Goal: Transaction & Acquisition: Purchase product/service

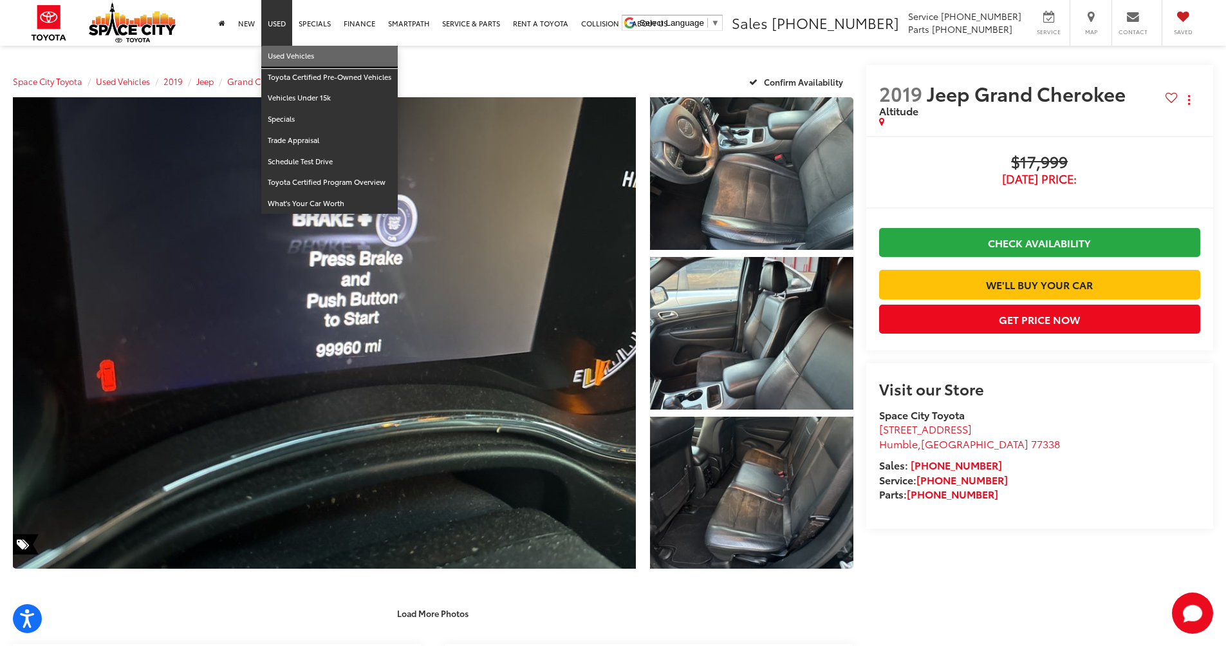
click at [285, 57] on link "Used Vehicles" at bounding box center [329, 56] width 136 height 21
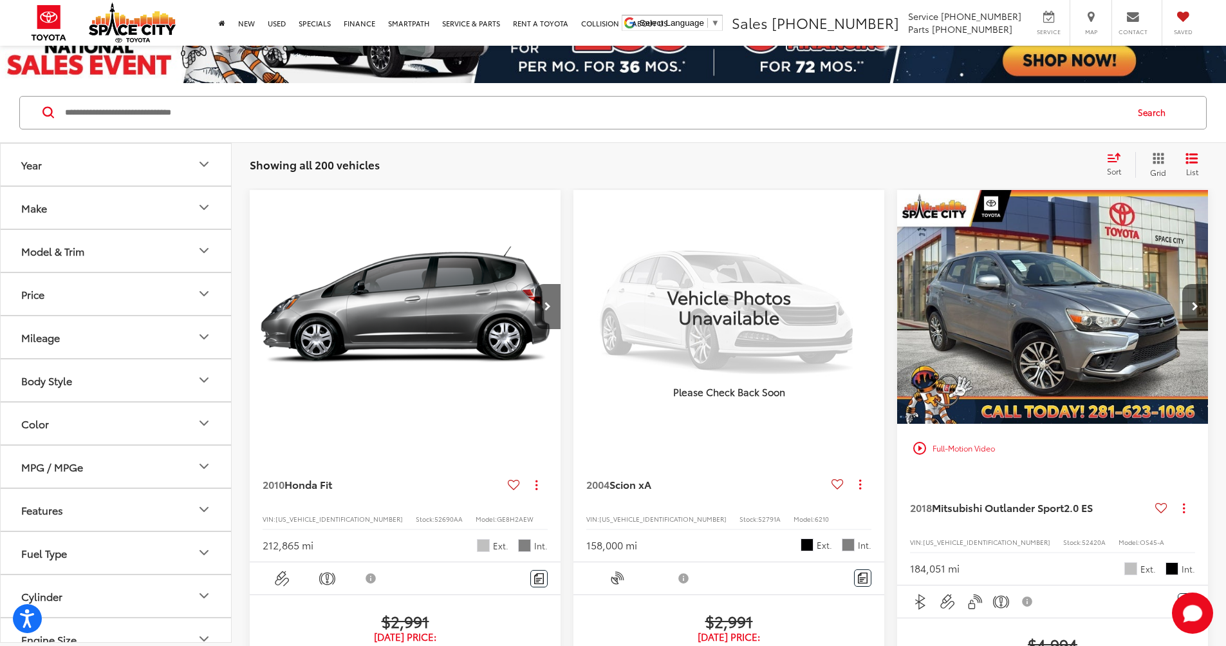
click at [1119, 167] on span "Sort" at bounding box center [1114, 170] width 14 height 11
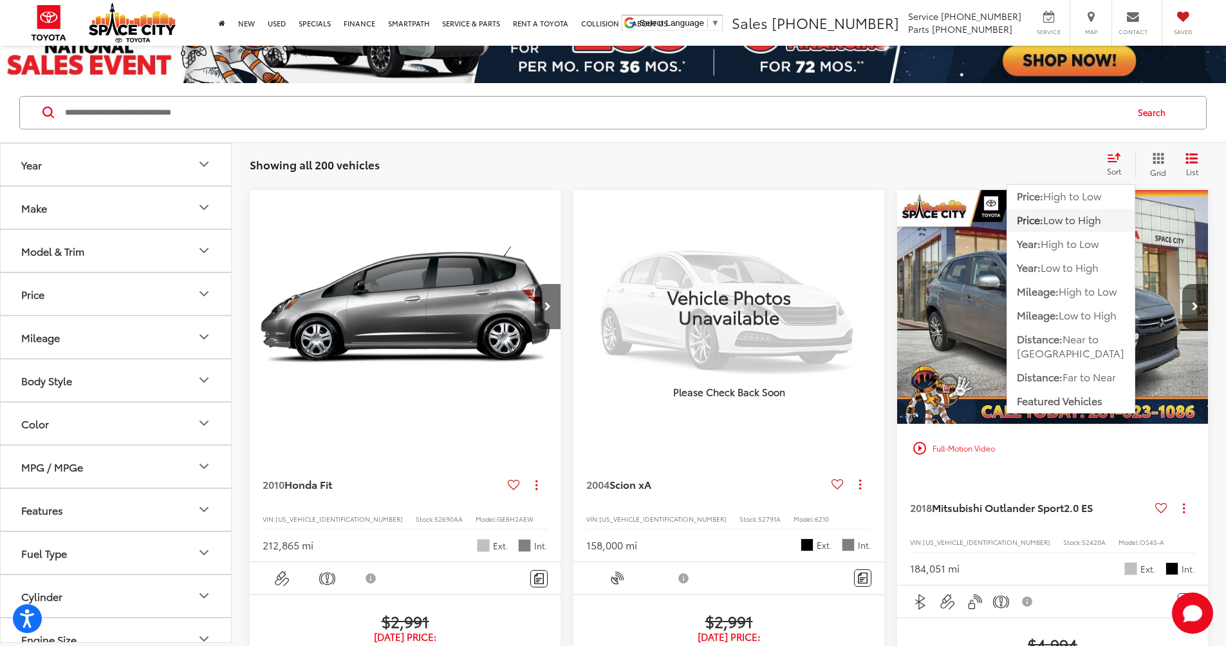
click at [1083, 218] on span "Low to High" at bounding box center [1073, 219] width 58 height 15
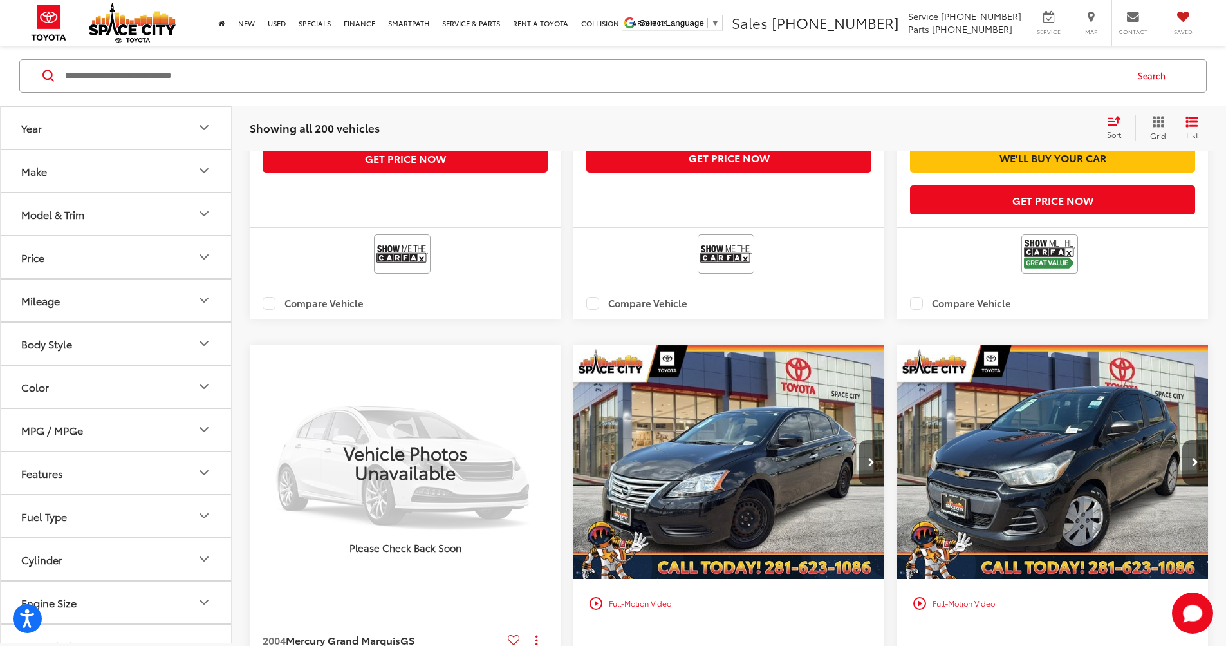
scroll to position [944, 0]
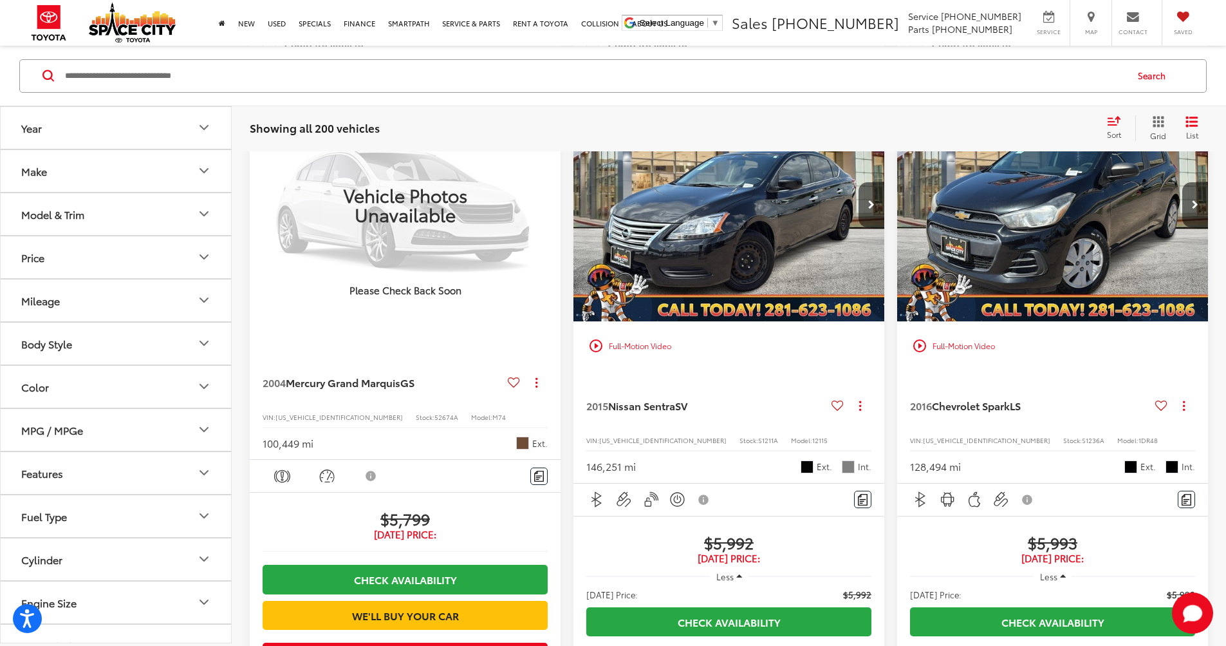
click at [200, 297] on icon "Mileage" at bounding box center [203, 299] width 15 height 15
click at [200, 334] on input "******" at bounding box center [169, 333] width 82 height 25
drag, startPoint x: 198, startPoint y: 334, endPoint x: 115, endPoint y: 332, distance: 83.7
click at [117, 335] on div "* — ******" at bounding box center [116, 333] width 200 height 25
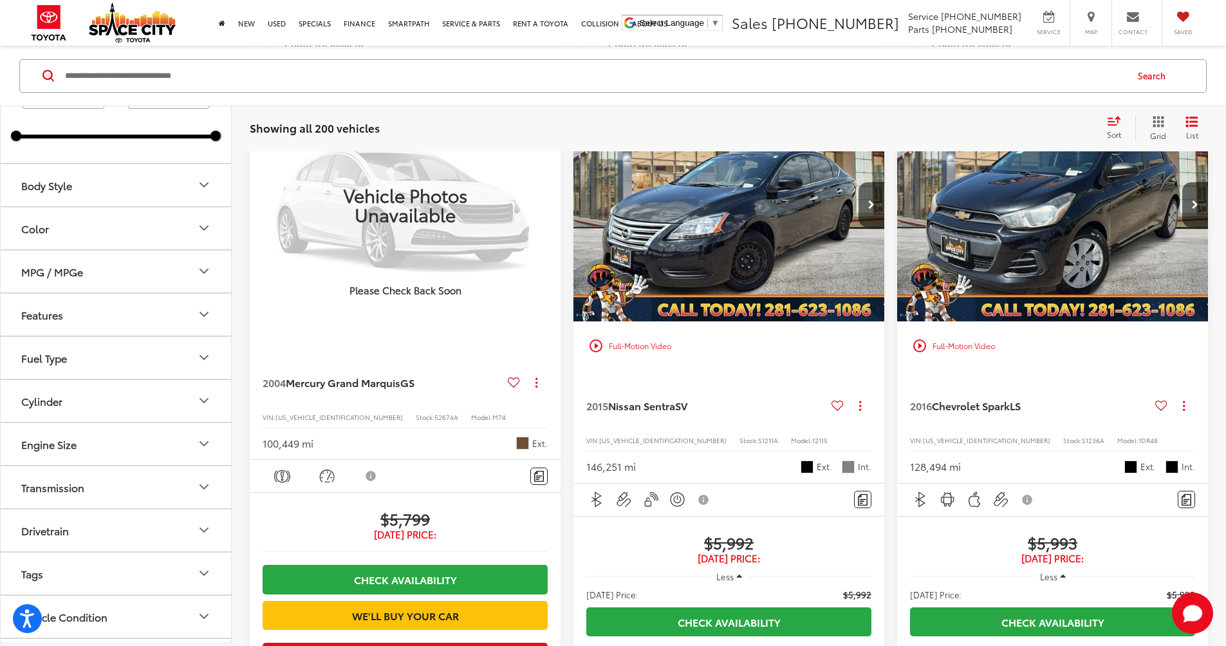
scroll to position [319, 0]
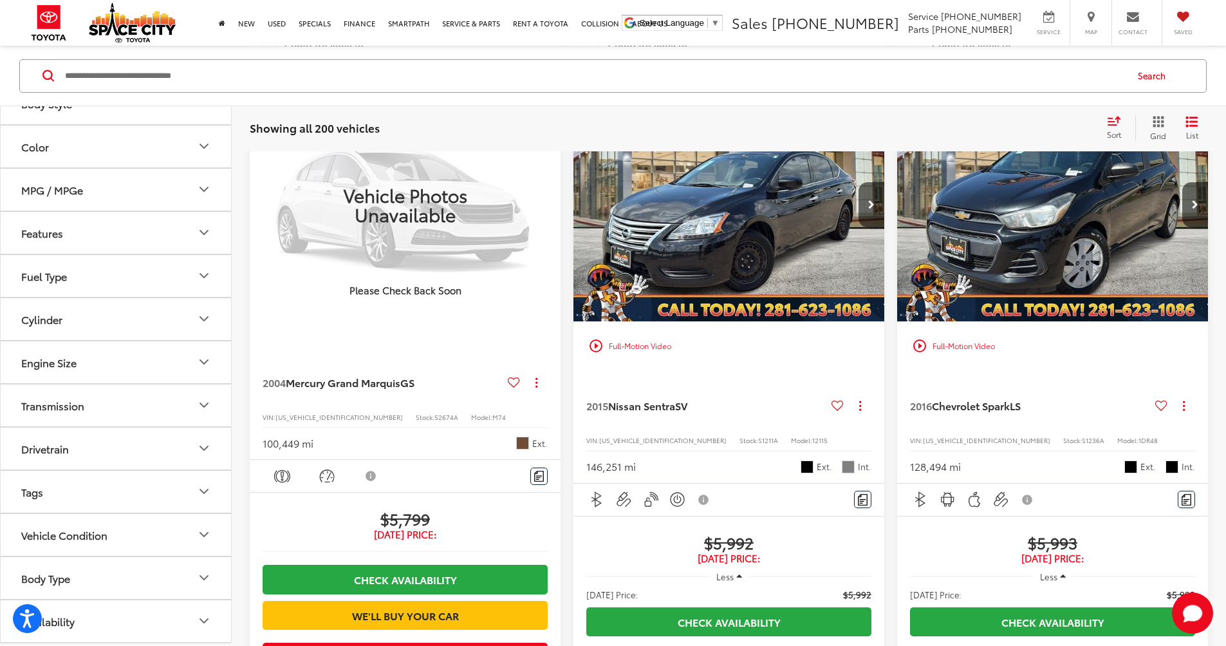
type input "*****"
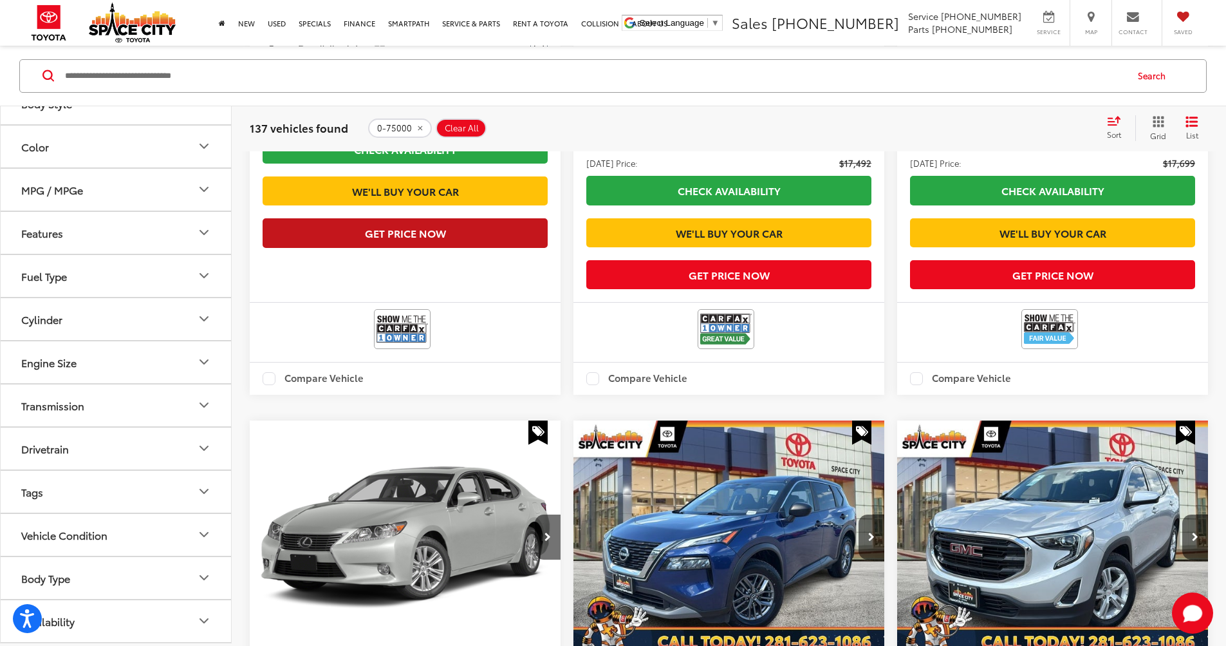
scroll to position [2183, 0]
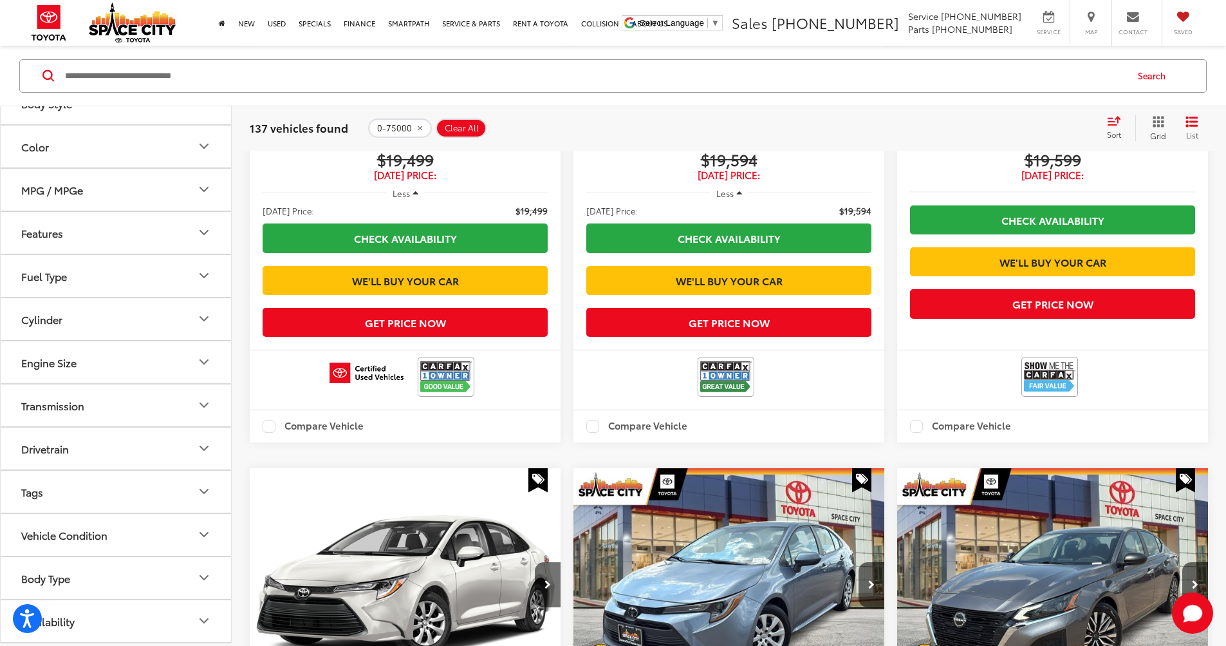
scroll to position [2269, 0]
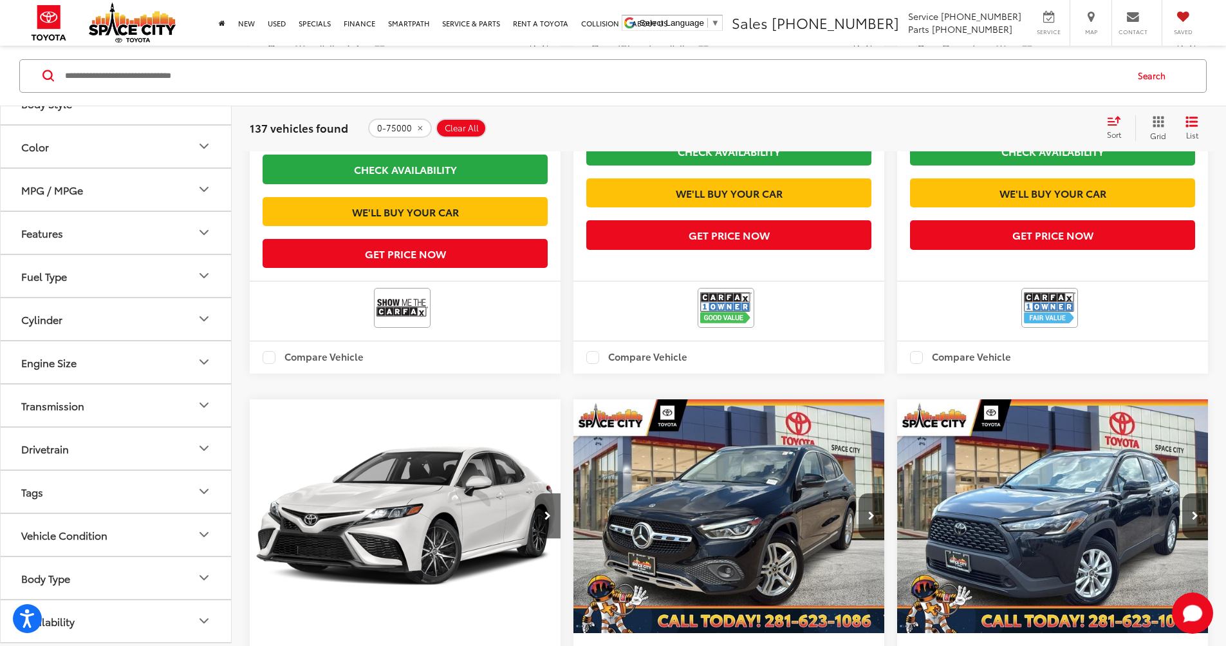
scroll to position [2269, 0]
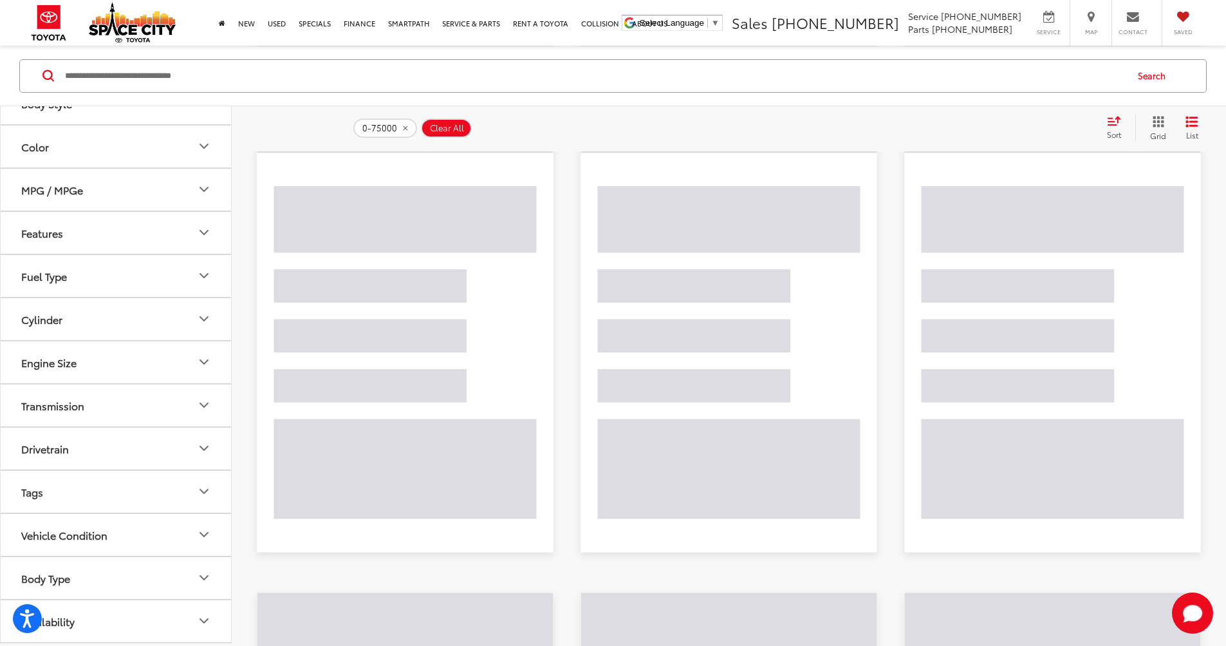
scroll to position [123, 0]
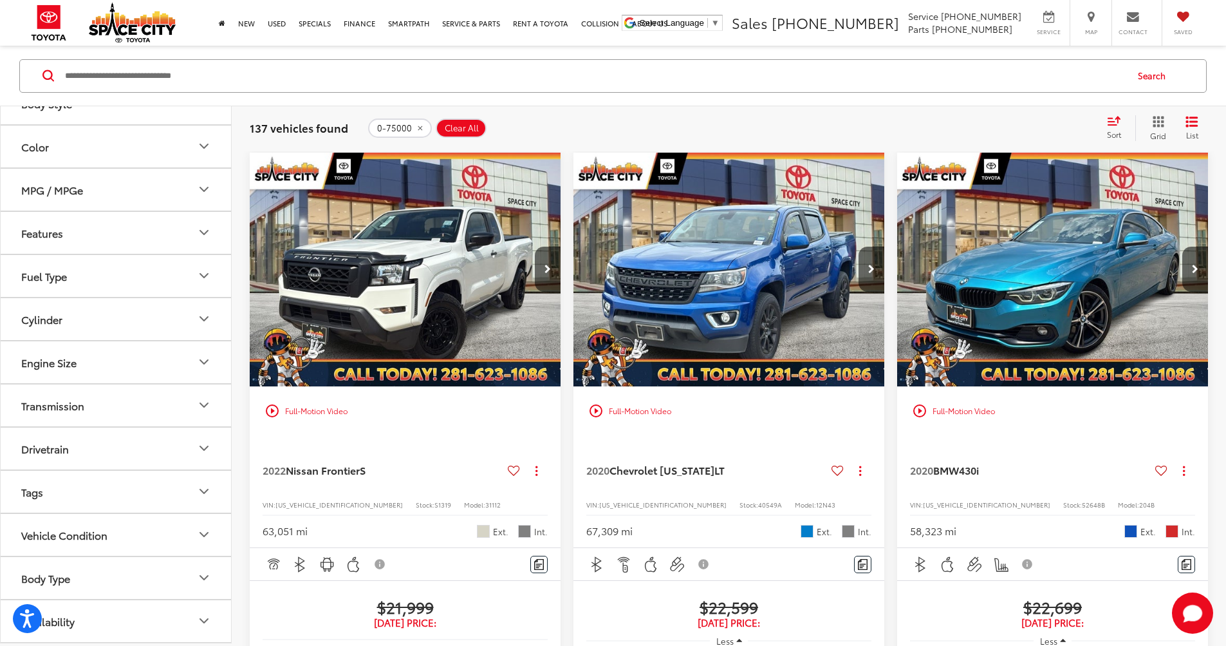
click at [592, 239] on img "2020 Chevrolet Colorado LT 0" at bounding box center [729, 270] width 313 height 235
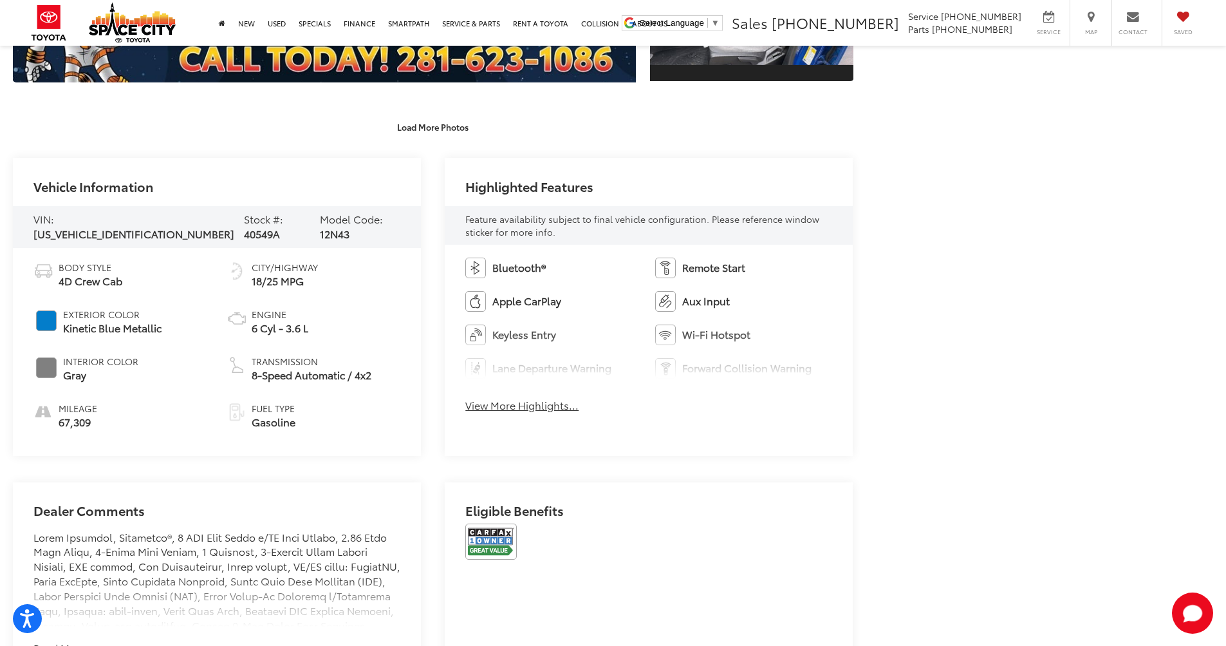
scroll to position [626, 0]
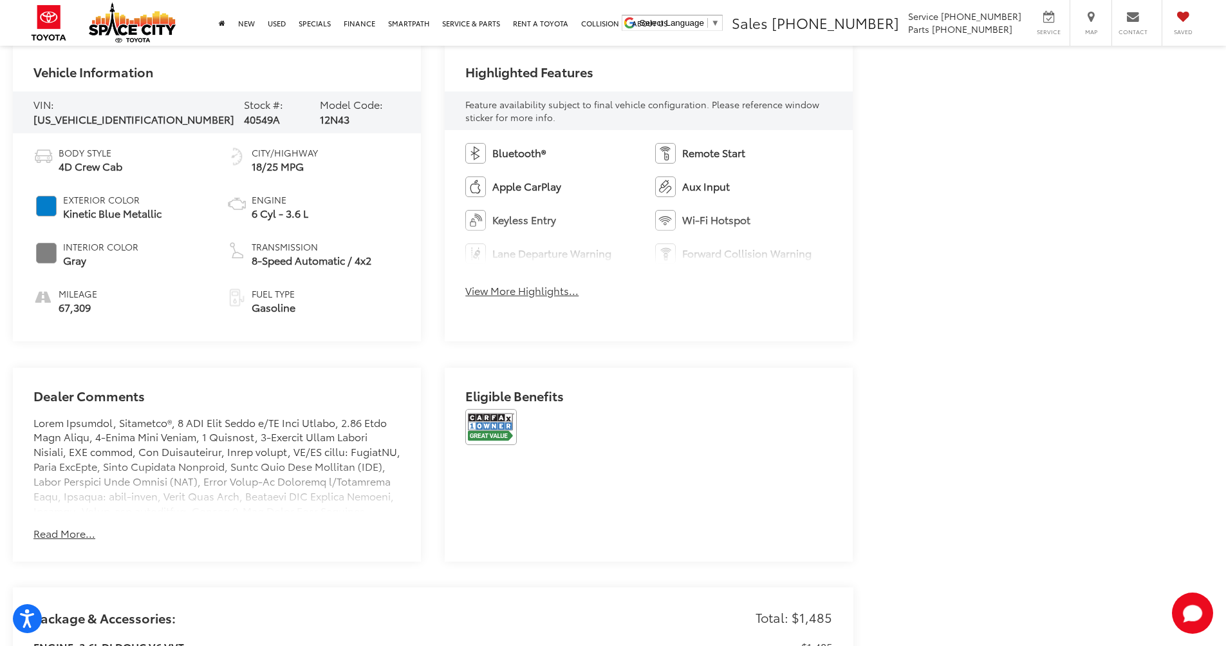
click at [523, 291] on button "View More Highlights..." at bounding box center [521, 290] width 113 height 15
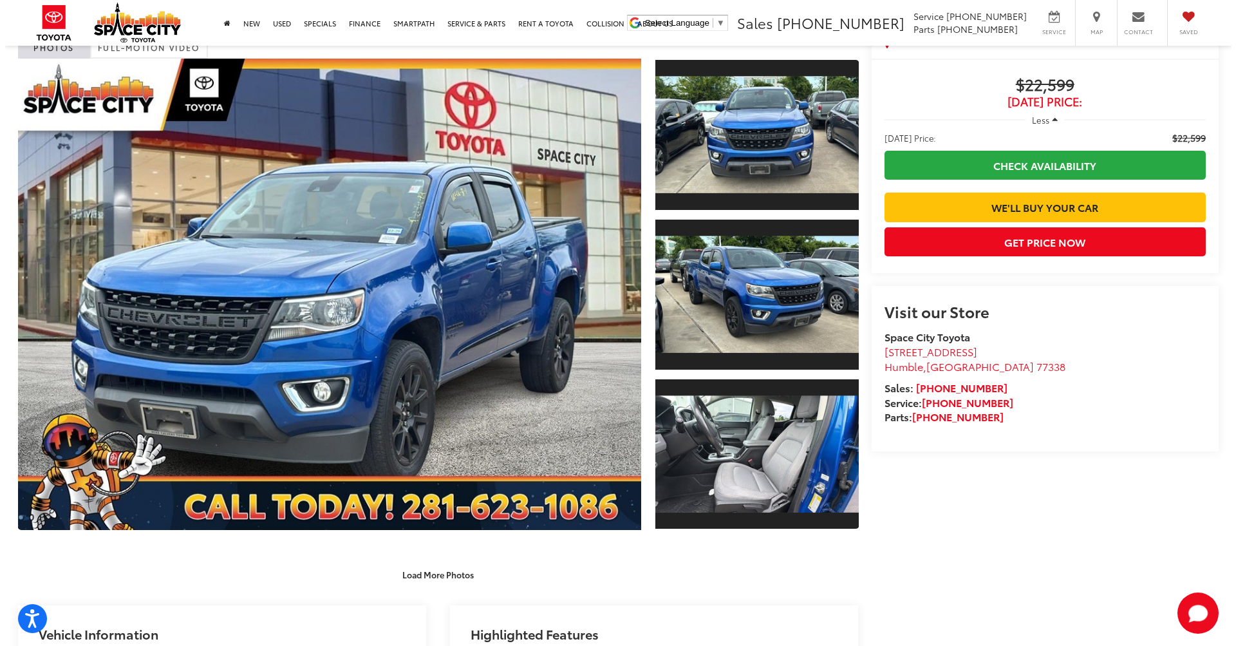
scroll to position [26, 0]
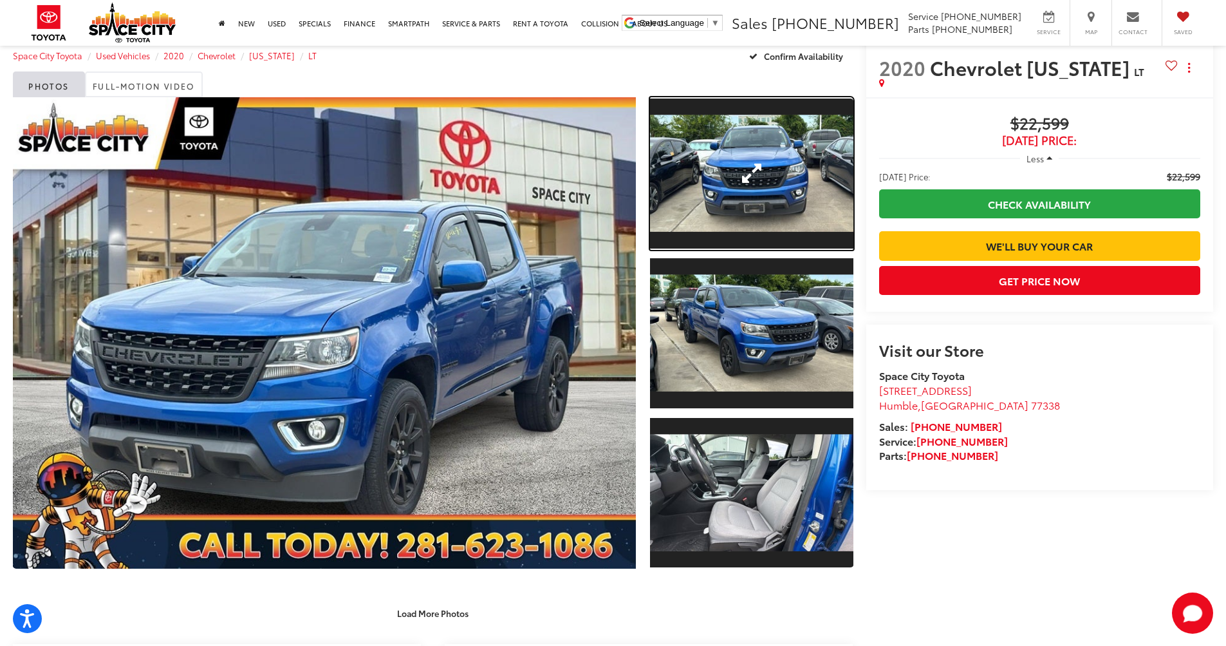
click at [753, 211] on link "Expand Photo 1" at bounding box center [751, 173] width 203 height 153
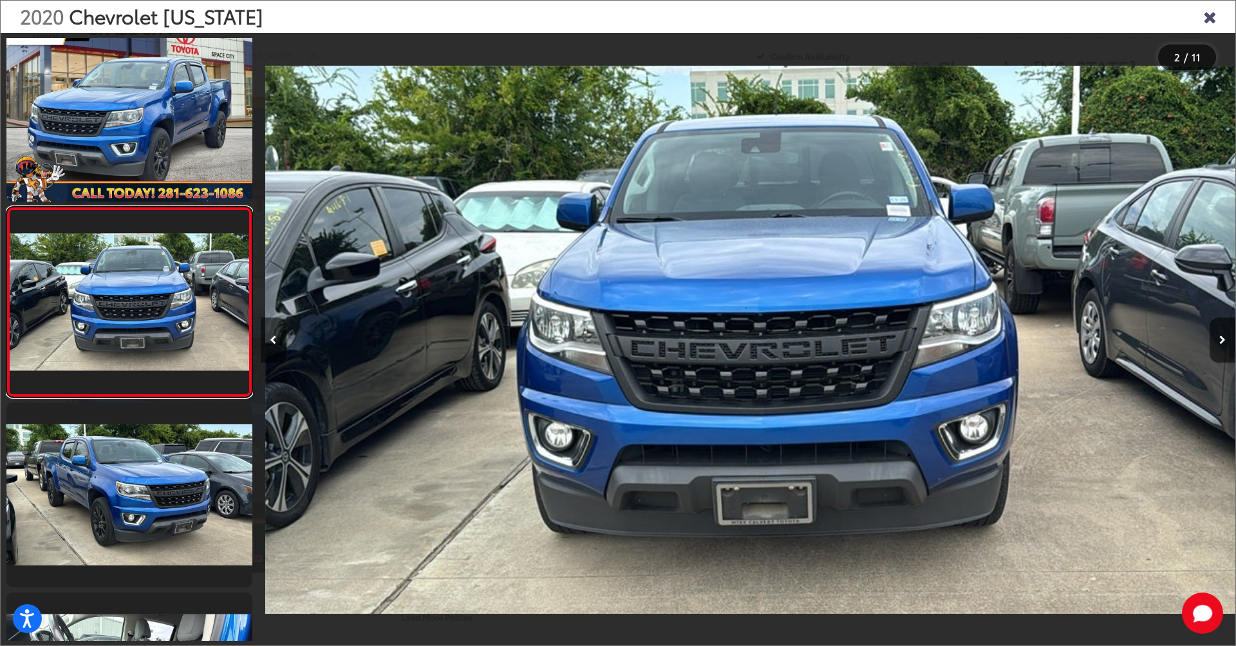
scroll to position [0, 975]
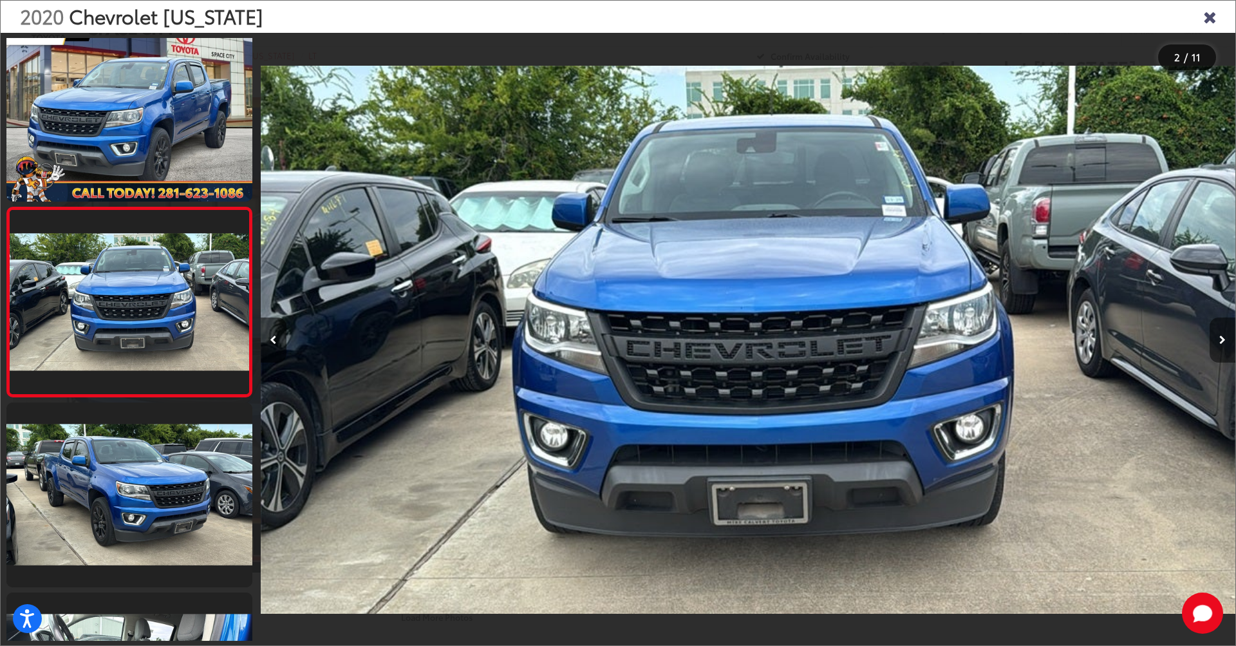
click at [1219, 346] on button "Next image" at bounding box center [1223, 339] width 26 height 45
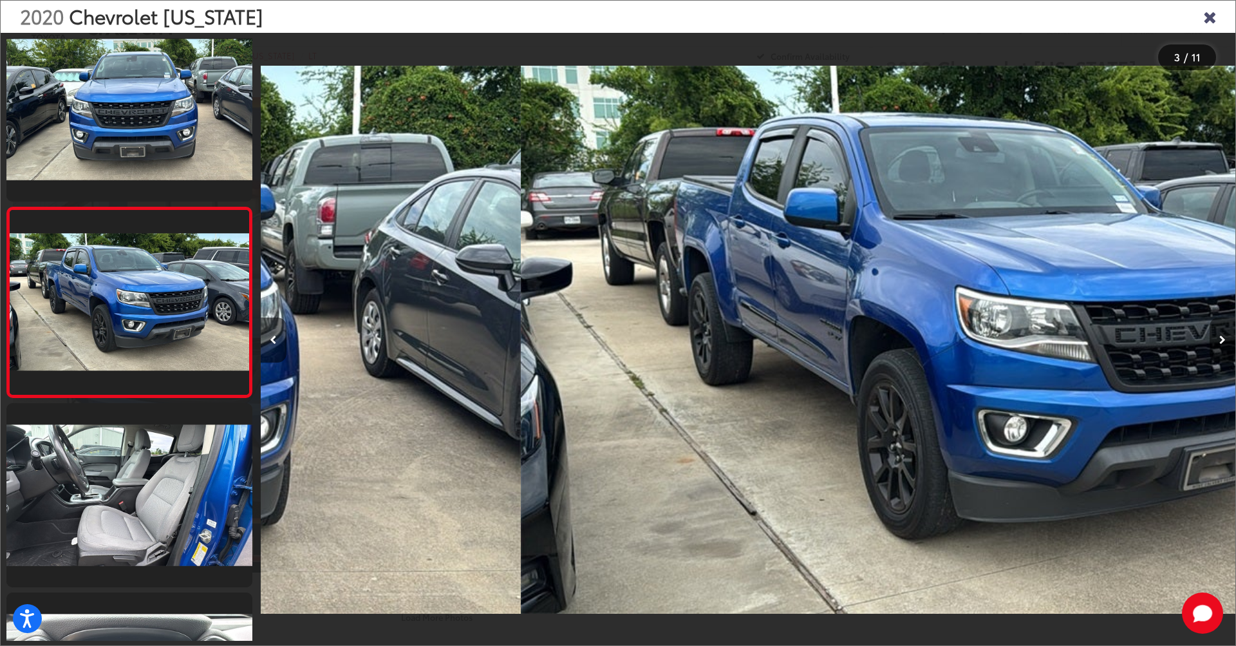
scroll to position [0, 1950]
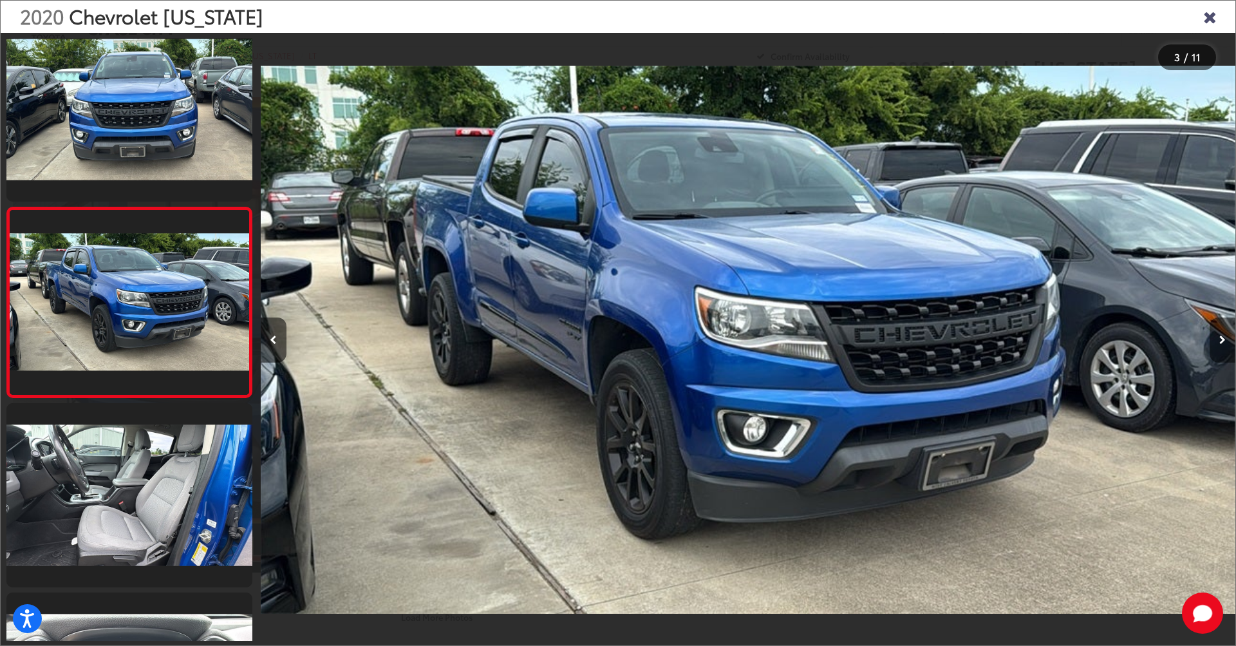
click at [1219, 346] on button "Next image" at bounding box center [1223, 339] width 26 height 45
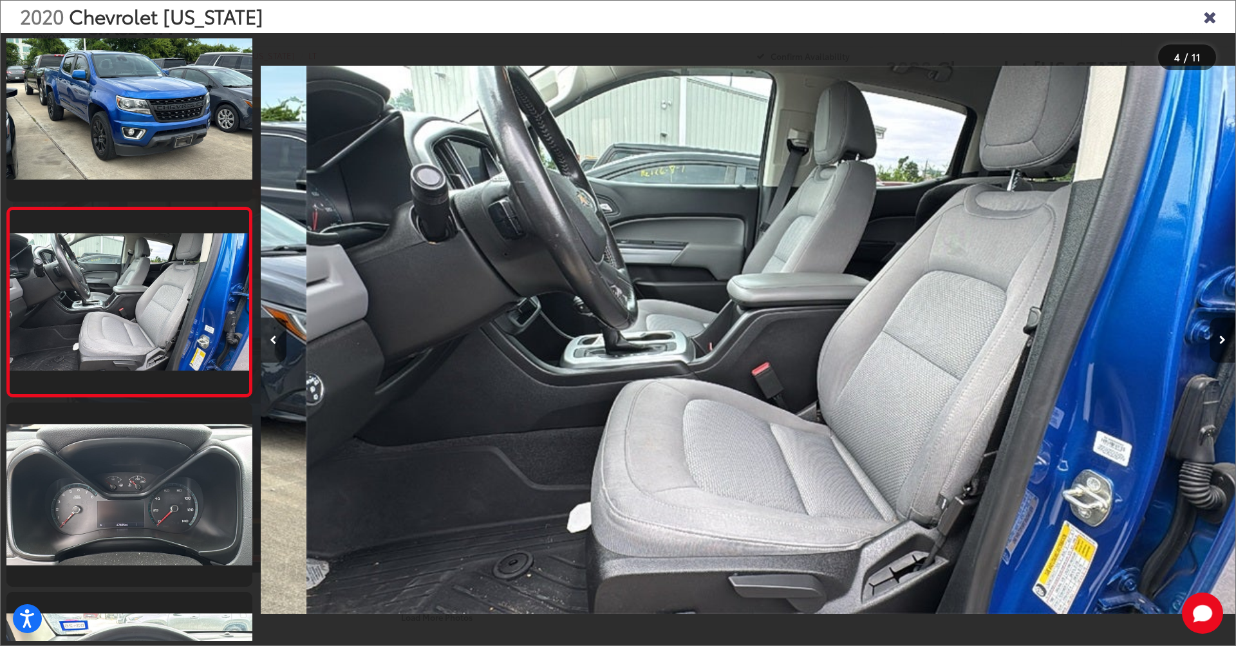
scroll to position [0, 2925]
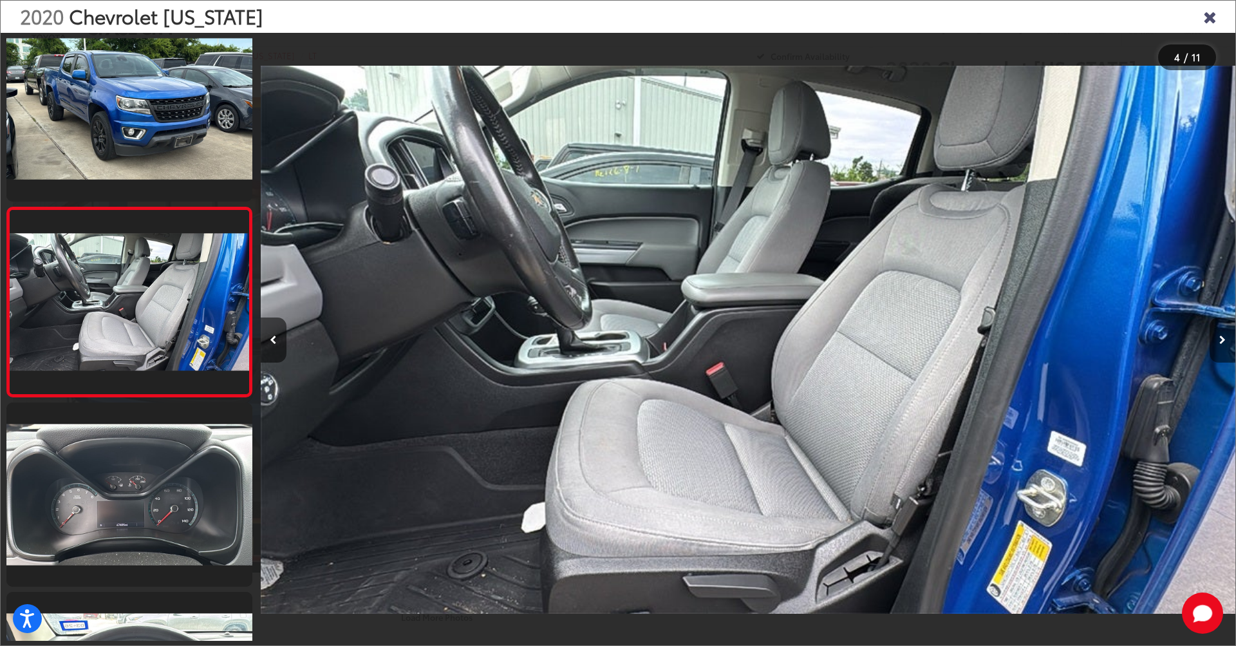
click at [1219, 346] on button "Next image" at bounding box center [1223, 339] width 26 height 45
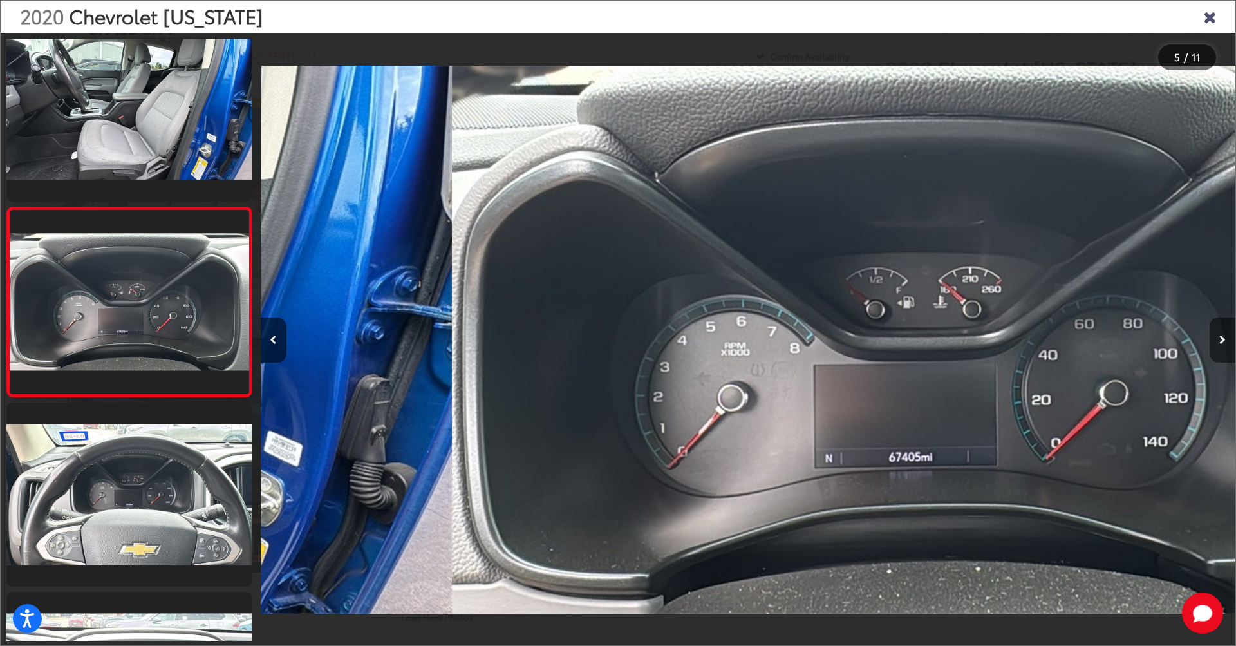
scroll to position [0, 3900]
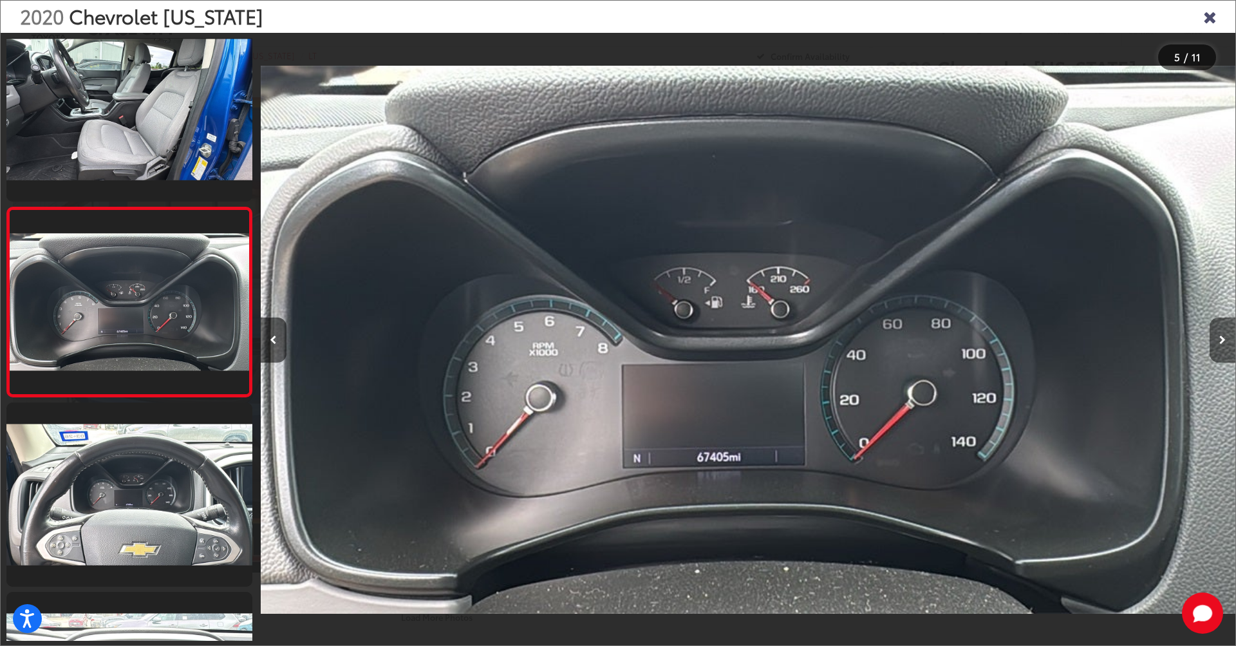
click at [1219, 346] on button "Next image" at bounding box center [1223, 339] width 26 height 45
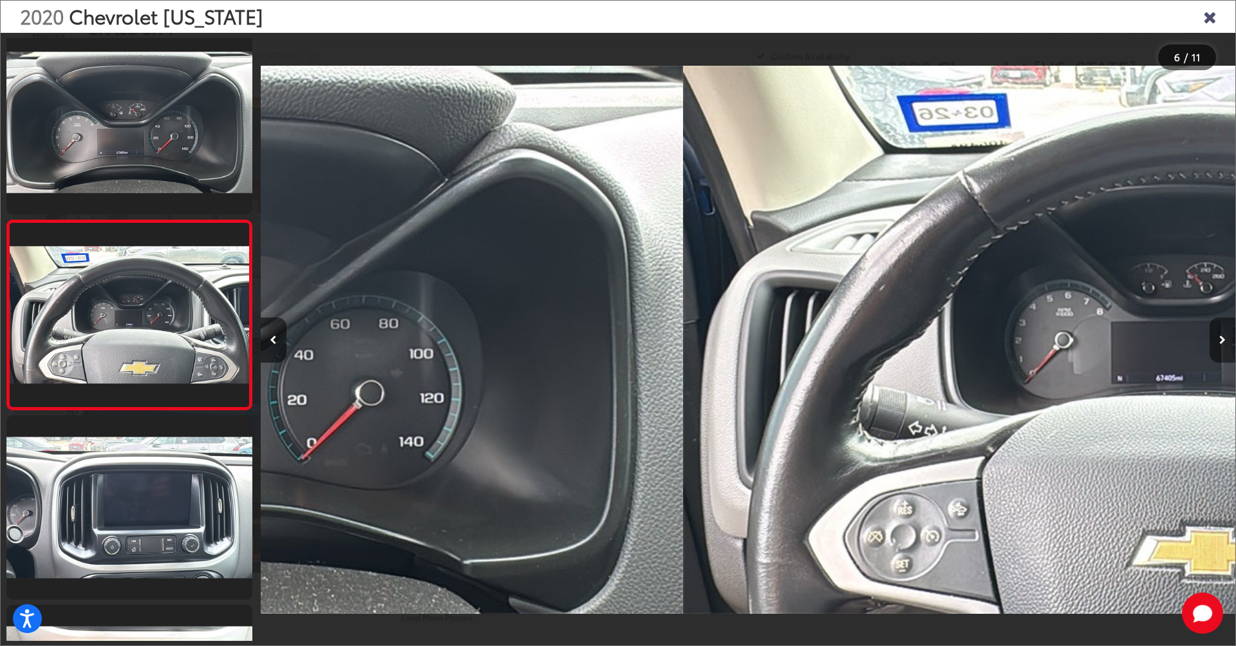
scroll to position [779, 0]
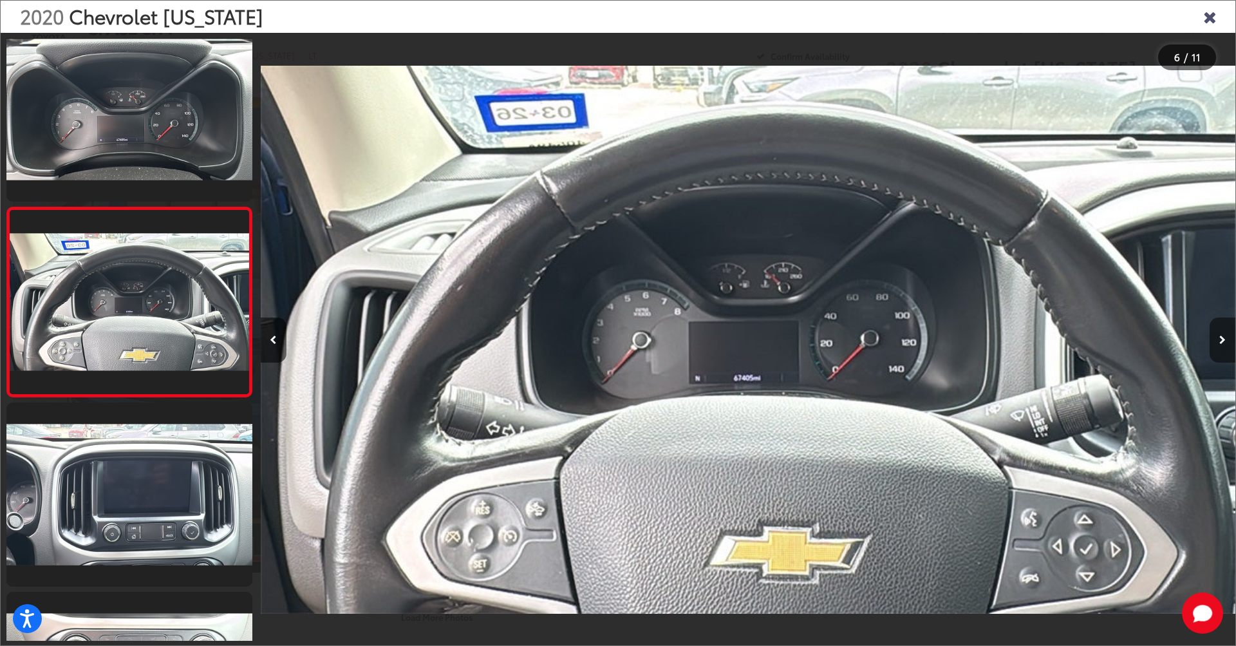
click at [1226, 343] on button "Next image" at bounding box center [1223, 339] width 26 height 45
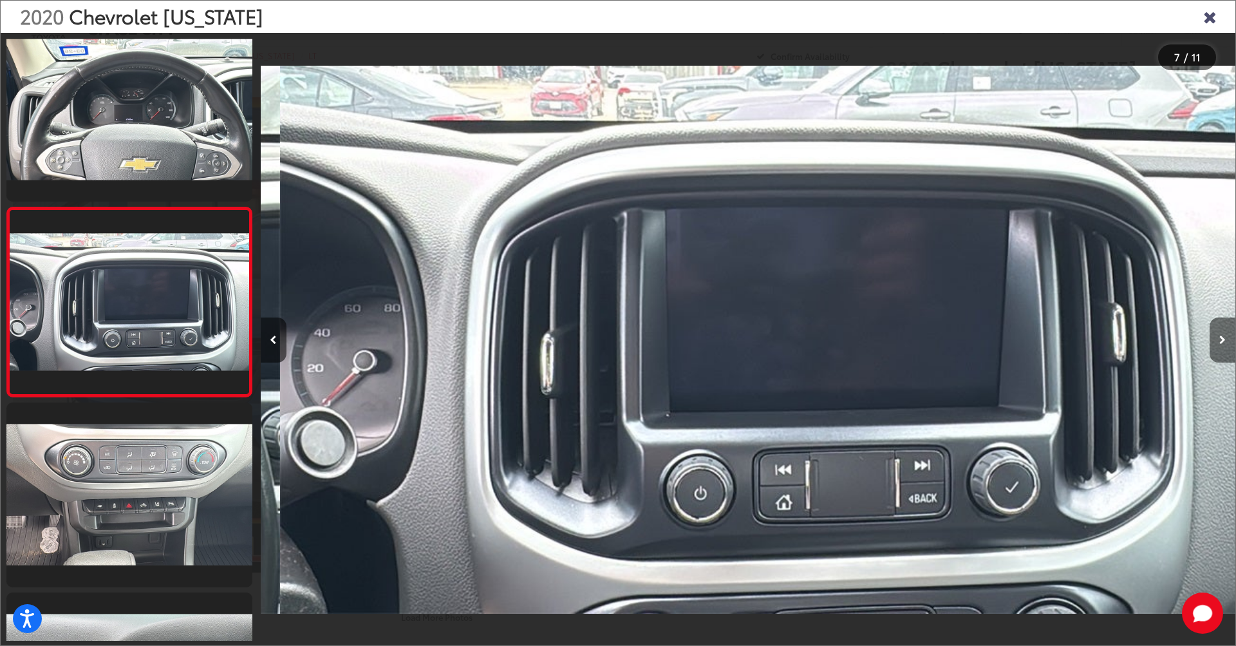
scroll to position [0, 5850]
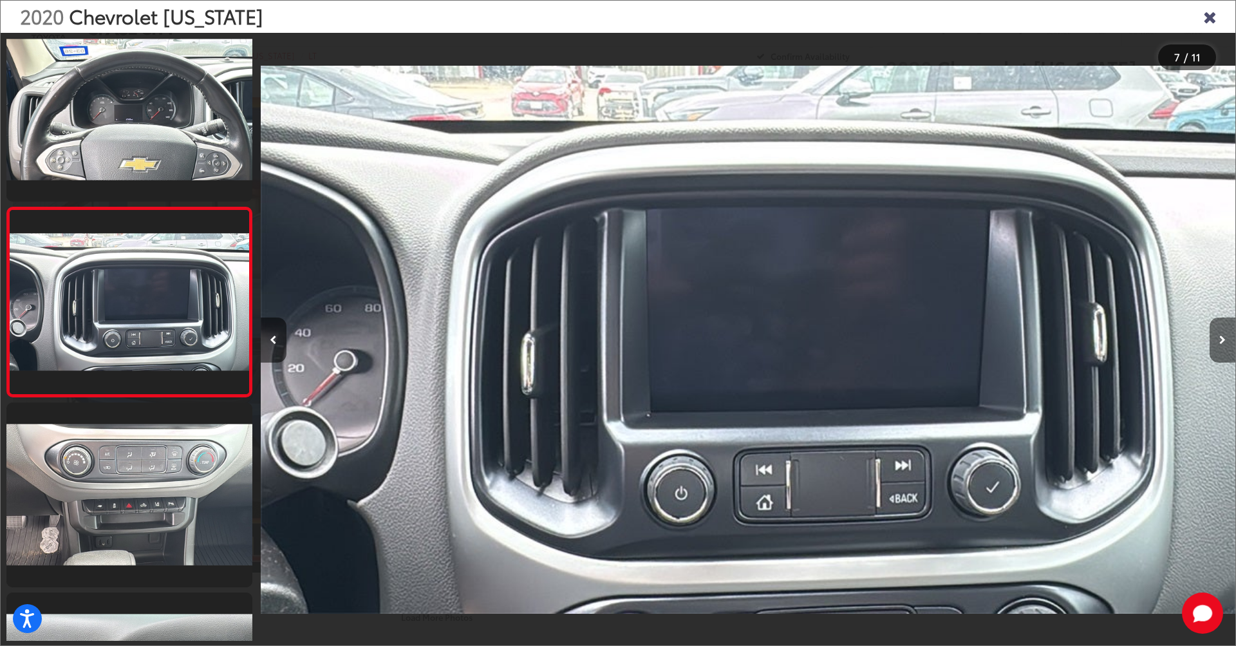
click at [1226, 343] on button "Next image" at bounding box center [1223, 339] width 26 height 45
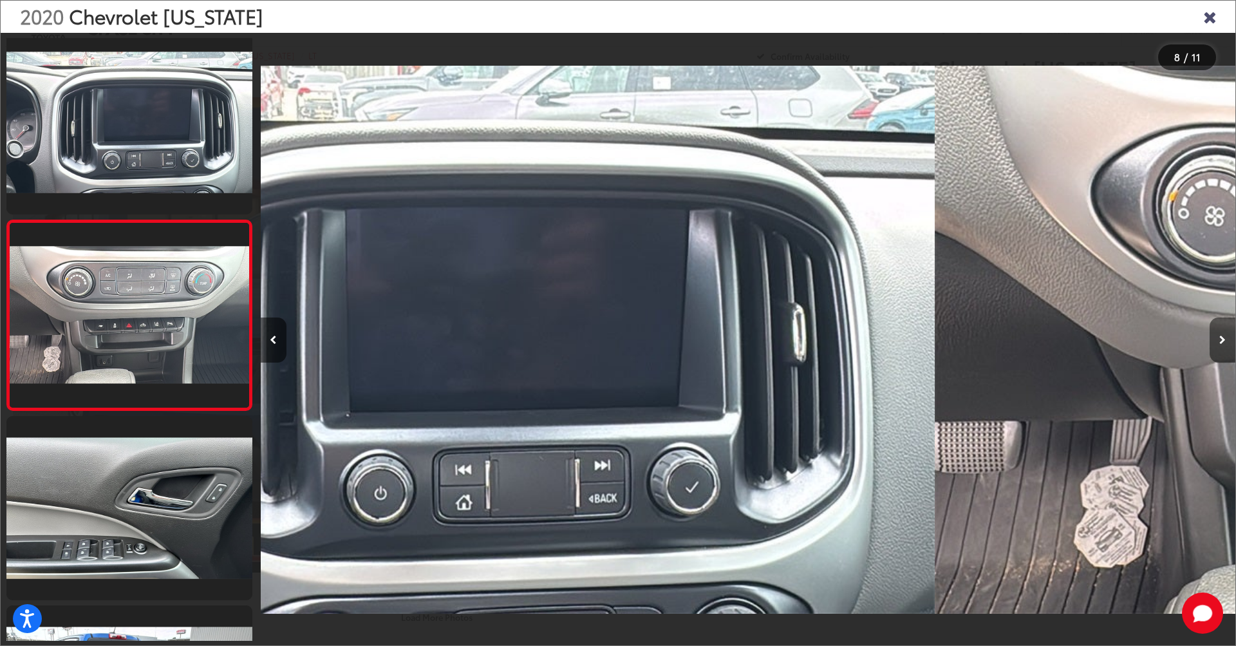
scroll to position [0, 0]
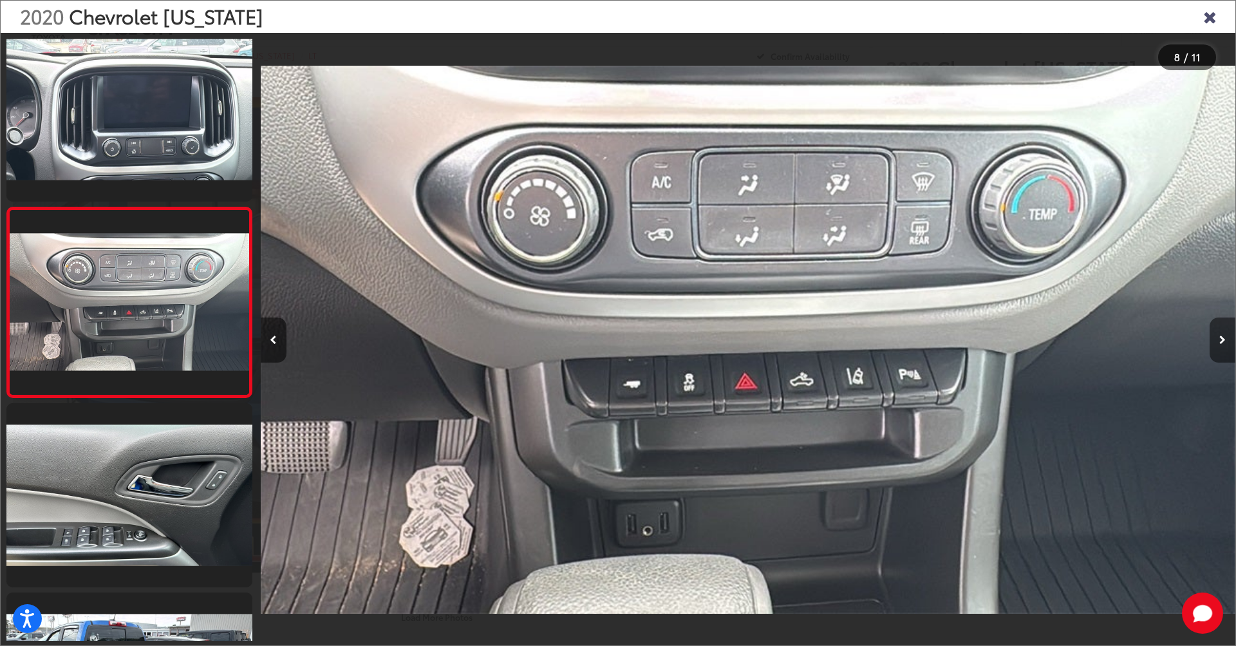
click at [1226, 343] on button "Next image" at bounding box center [1223, 339] width 26 height 45
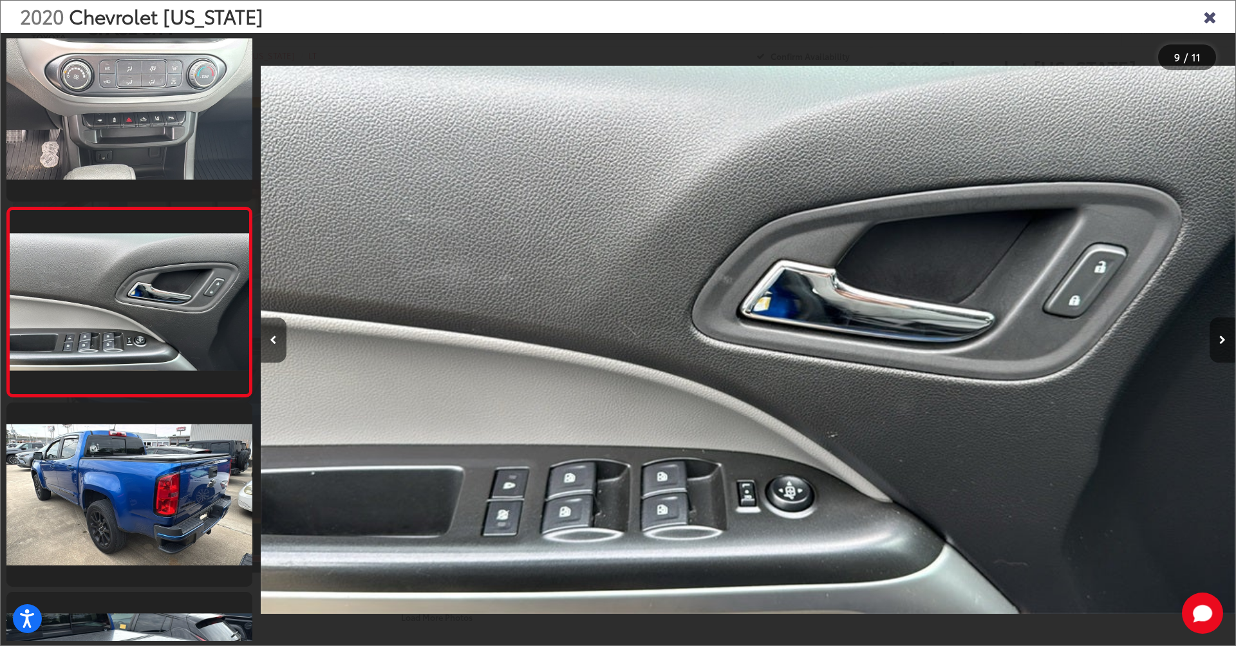
click at [1226, 343] on button "Next image" at bounding box center [1223, 339] width 26 height 45
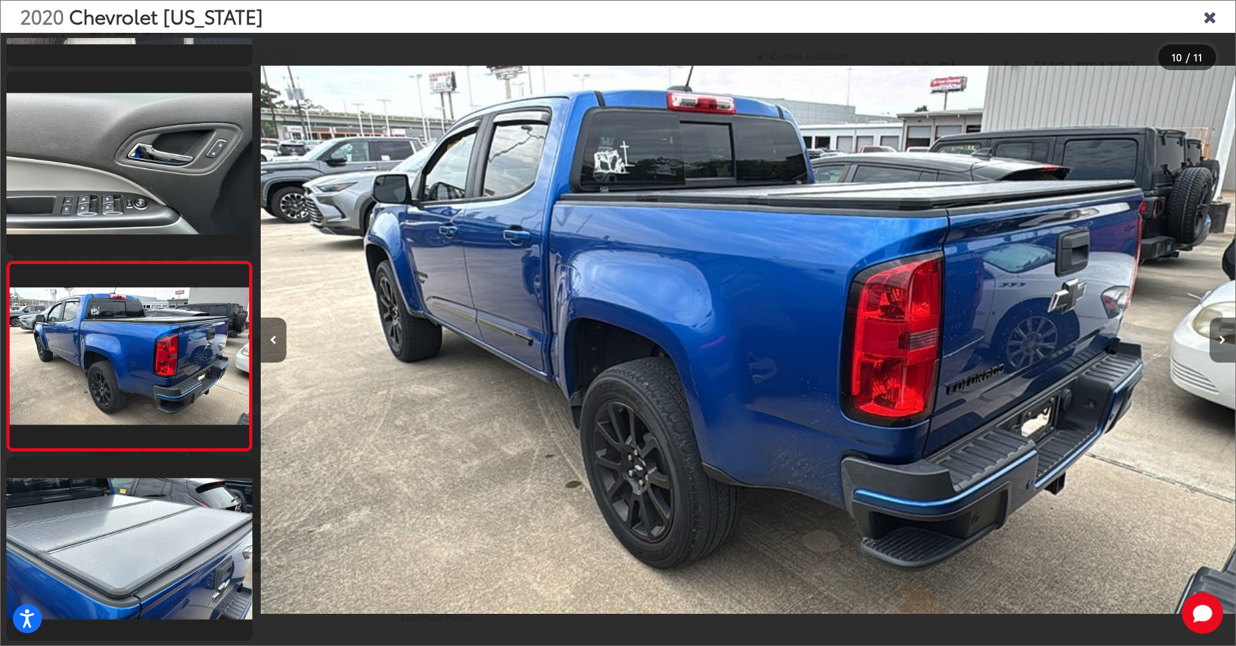
click at [1226, 343] on button "Next image" at bounding box center [1223, 339] width 26 height 45
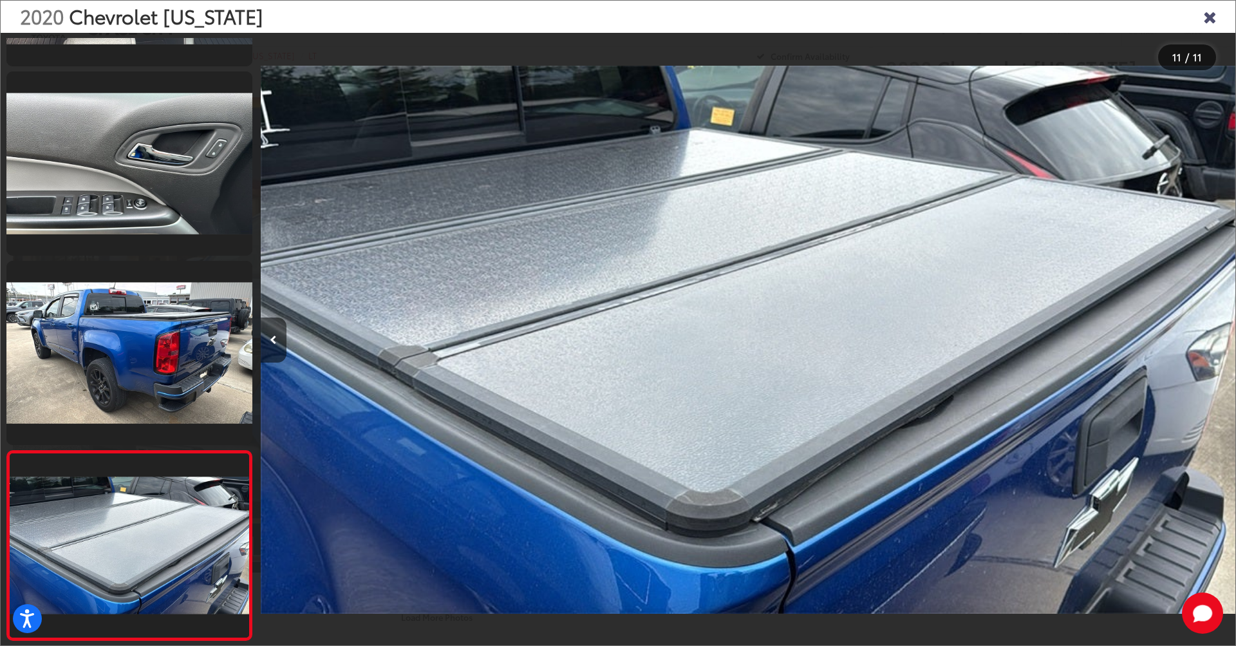
click at [1226, 343] on div at bounding box center [1113, 340] width 244 height 614
click at [1210, 15] on icon "Close gallery" at bounding box center [1209, 16] width 13 height 17
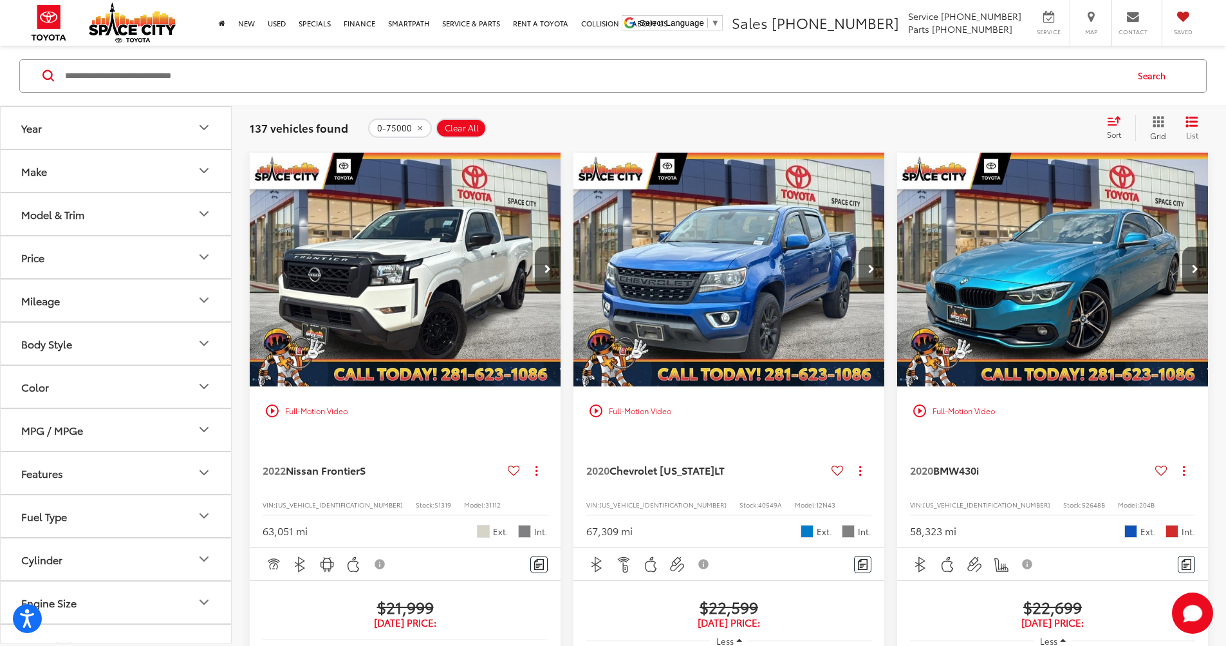
click at [370, 244] on img "2022 Nissan Frontier S 0" at bounding box center [405, 270] width 313 height 235
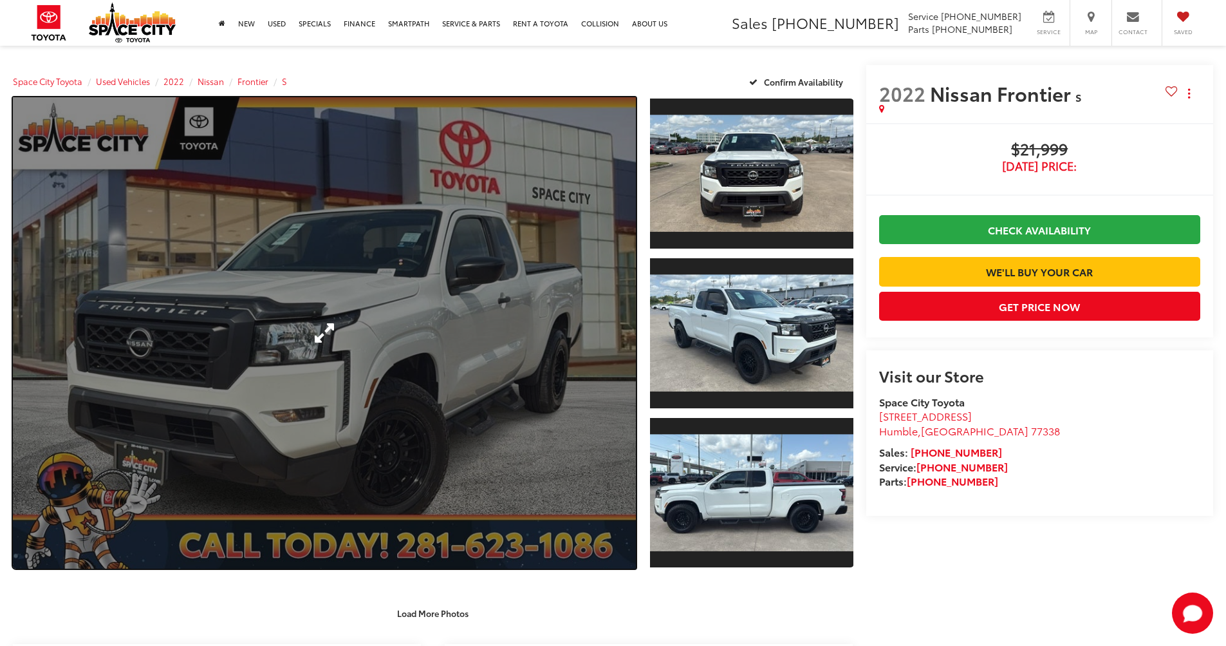
click at [512, 305] on link "Expand Photo 0" at bounding box center [324, 332] width 623 height 471
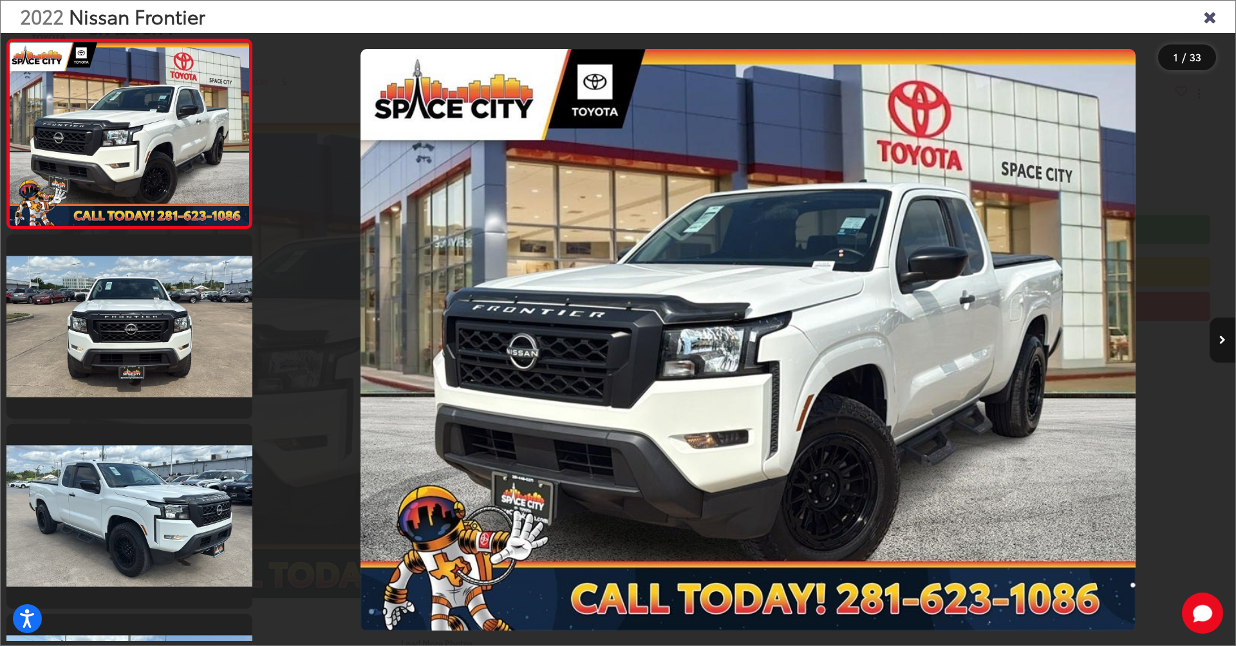
click at [1215, 341] on button "Next image" at bounding box center [1223, 339] width 26 height 45
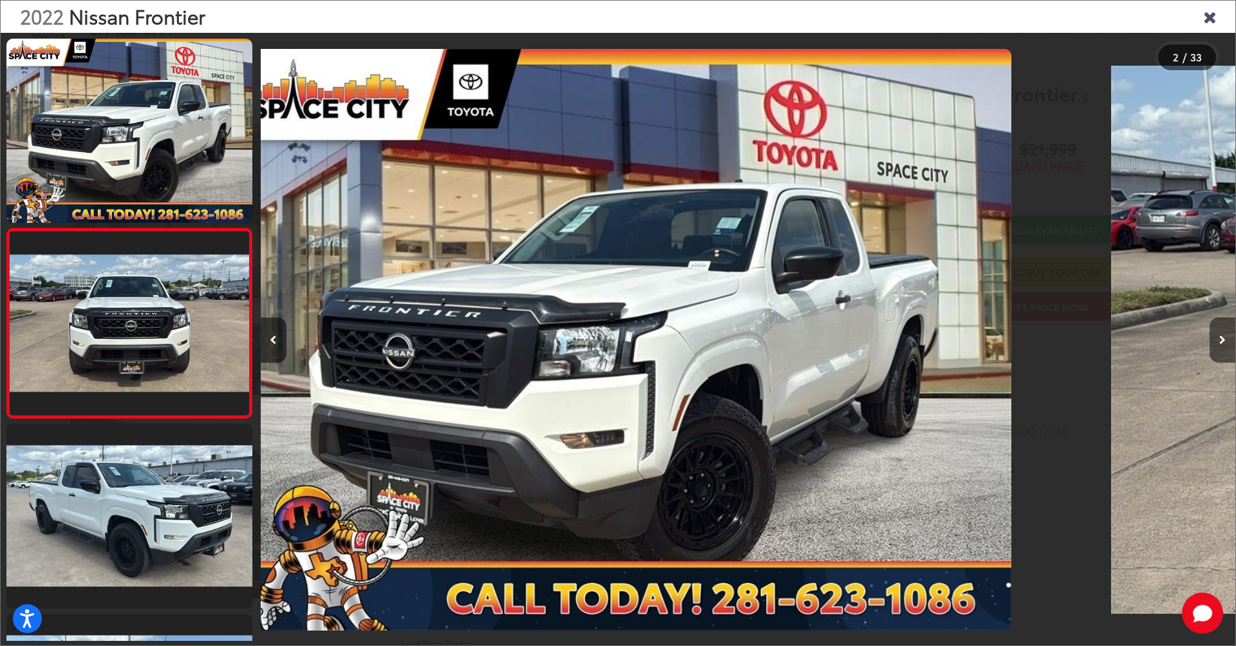
scroll to position [21, 0]
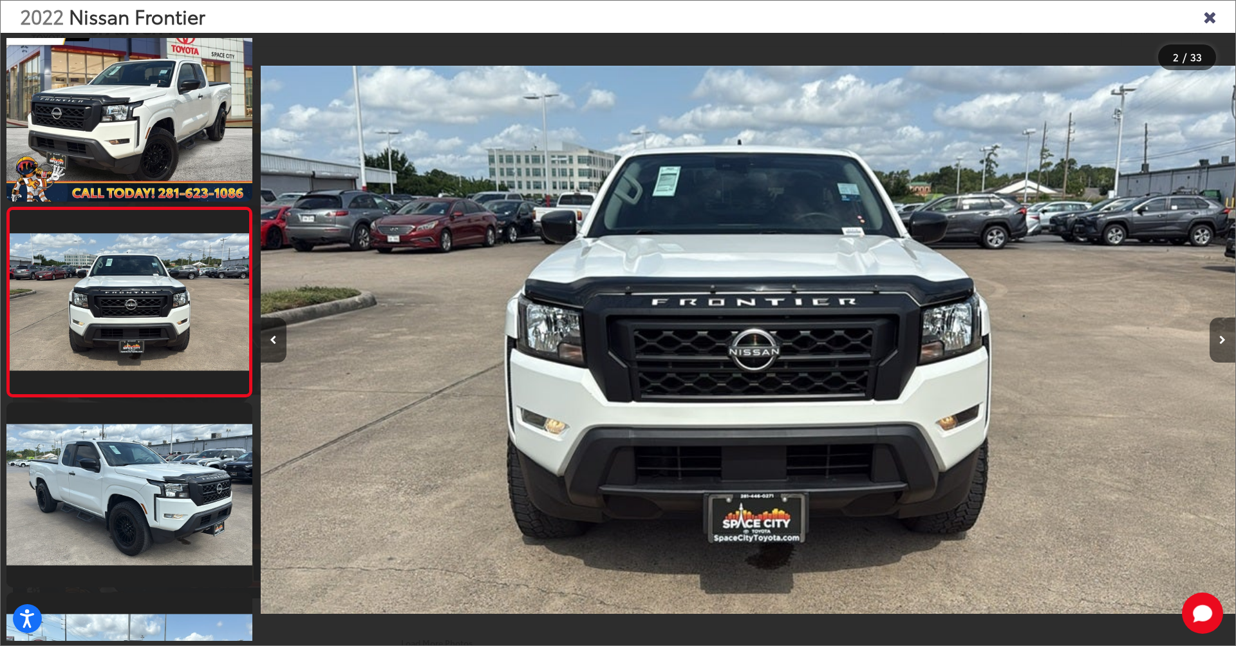
click at [1215, 341] on button "Next image" at bounding box center [1223, 339] width 26 height 45
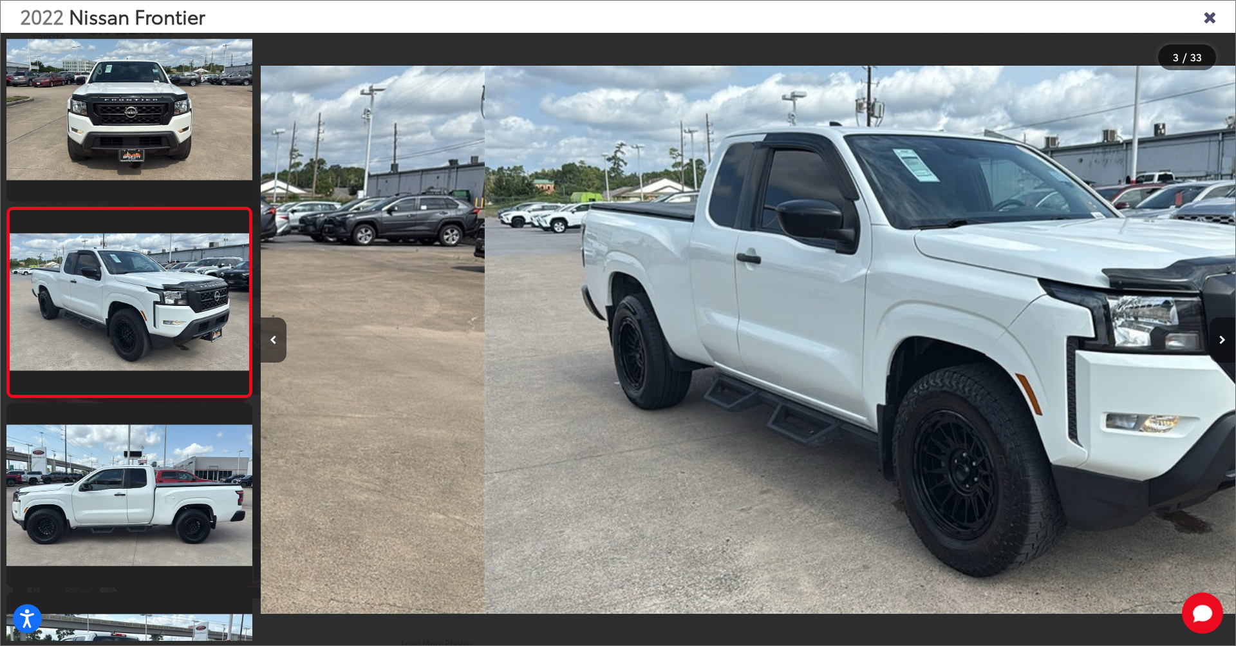
scroll to position [0, 1950]
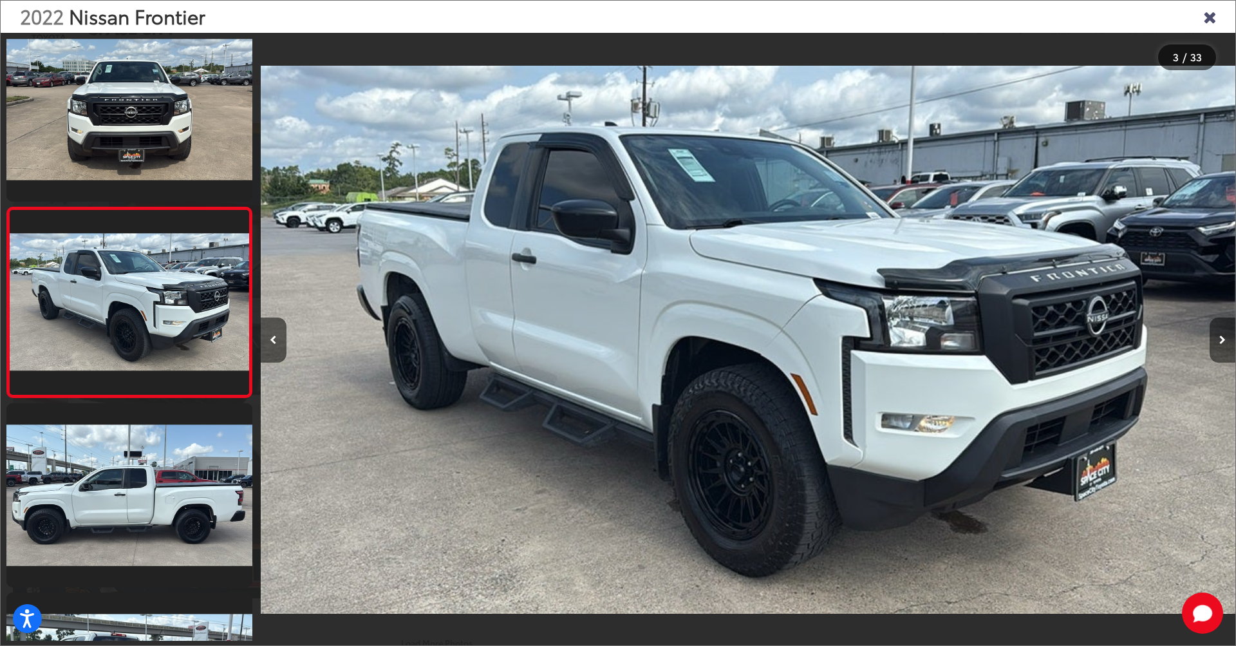
click at [1215, 341] on button "Next image" at bounding box center [1223, 339] width 26 height 45
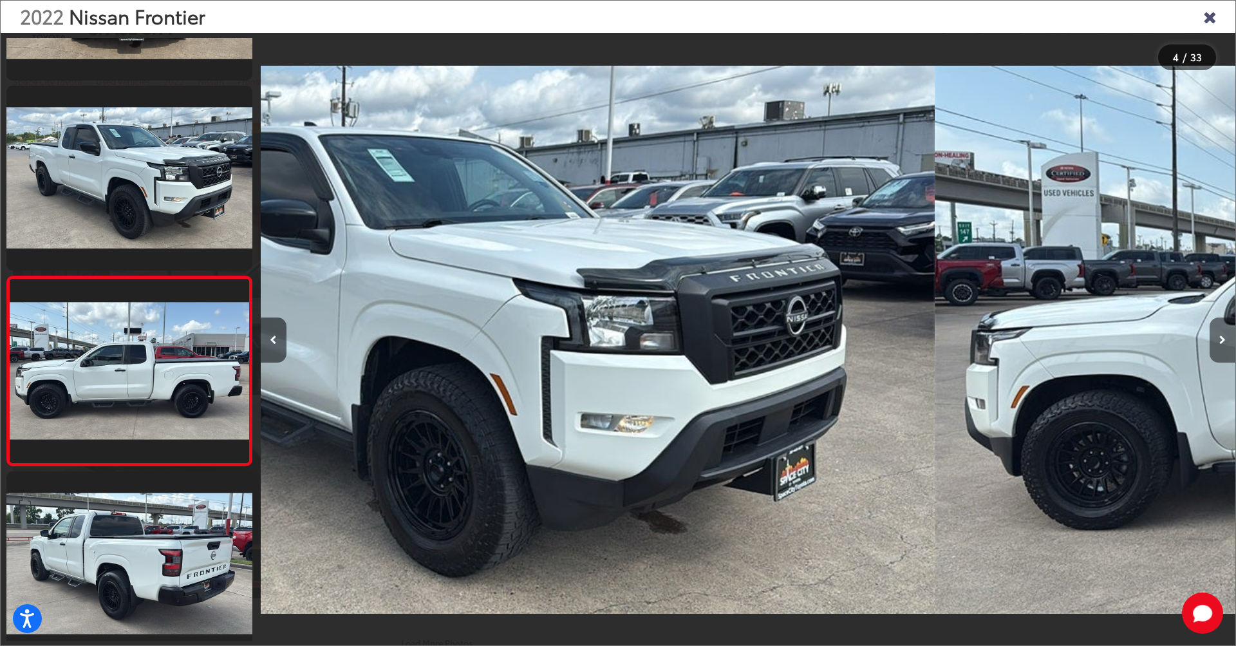
scroll to position [400, 0]
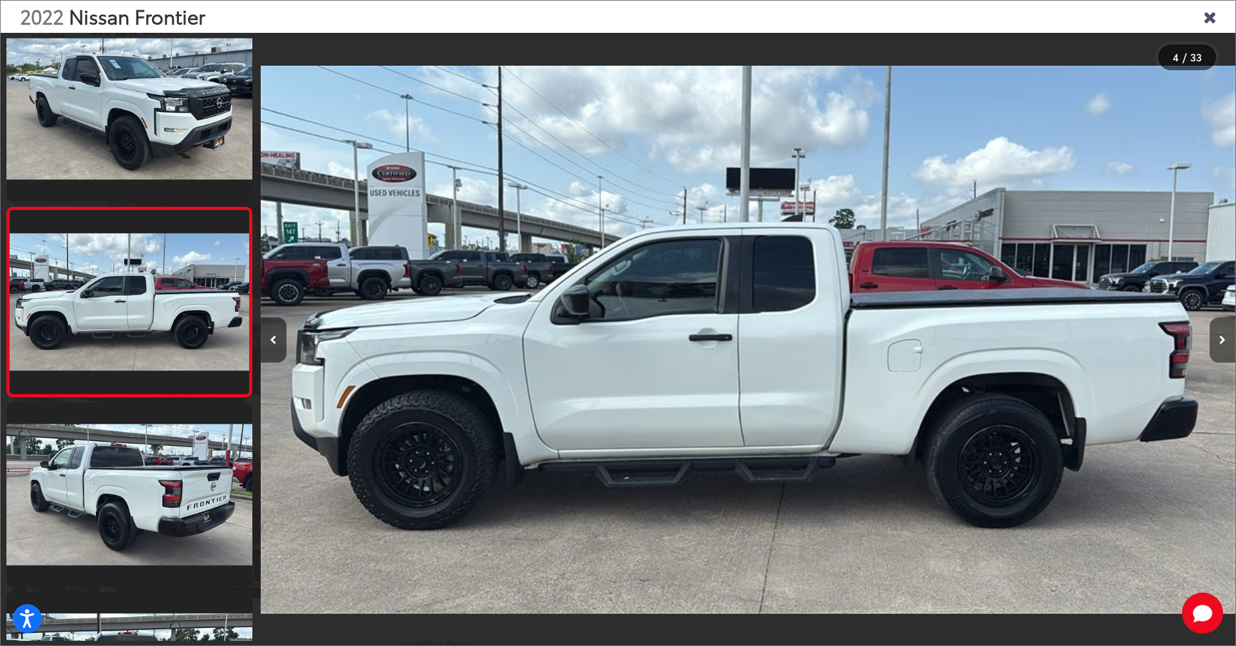
click at [1215, 341] on button "Next image" at bounding box center [1223, 339] width 26 height 45
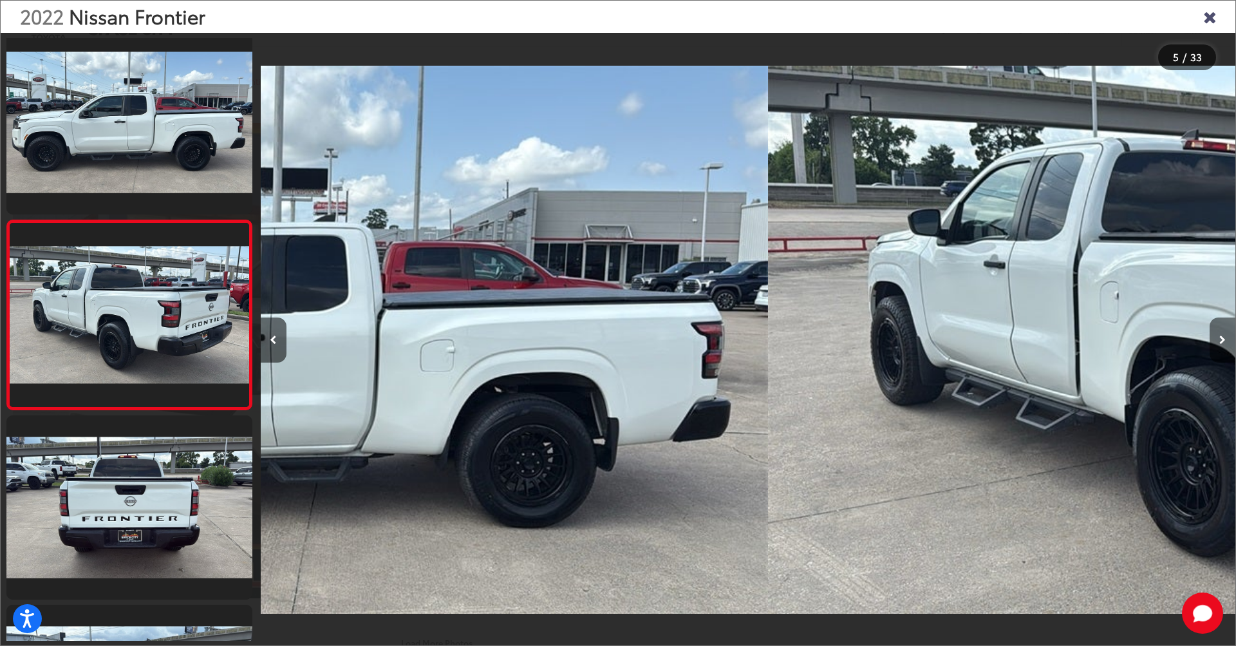
scroll to position [590, 0]
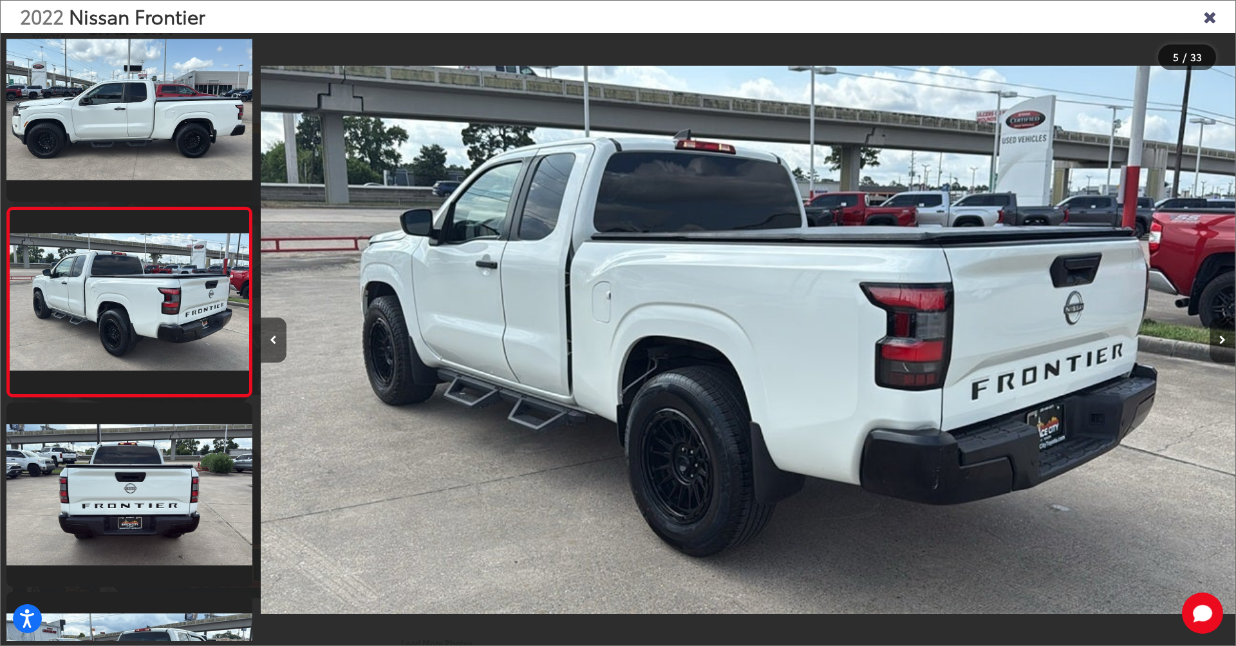
click at [1215, 341] on button "Next image" at bounding box center [1223, 339] width 26 height 45
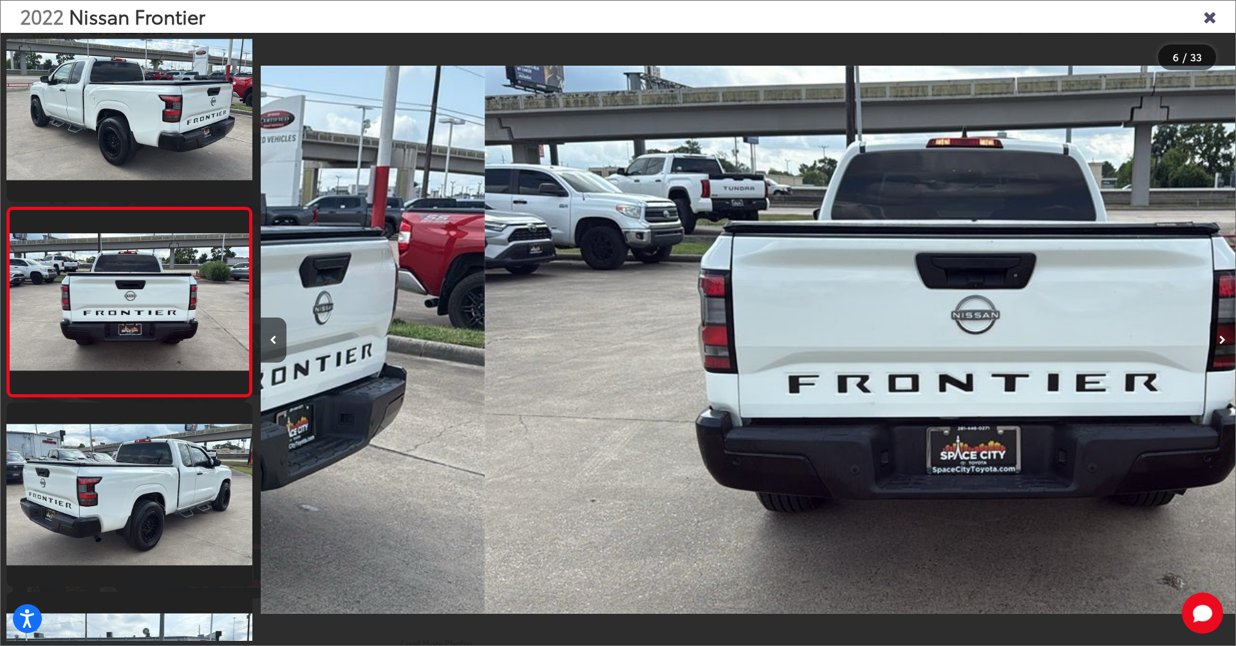
scroll to position [0, 4875]
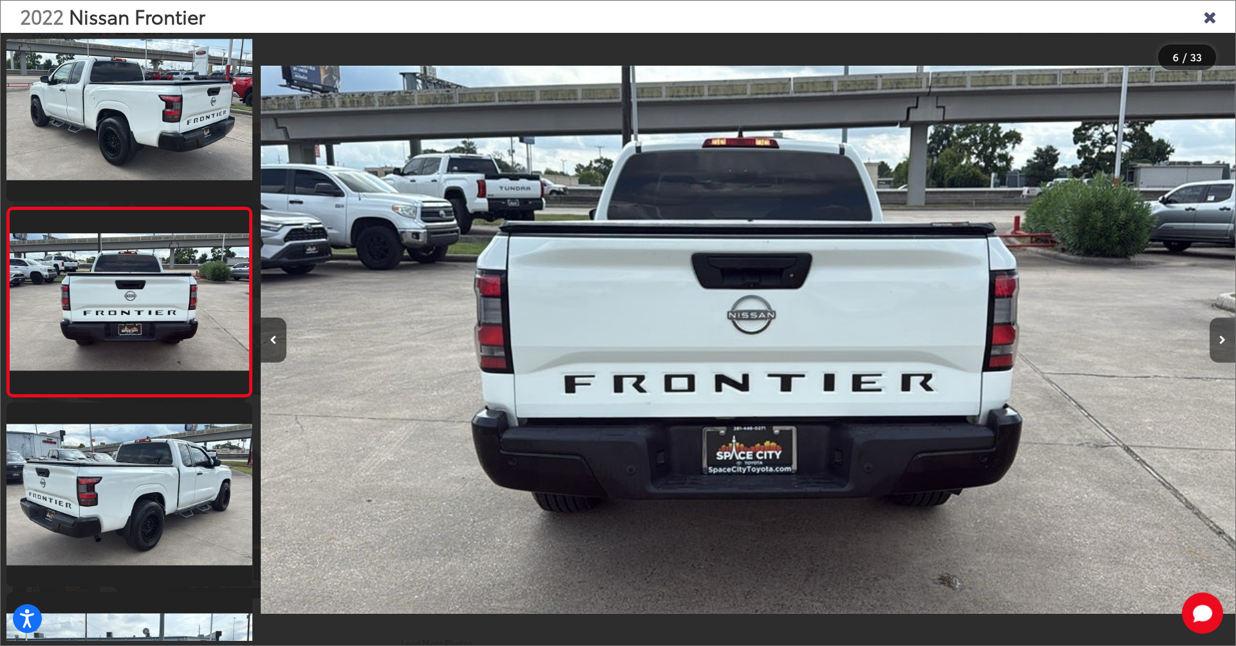
click at [1221, 339] on icon "Next image" at bounding box center [1222, 339] width 6 height 9
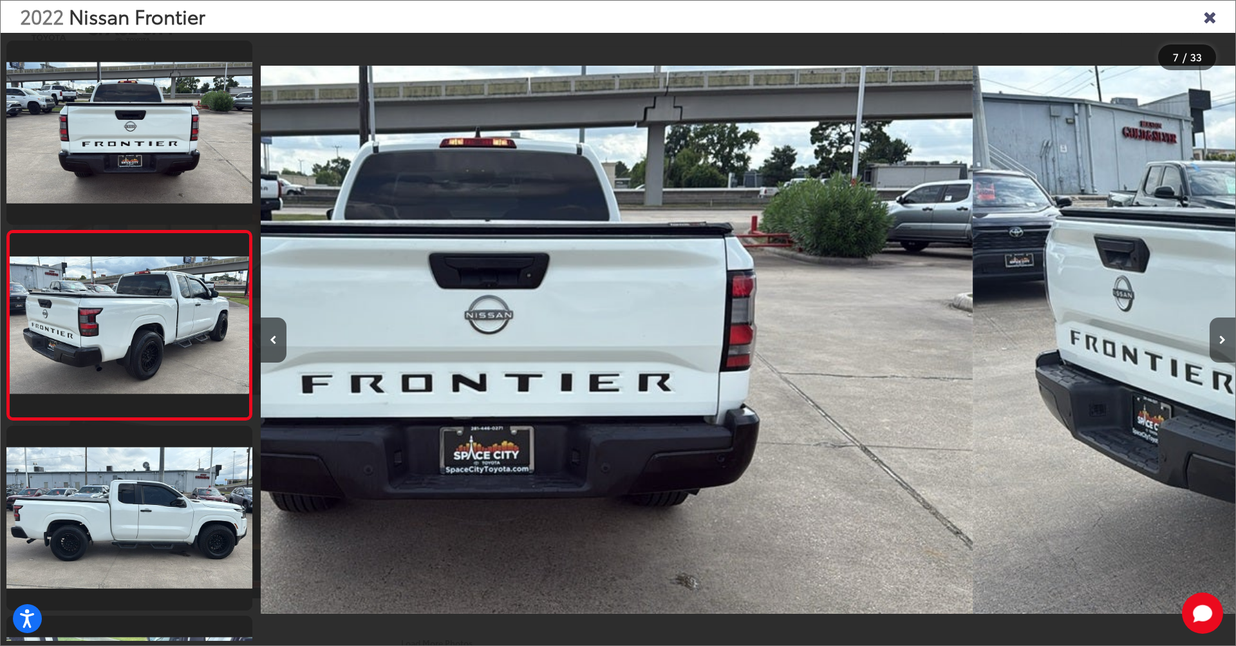
scroll to position [968, 0]
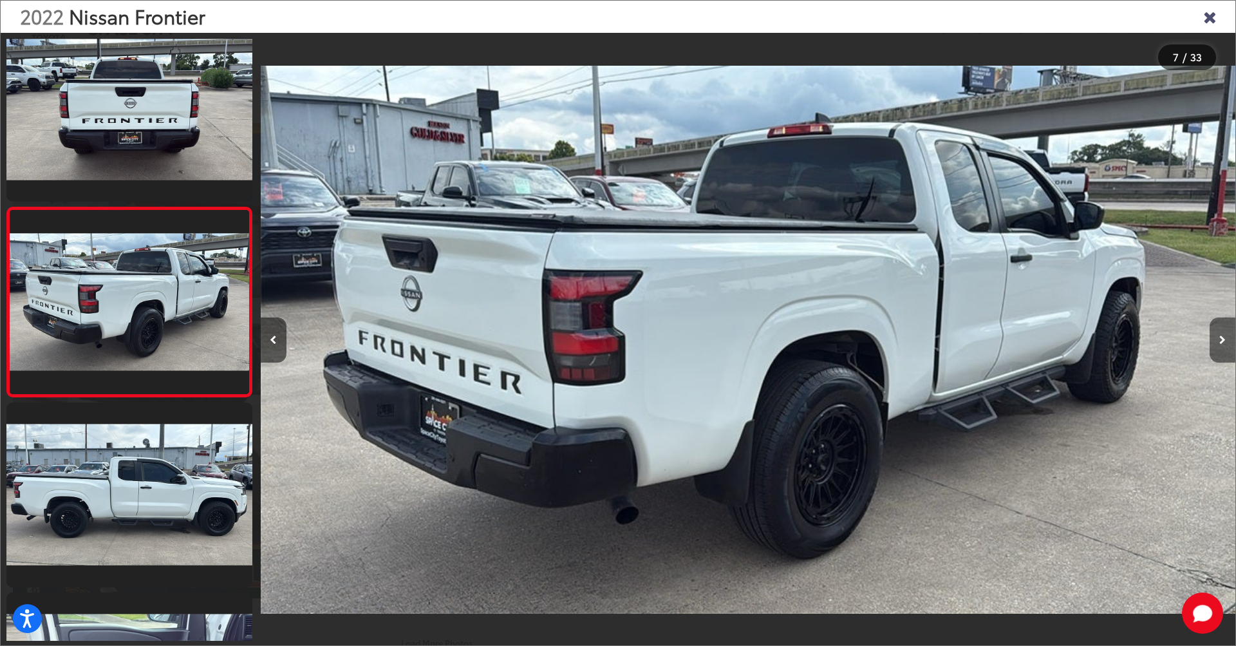
click at [1221, 339] on icon "Next image" at bounding box center [1222, 339] width 6 height 9
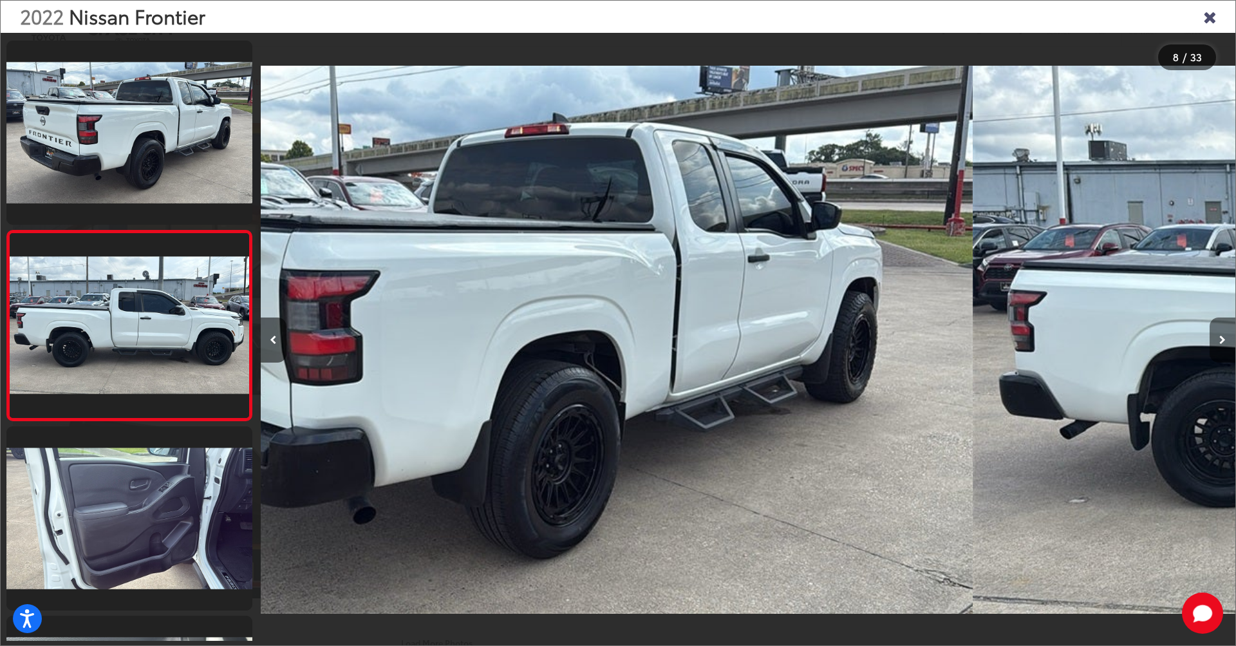
scroll to position [1158, 0]
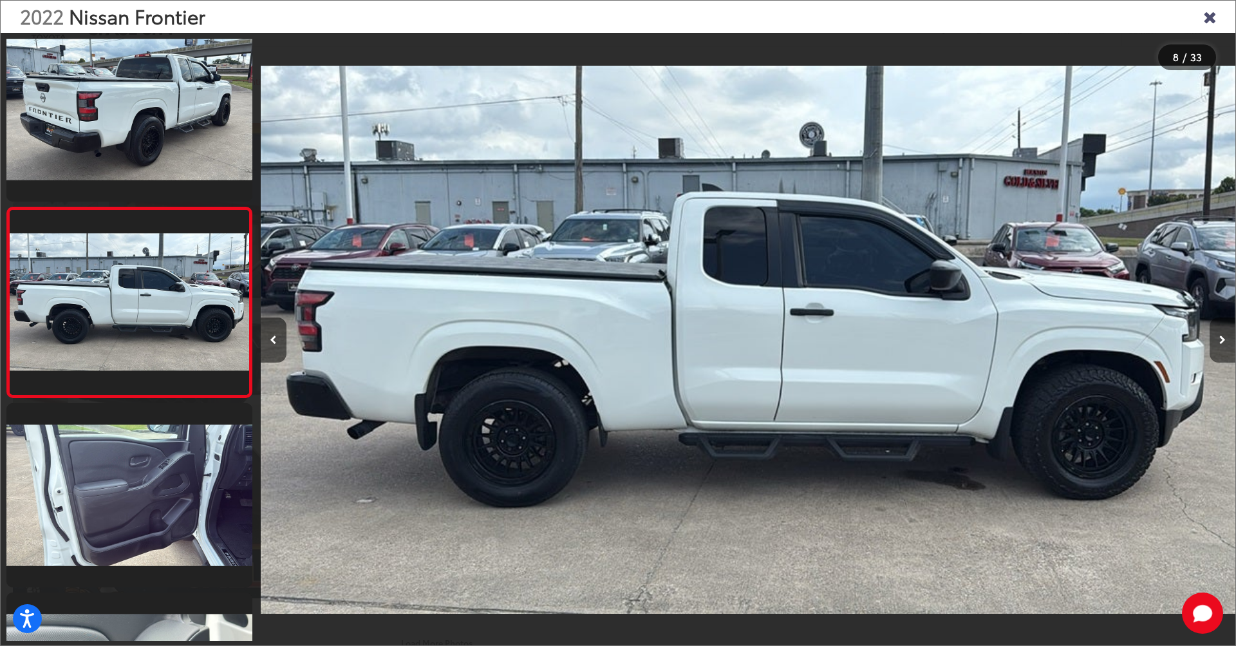
click at [1221, 339] on icon "Next image" at bounding box center [1222, 339] width 6 height 9
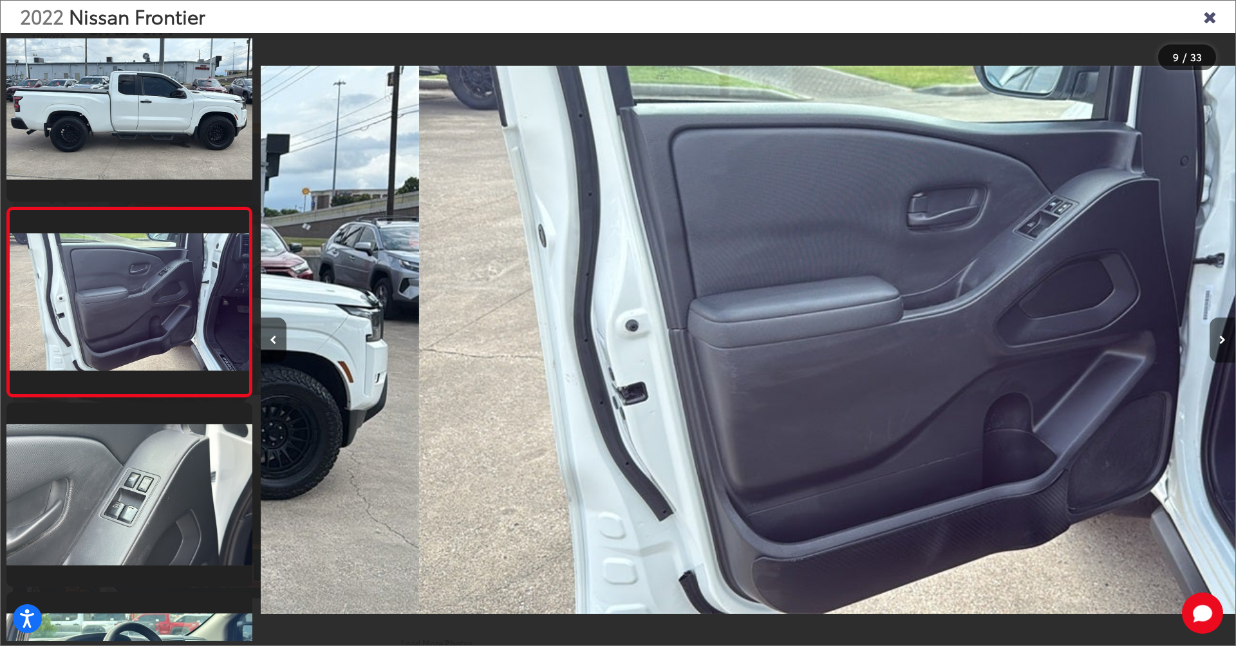
scroll to position [0, 7800]
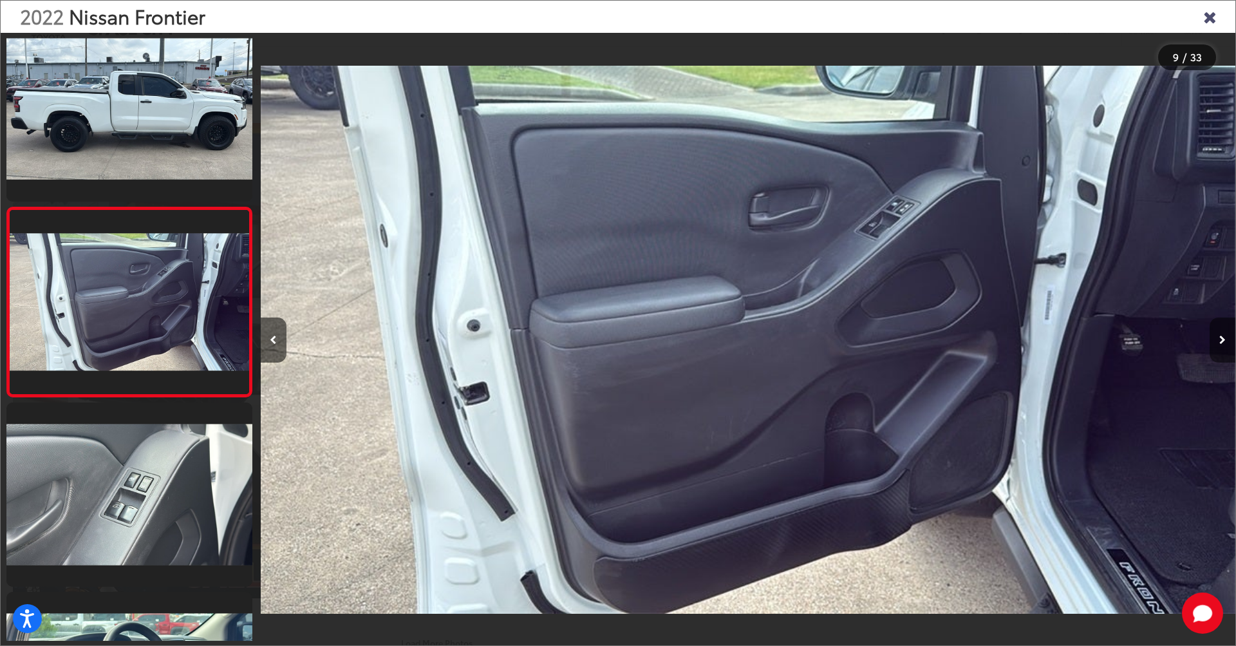
click at [1221, 339] on icon "Next image" at bounding box center [1222, 339] width 6 height 9
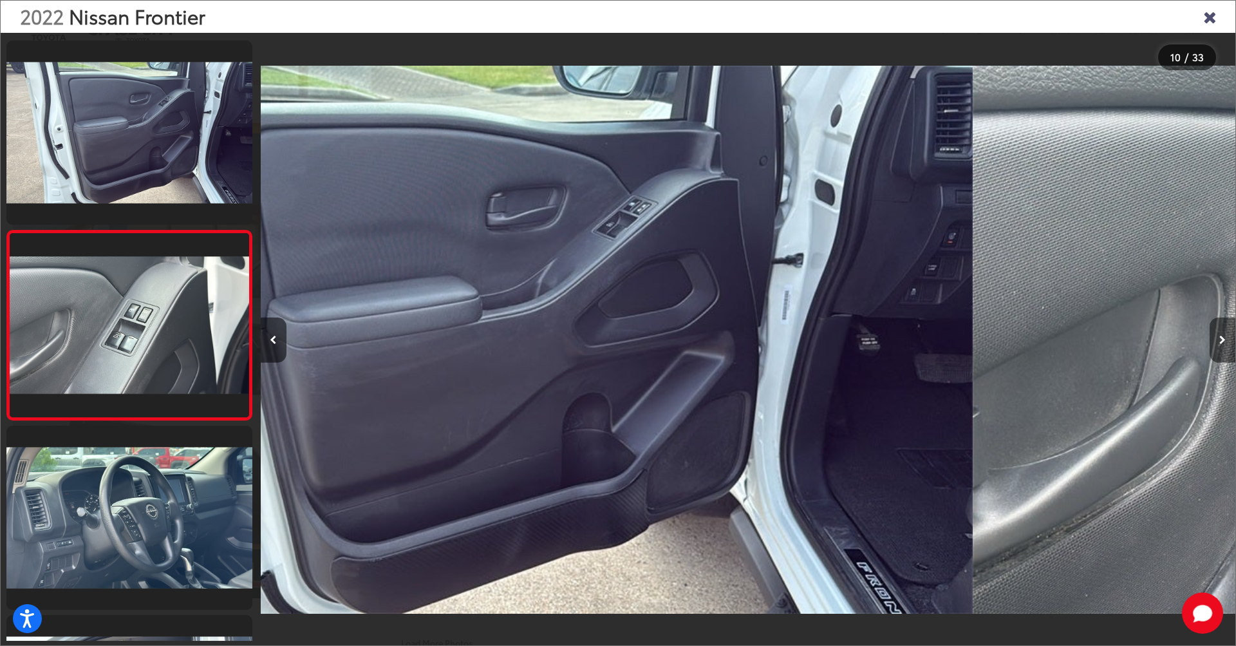
scroll to position [1537, 0]
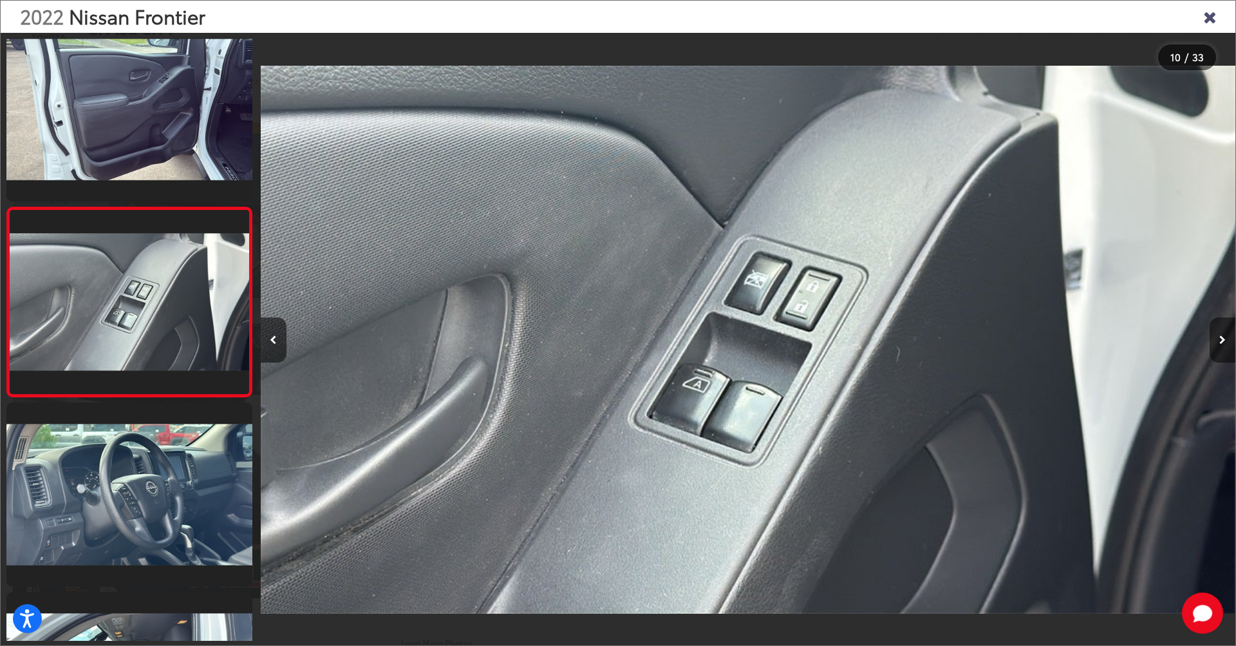
click at [1221, 339] on icon "Next image" at bounding box center [1222, 339] width 6 height 9
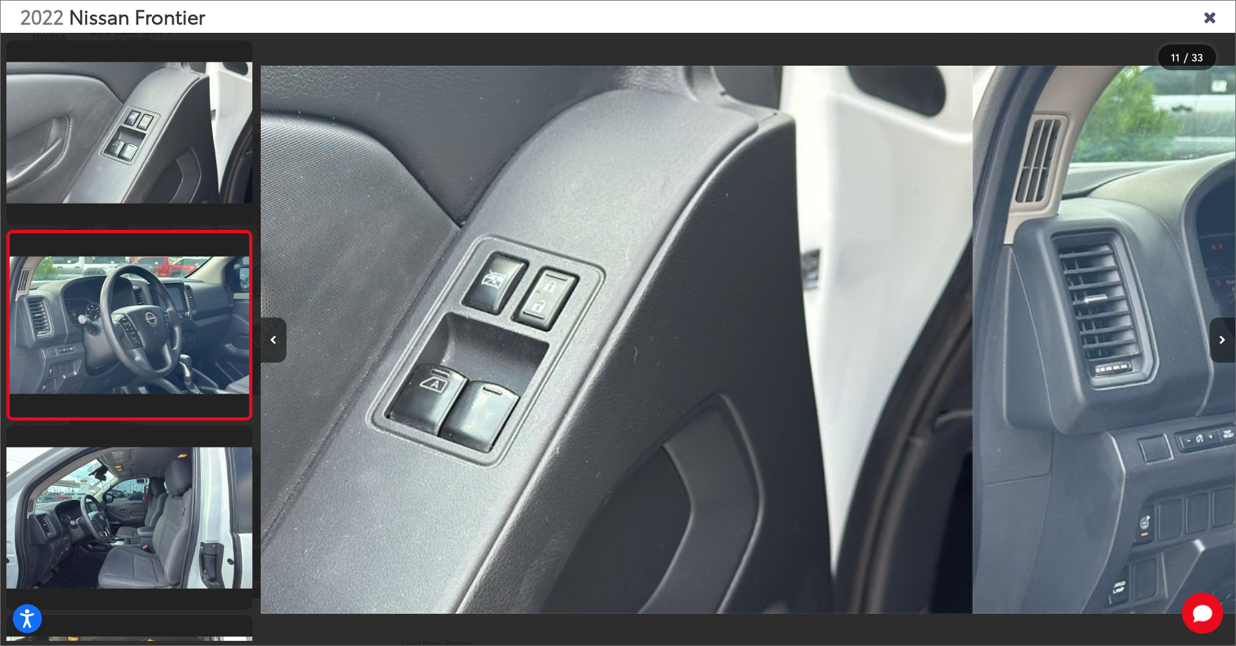
scroll to position [1726, 0]
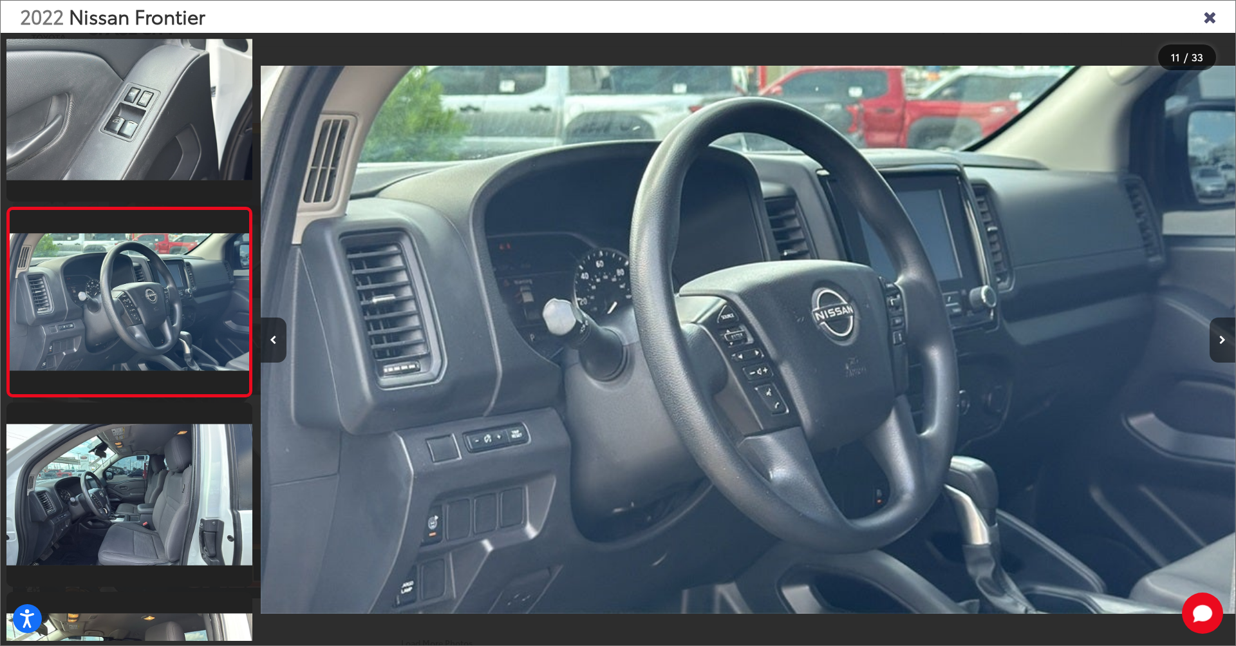
click at [1221, 339] on icon "Next image" at bounding box center [1222, 339] width 6 height 9
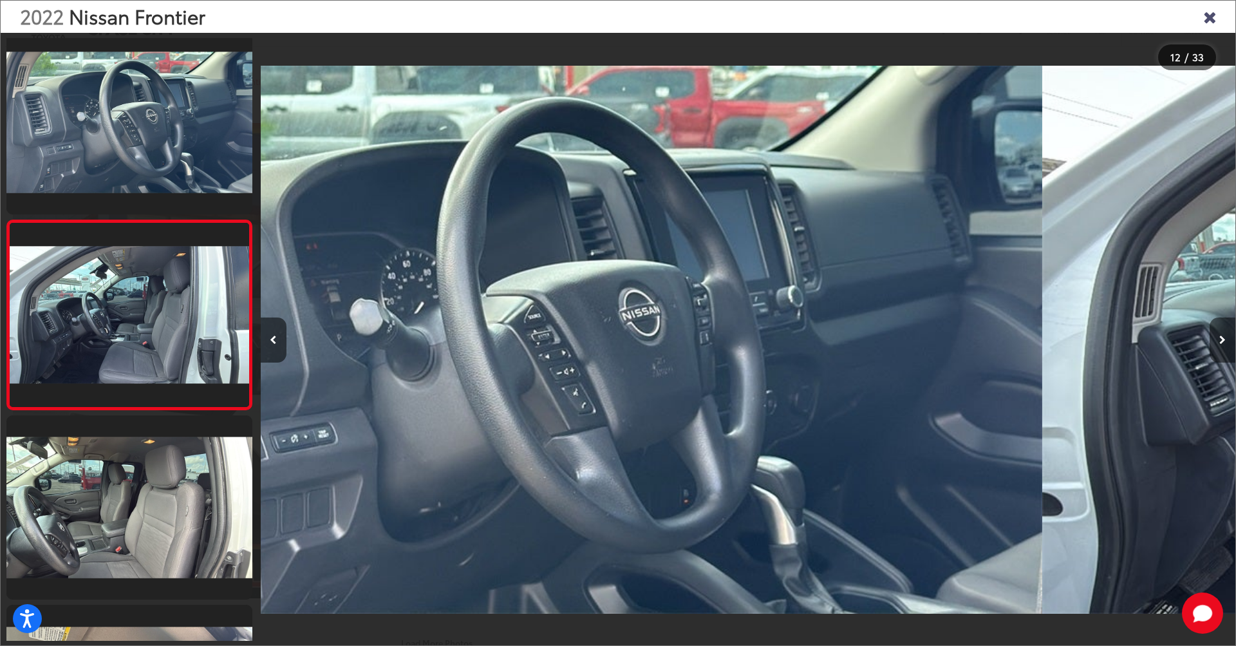
scroll to position [0, 0]
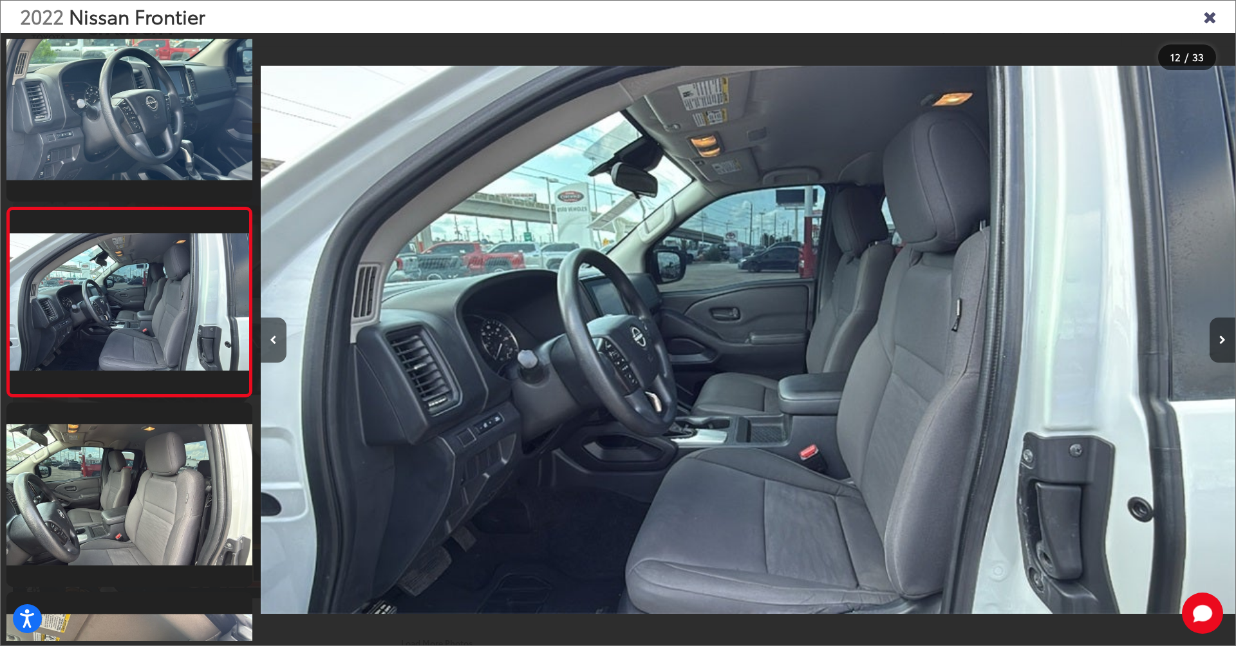
click at [1221, 339] on icon "Next image" at bounding box center [1222, 339] width 6 height 9
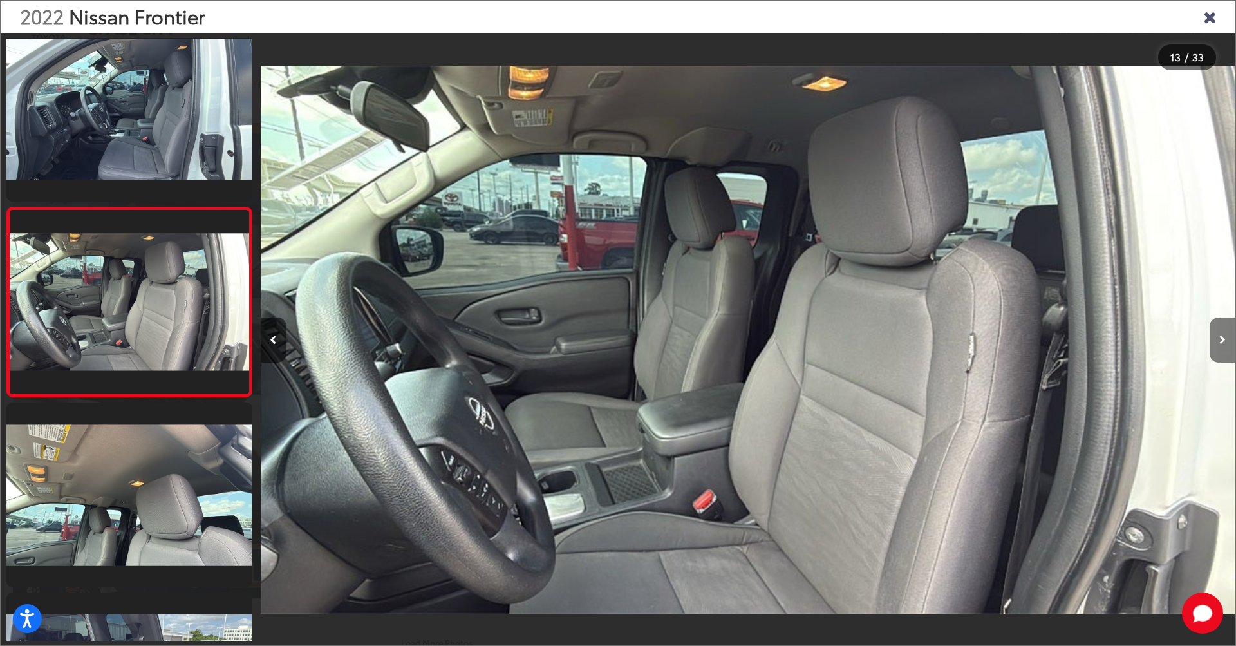
click at [1221, 339] on icon "Next image" at bounding box center [1222, 339] width 6 height 9
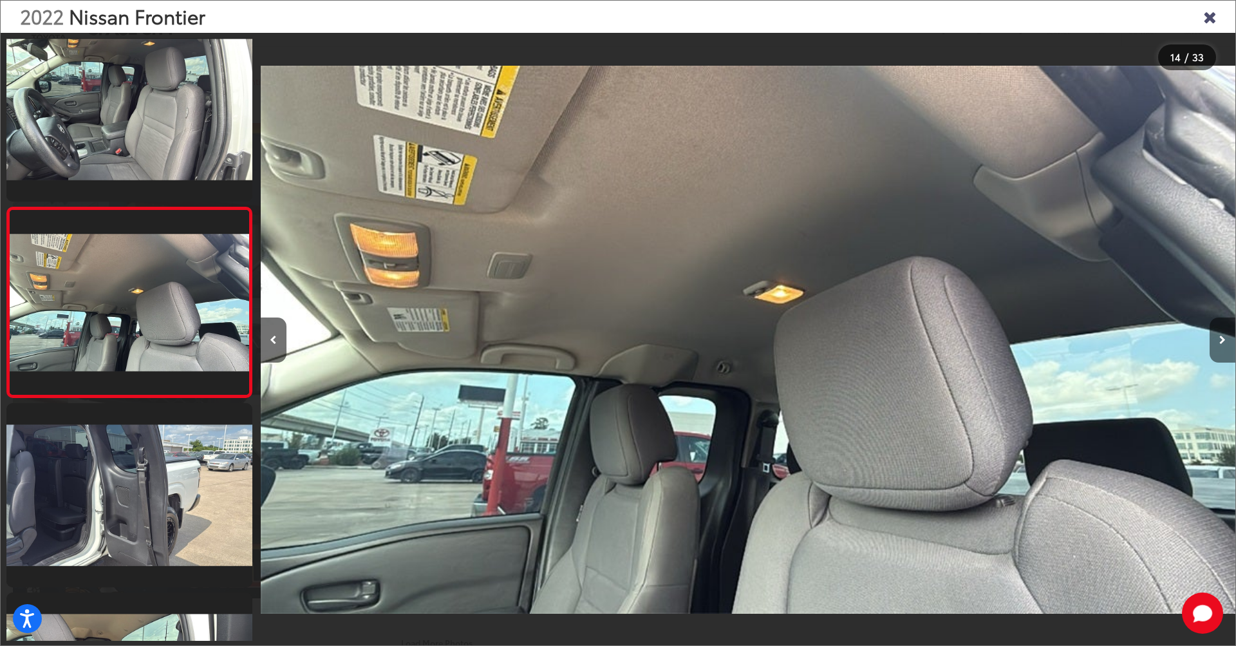
click at [1221, 339] on icon "Next image" at bounding box center [1222, 339] width 6 height 9
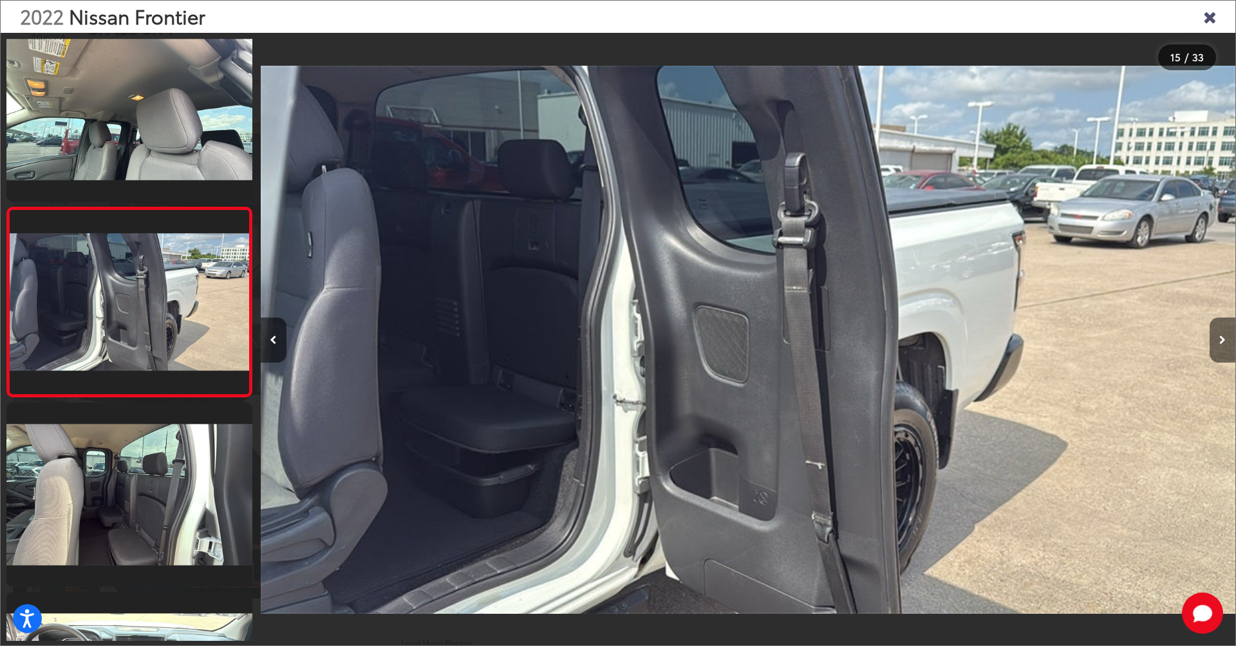
click at [1221, 339] on icon "Next image" at bounding box center [1222, 339] width 6 height 9
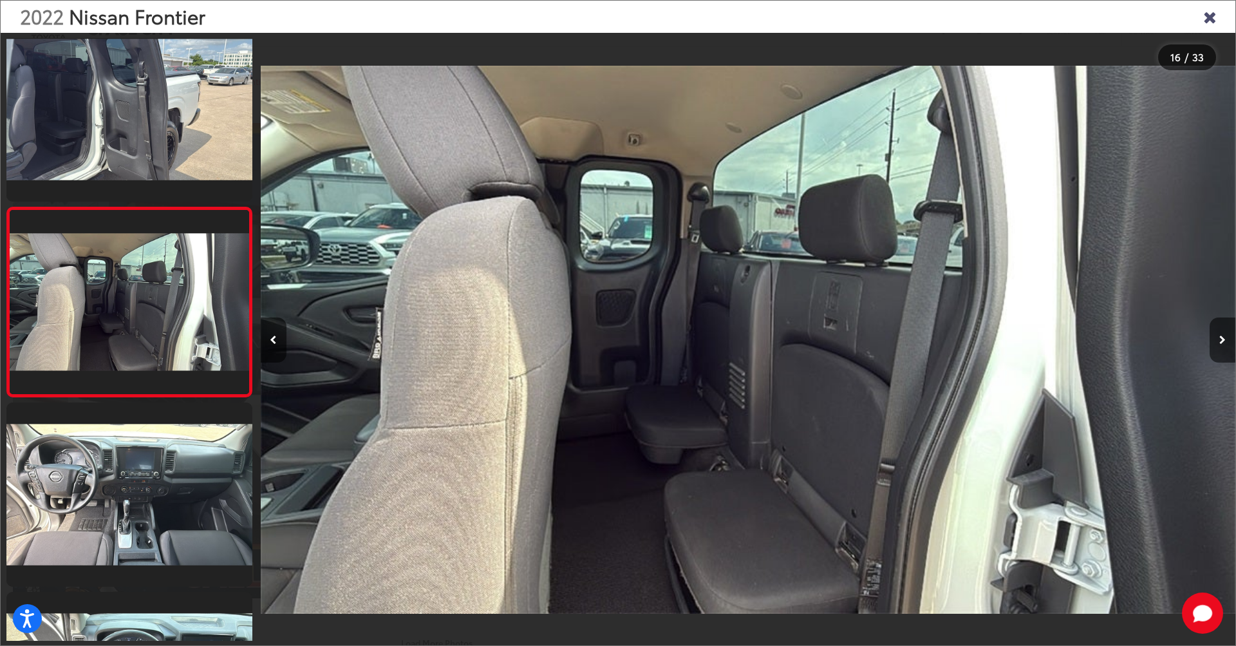
click at [1214, 21] on icon "Close gallery" at bounding box center [1209, 16] width 13 height 17
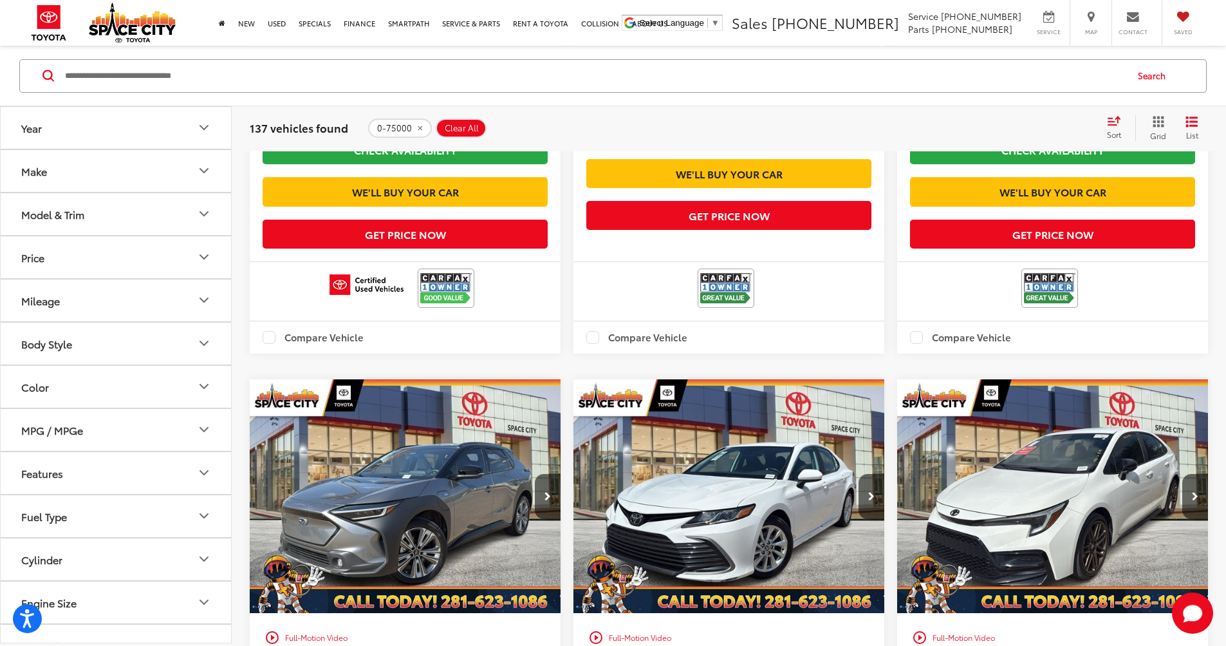
scroll to position [2269, 0]
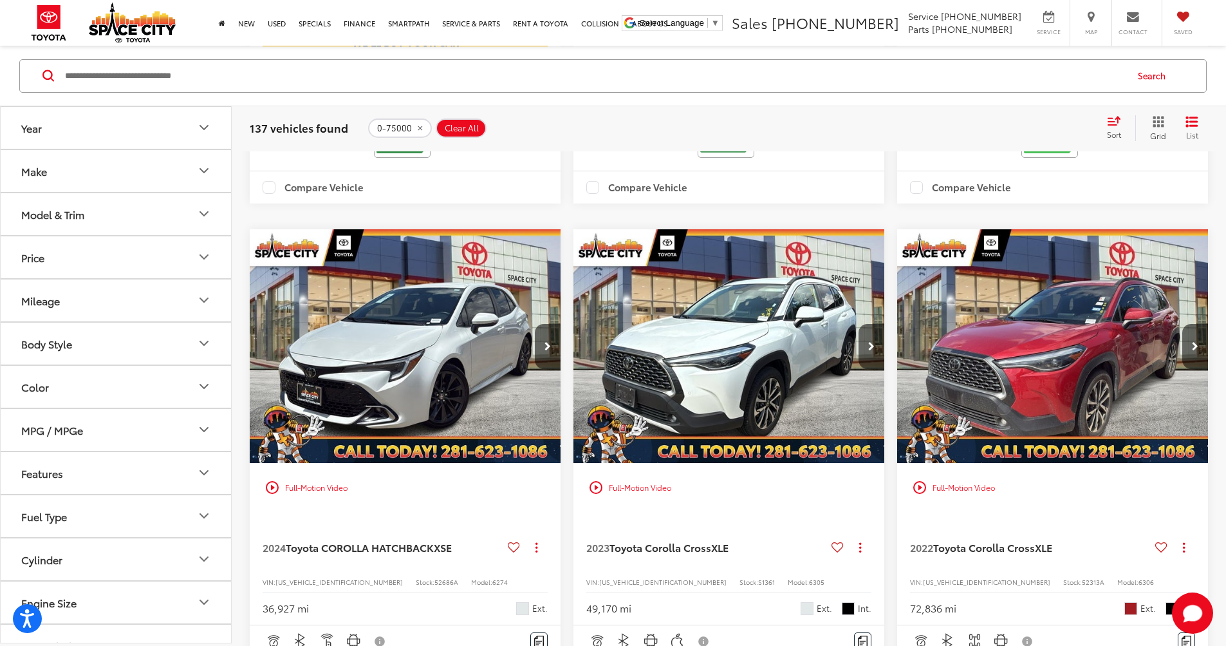
scroll to position [810, 0]
click at [573, 303] on img "2023 Toyota Corolla Cross XLE 0" at bounding box center [729, 346] width 313 height 235
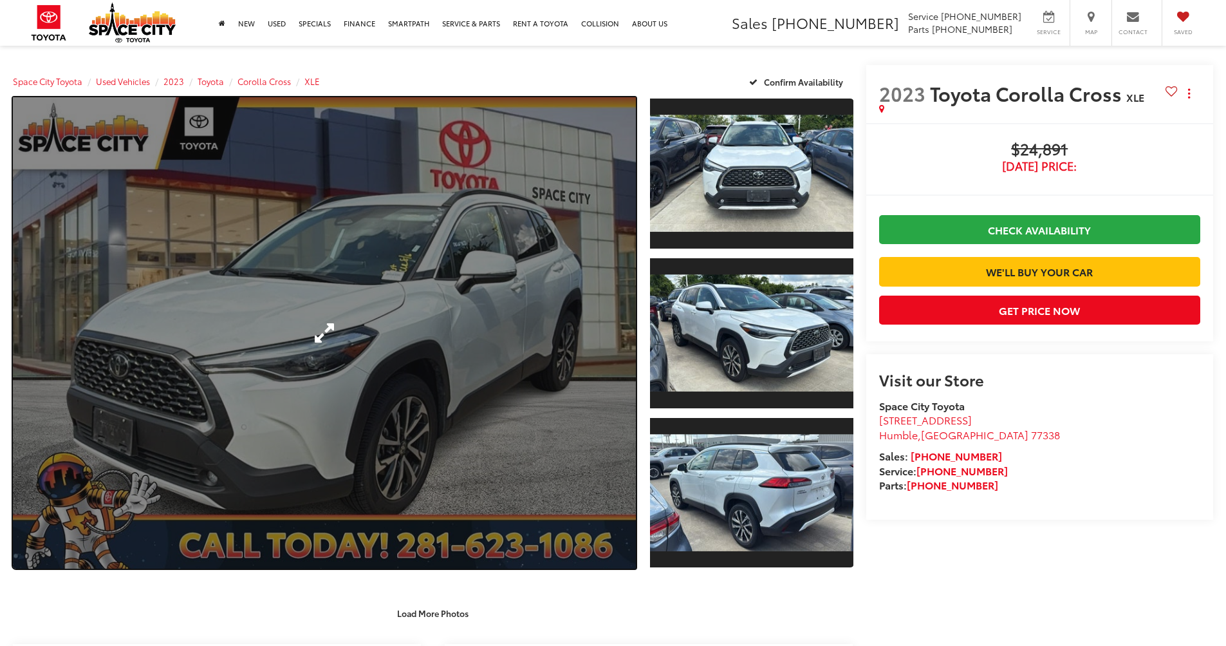
click at [539, 314] on link "Expand Photo 0" at bounding box center [324, 332] width 623 height 471
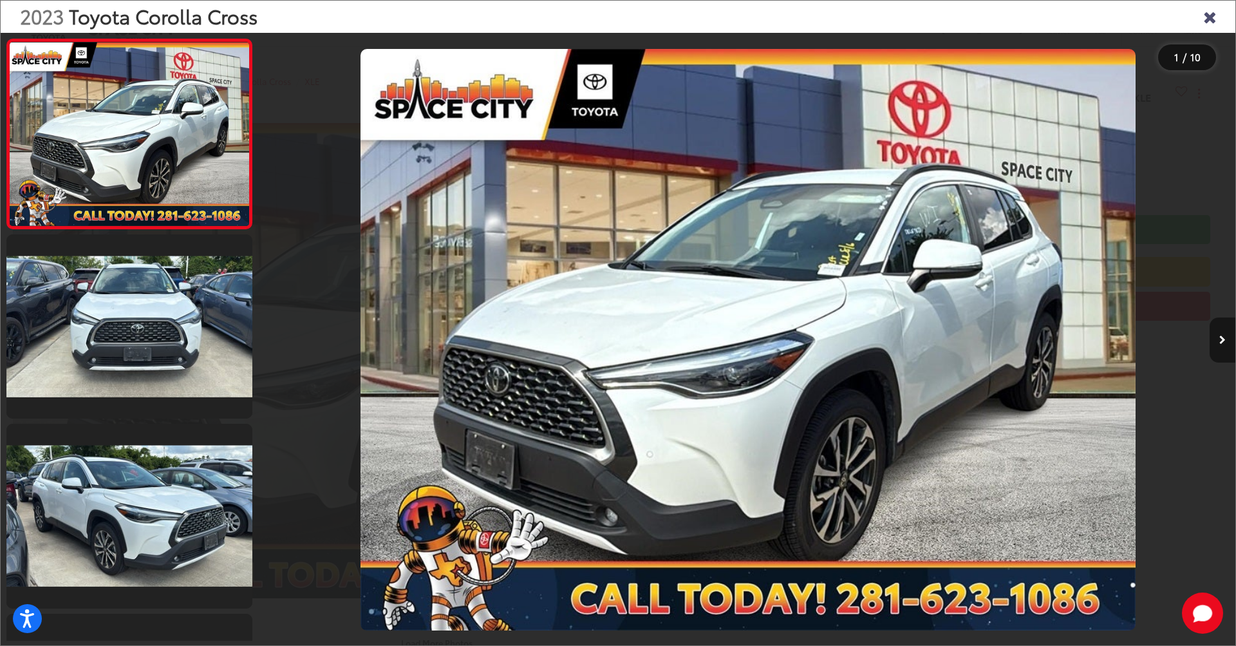
click at [1223, 338] on icon "Next image" at bounding box center [1222, 339] width 6 height 9
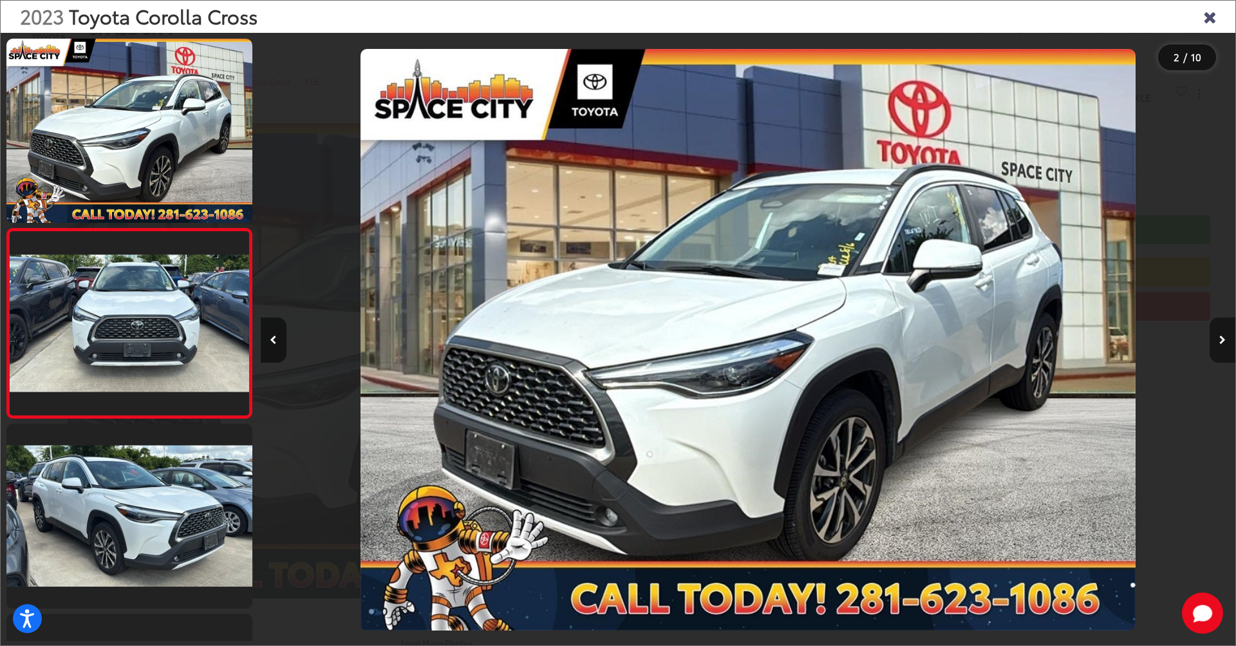
scroll to position [21, 0]
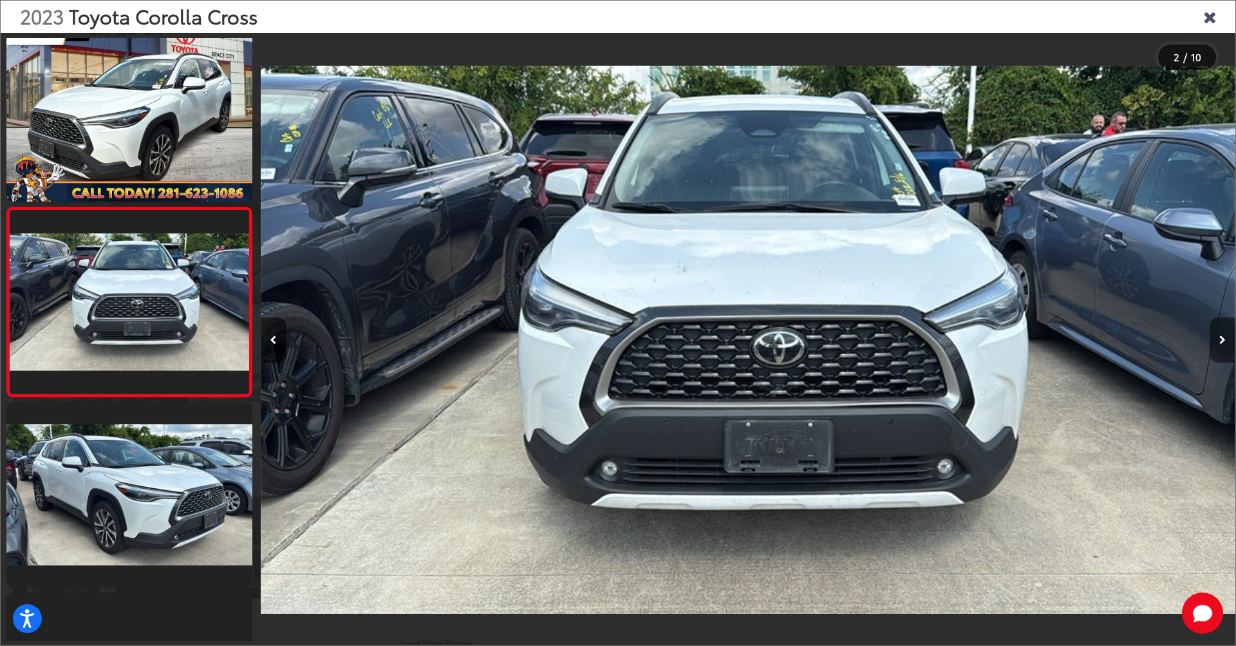
click at [1223, 339] on icon "Next image" at bounding box center [1222, 339] width 6 height 9
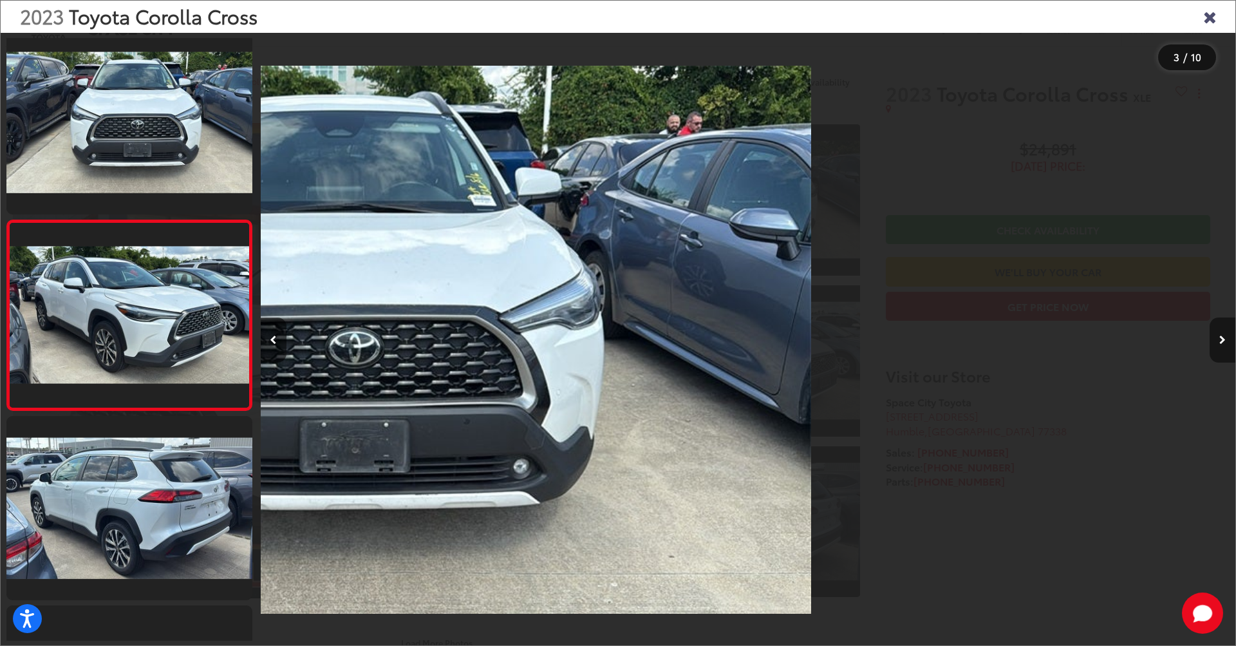
scroll to position [211, 0]
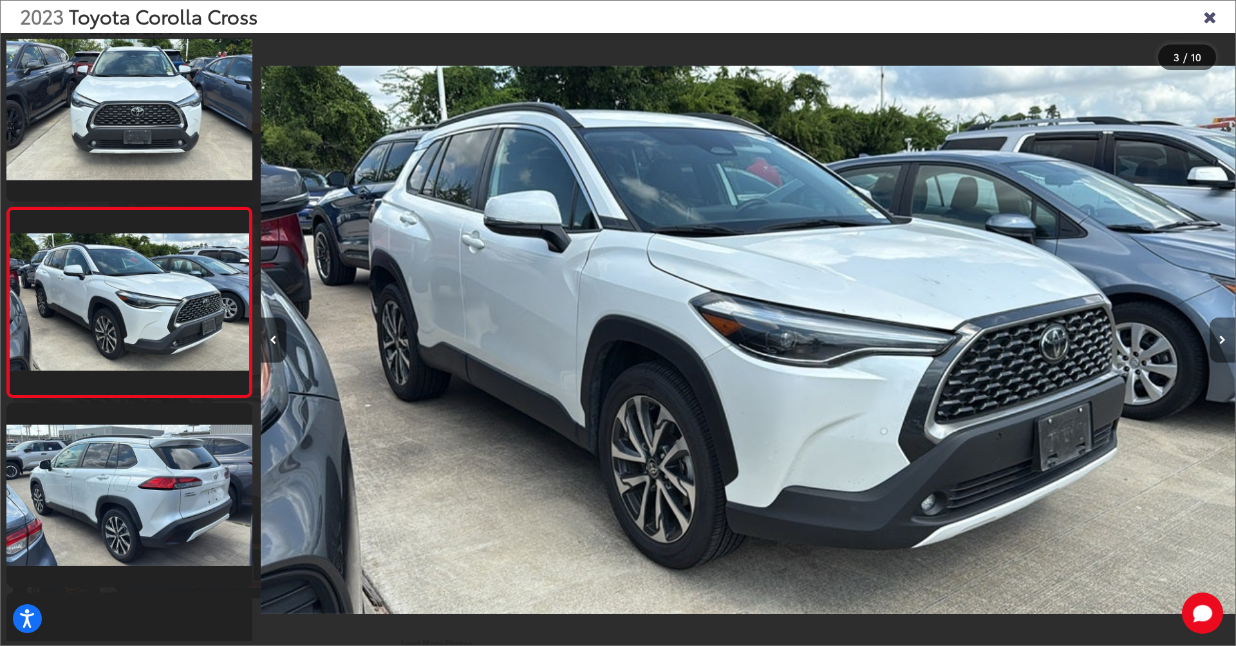
click at [1223, 339] on icon "Next image" at bounding box center [1222, 339] width 6 height 9
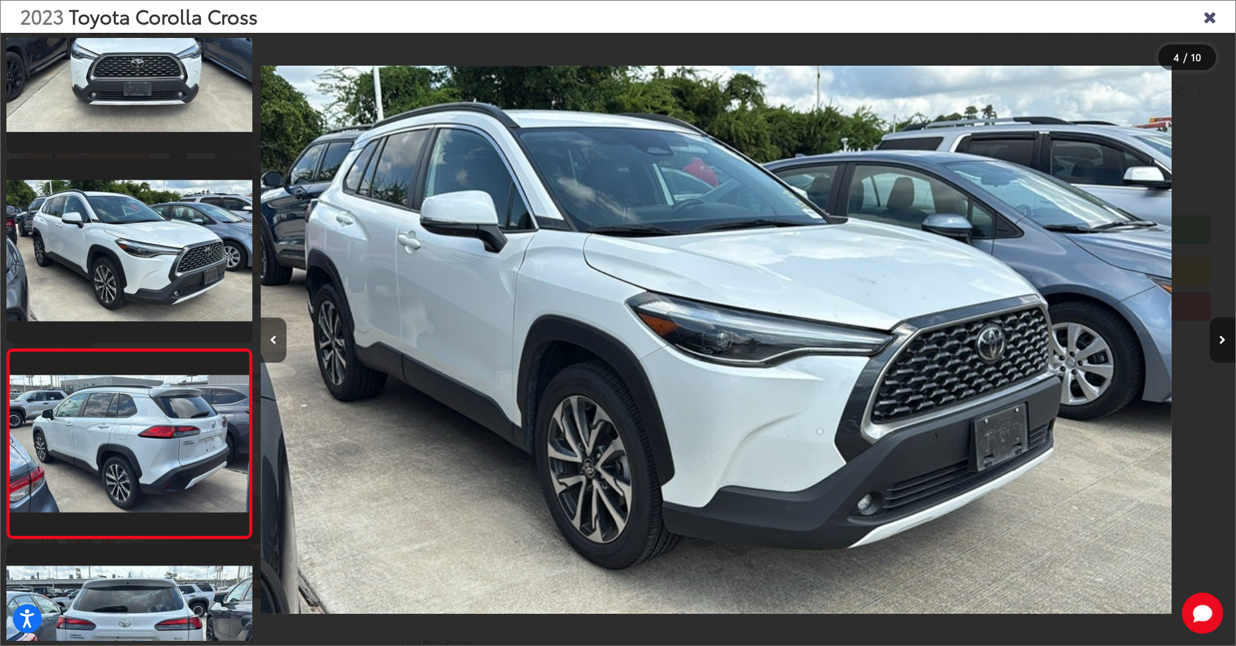
scroll to position [400, 0]
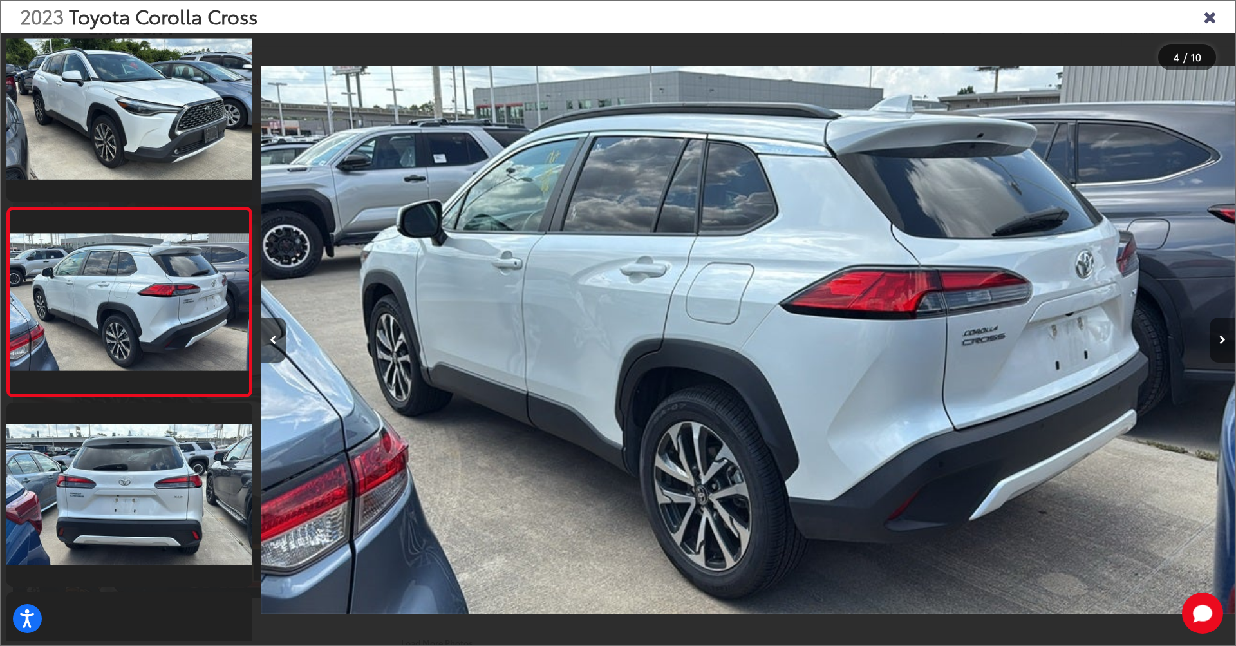
click at [1223, 339] on icon "Next image" at bounding box center [1222, 339] width 6 height 9
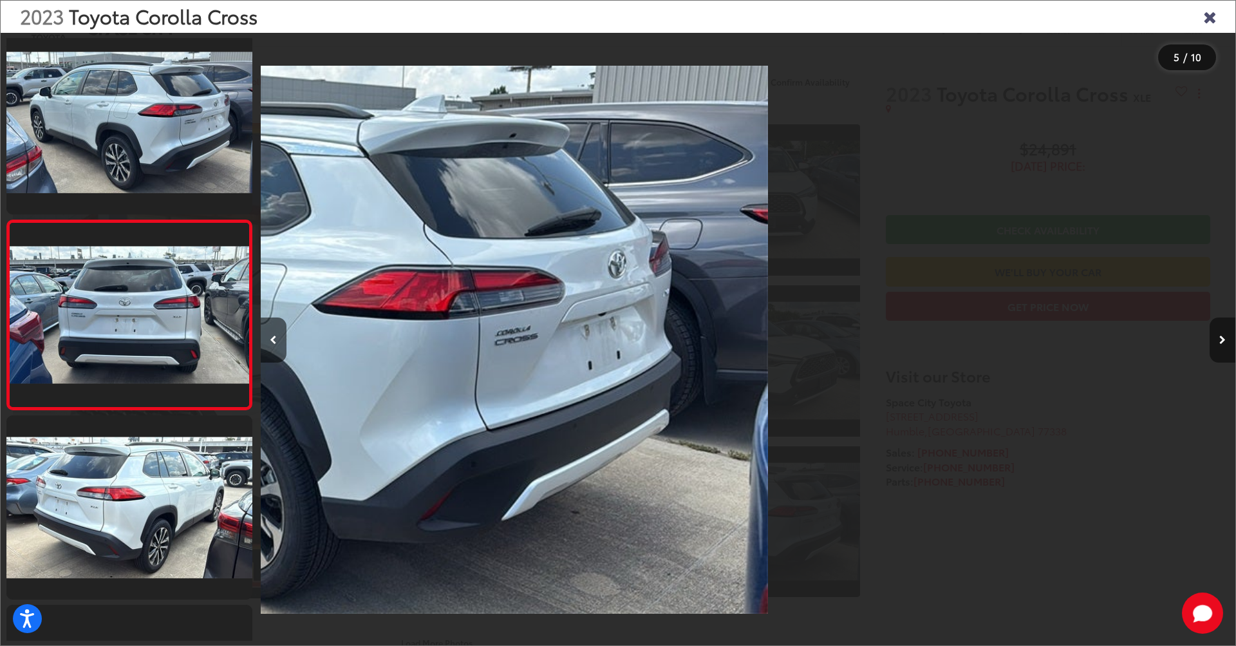
scroll to position [590, 0]
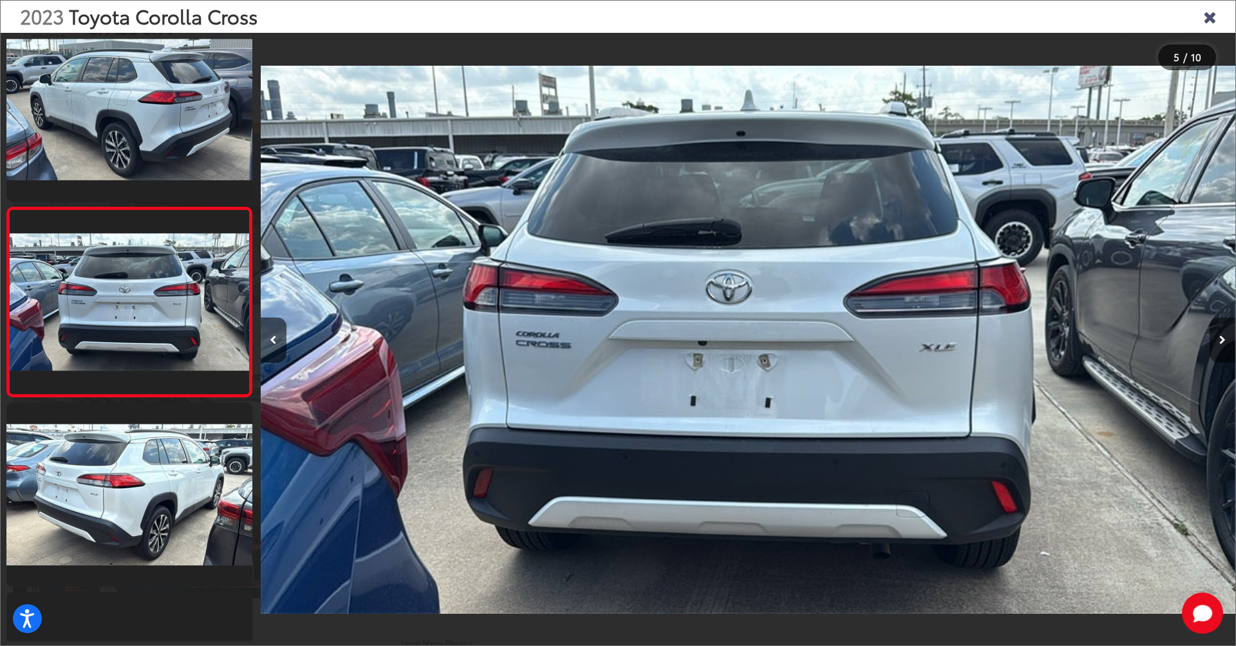
click at [1223, 339] on icon "Next image" at bounding box center [1222, 339] width 6 height 9
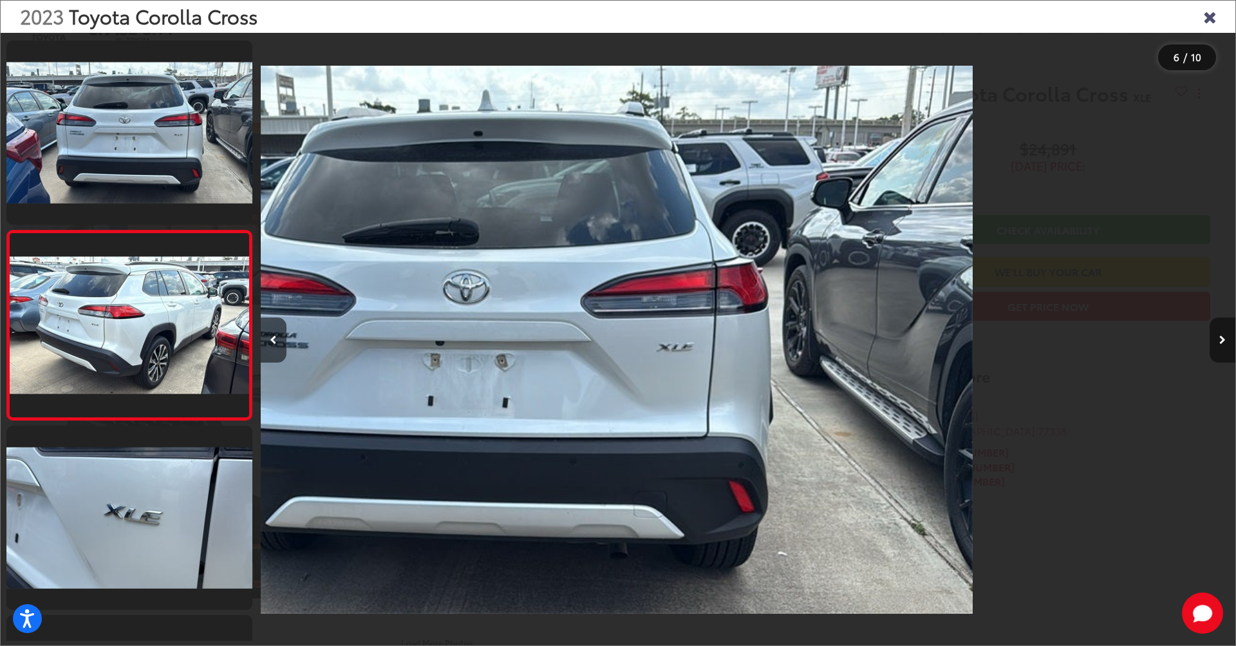
scroll to position [779, 0]
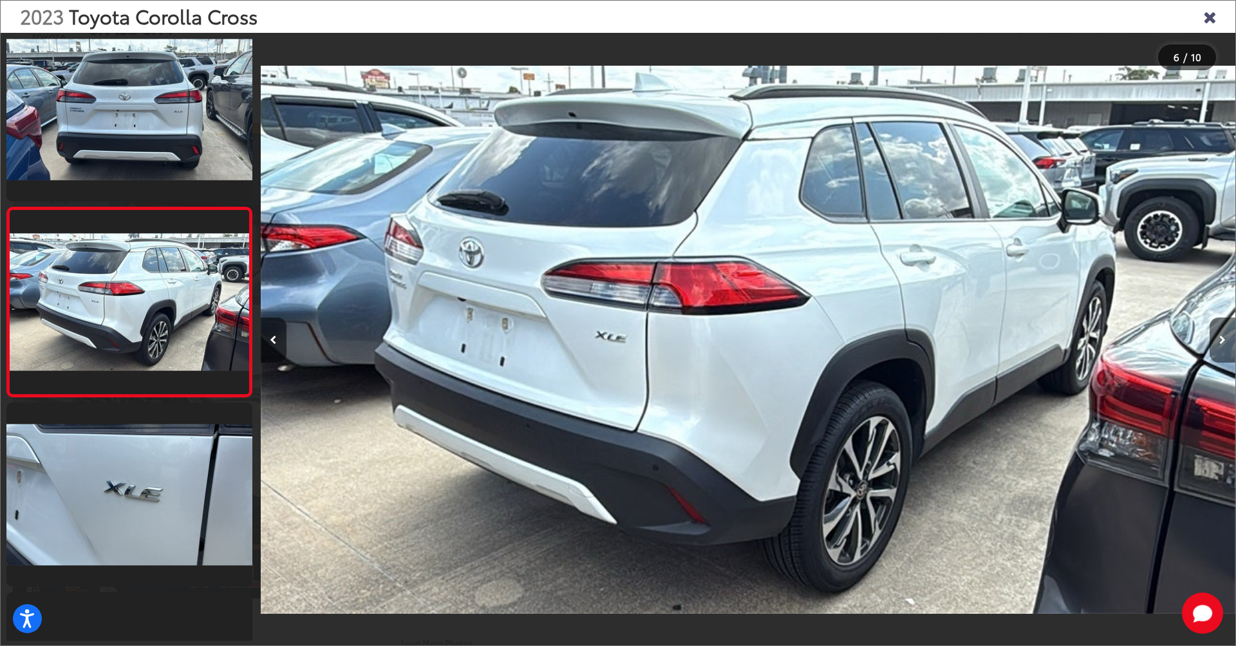
click at [1223, 339] on icon "Next image" at bounding box center [1222, 339] width 6 height 9
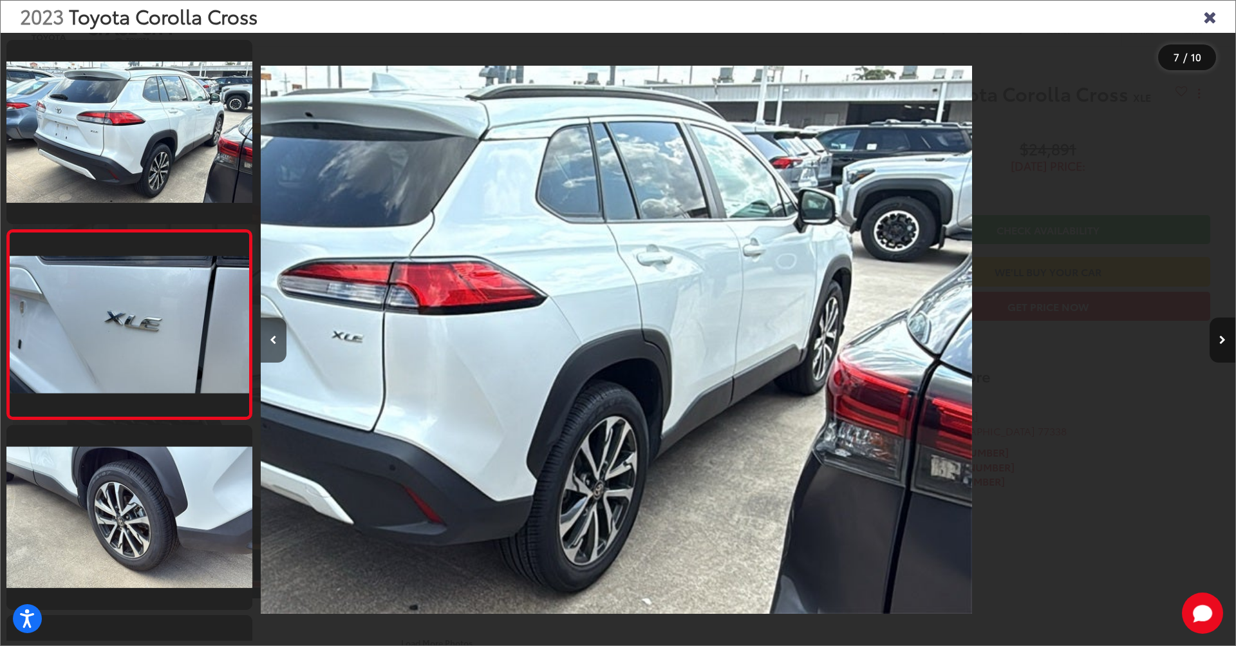
scroll to position [968, 0]
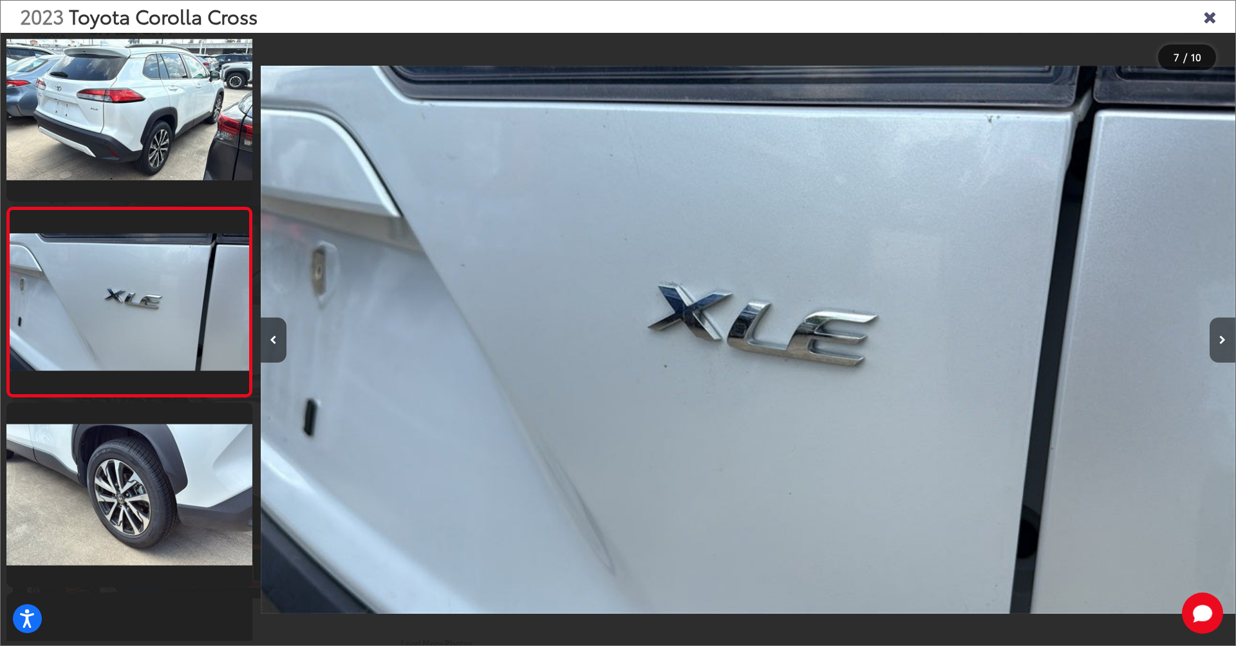
click at [1224, 340] on icon "Next image" at bounding box center [1222, 339] width 6 height 9
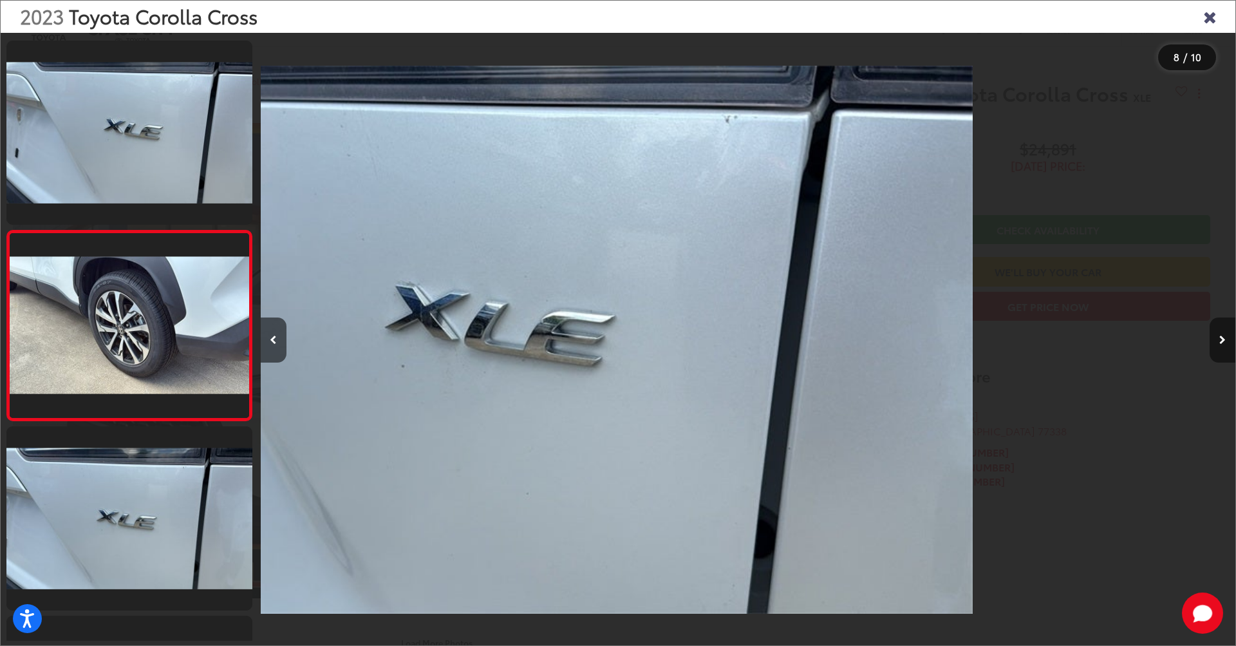
scroll to position [1158, 0]
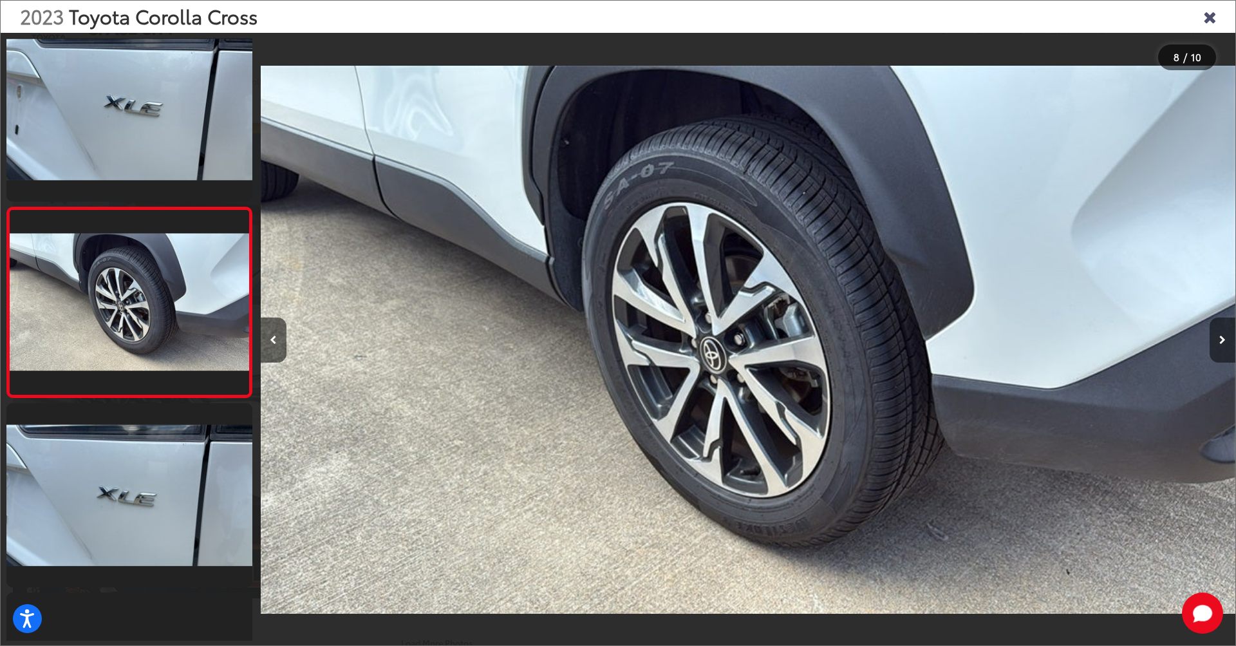
click at [1224, 341] on icon "Next image" at bounding box center [1222, 339] width 6 height 9
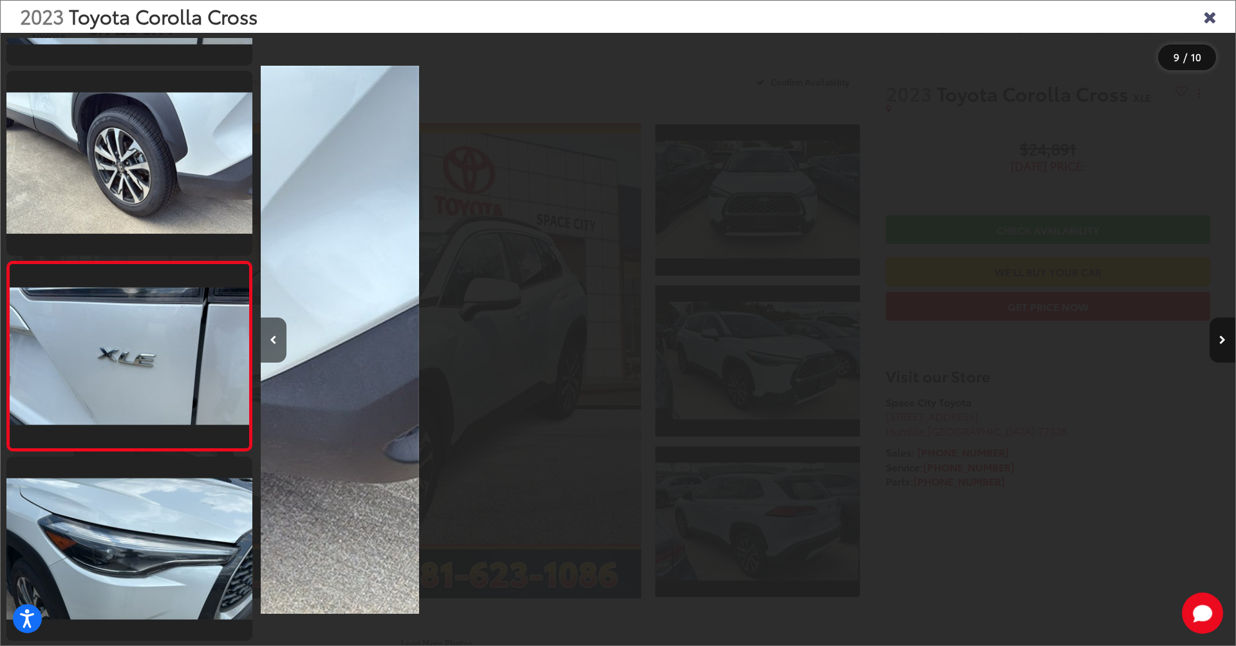
scroll to position [0, 7800]
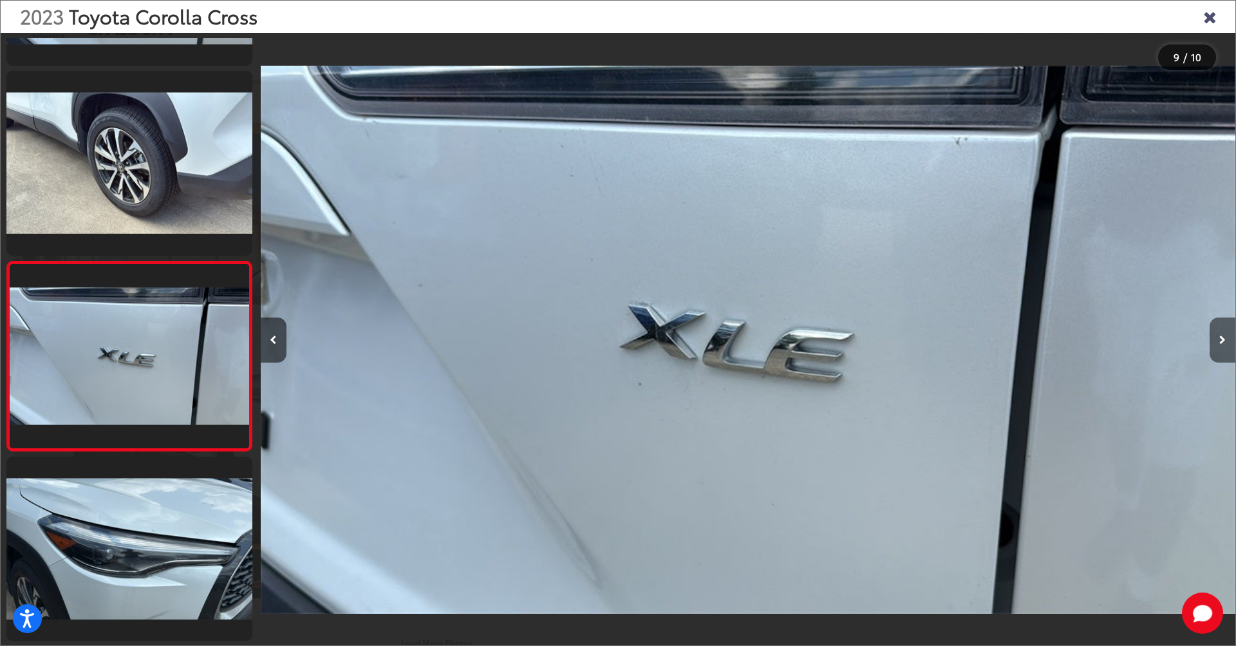
click at [1224, 341] on icon "Next image" at bounding box center [1222, 339] width 6 height 9
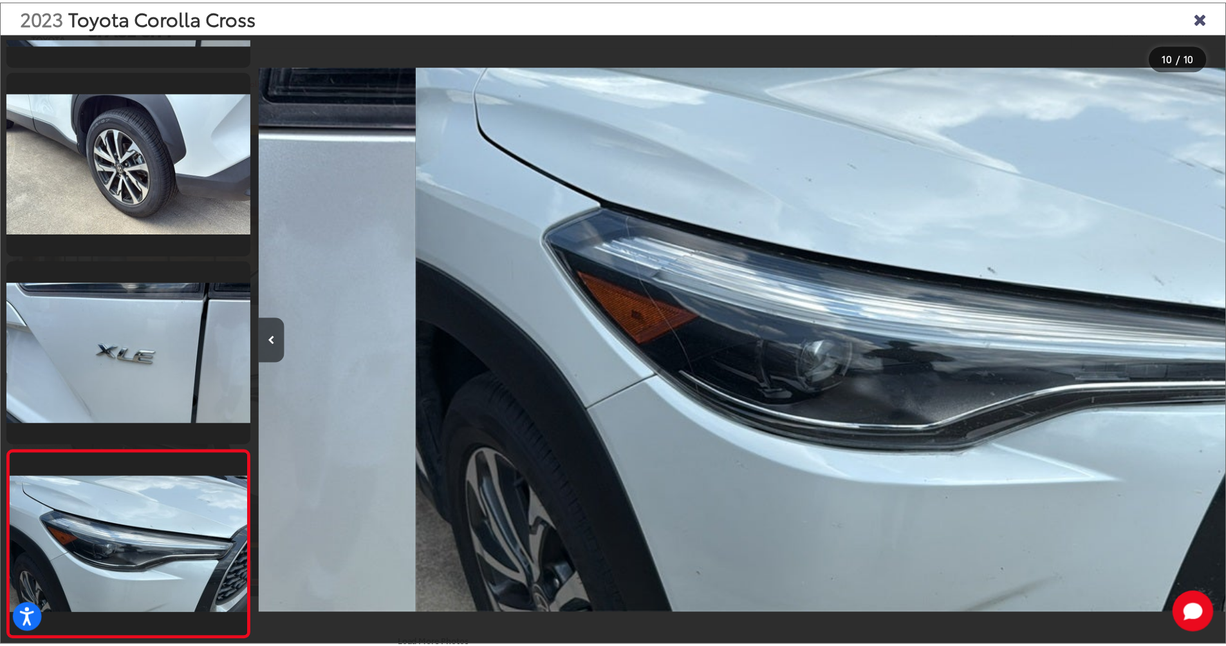
scroll to position [0, 8775]
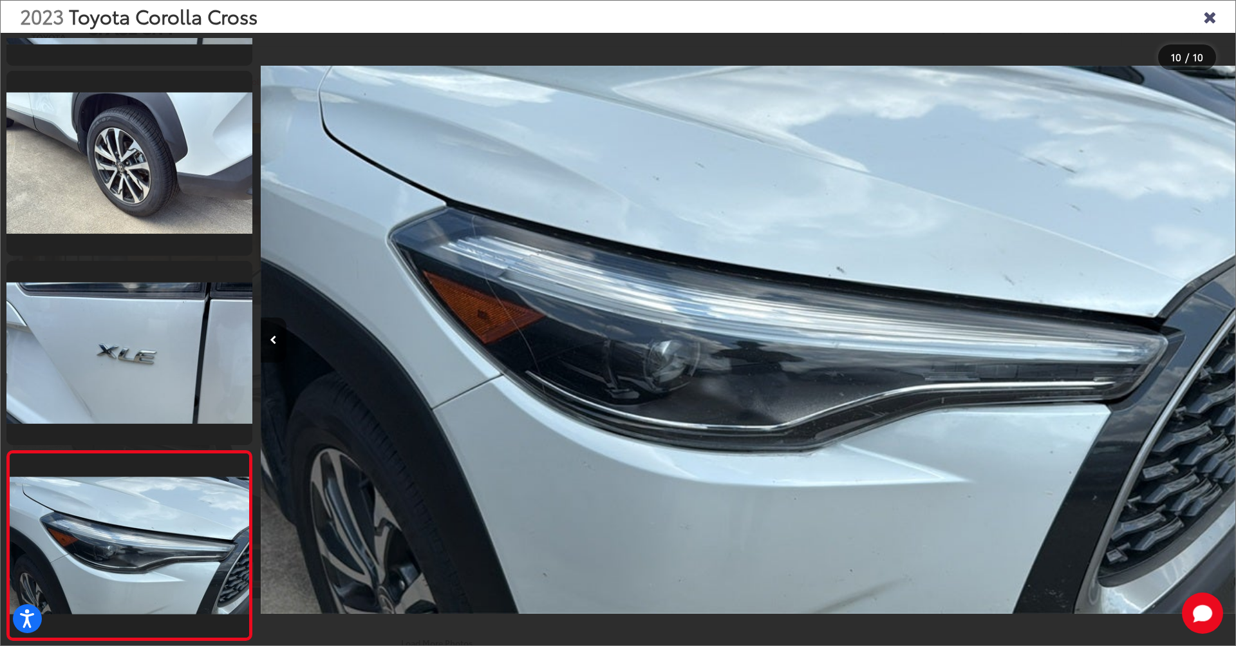
click at [1224, 341] on div at bounding box center [1113, 340] width 244 height 614
click at [1214, 18] on icon "Close gallery" at bounding box center [1209, 16] width 13 height 17
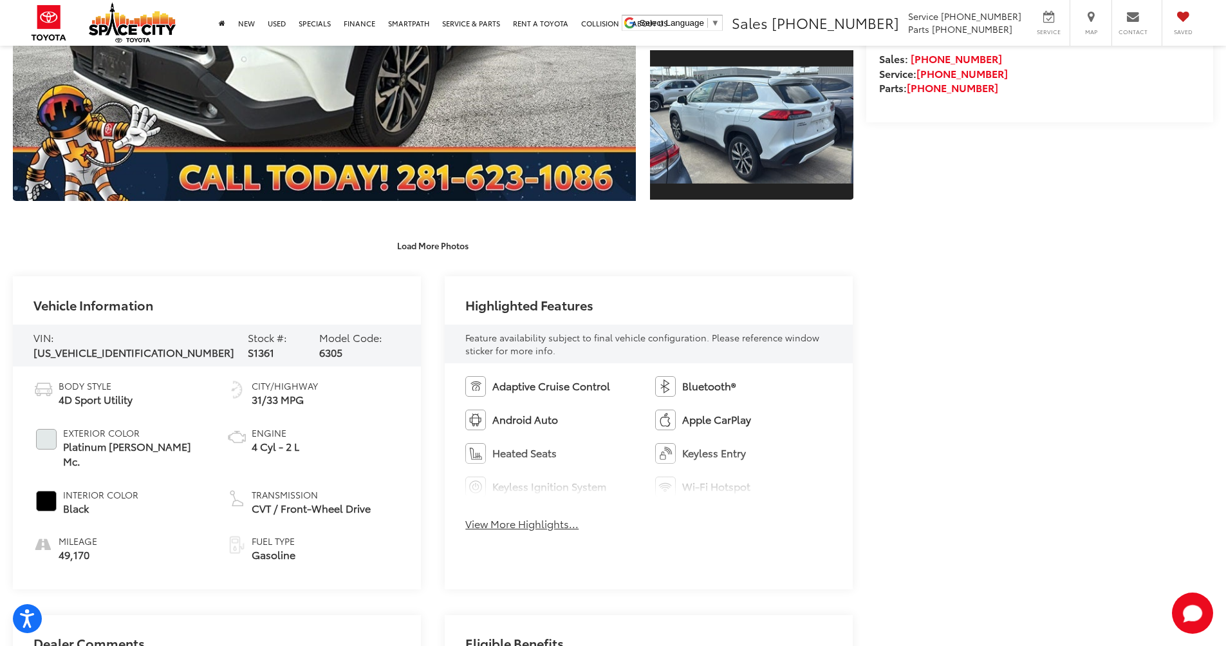
scroll to position [0, 0]
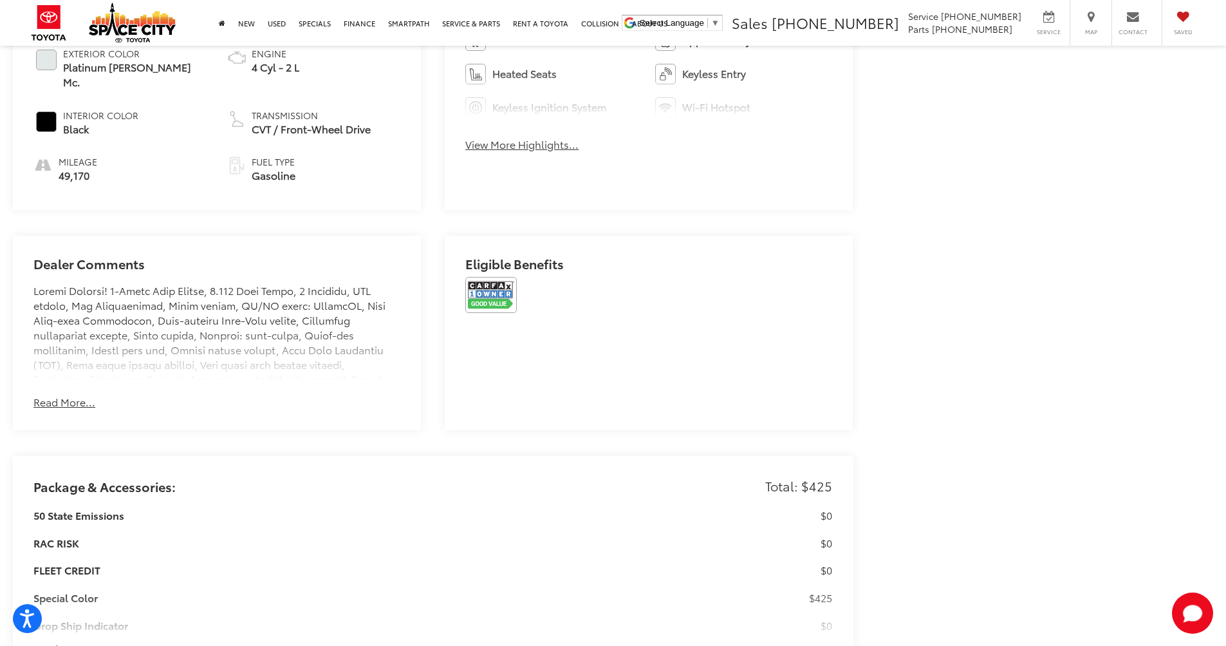
click at [73, 395] on button "Read More..." at bounding box center [64, 402] width 62 height 15
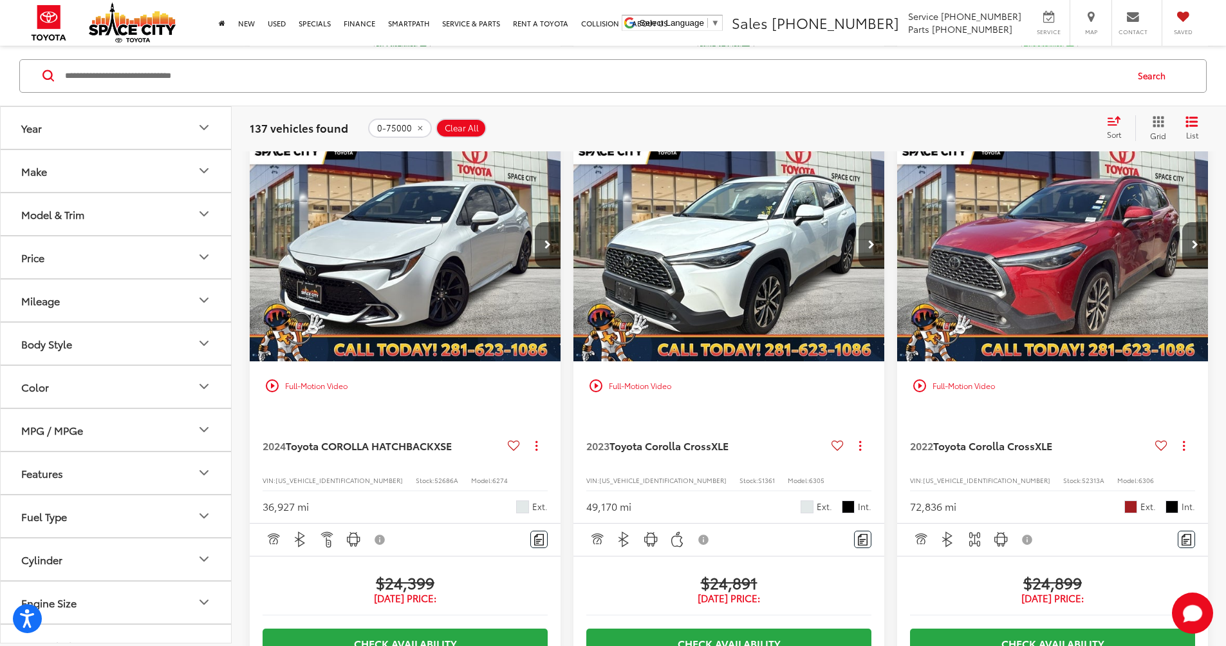
scroll to position [883, 0]
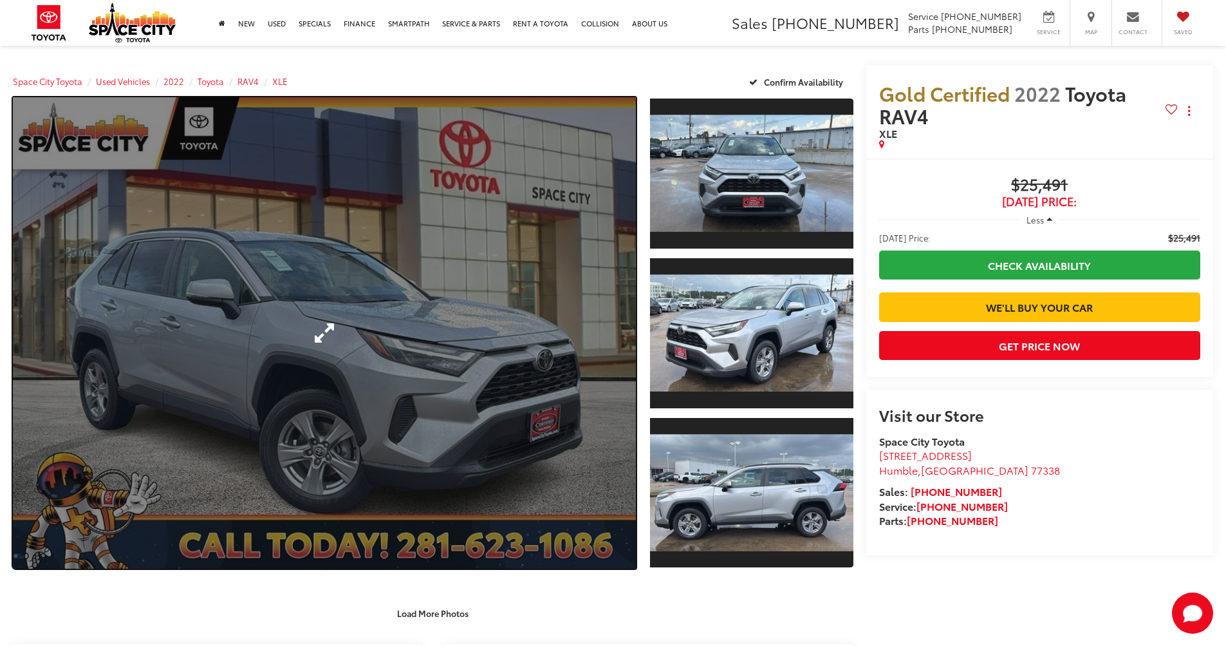
click at [555, 306] on link "Expand Photo 0" at bounding box center [324, 332] width 623 height 471
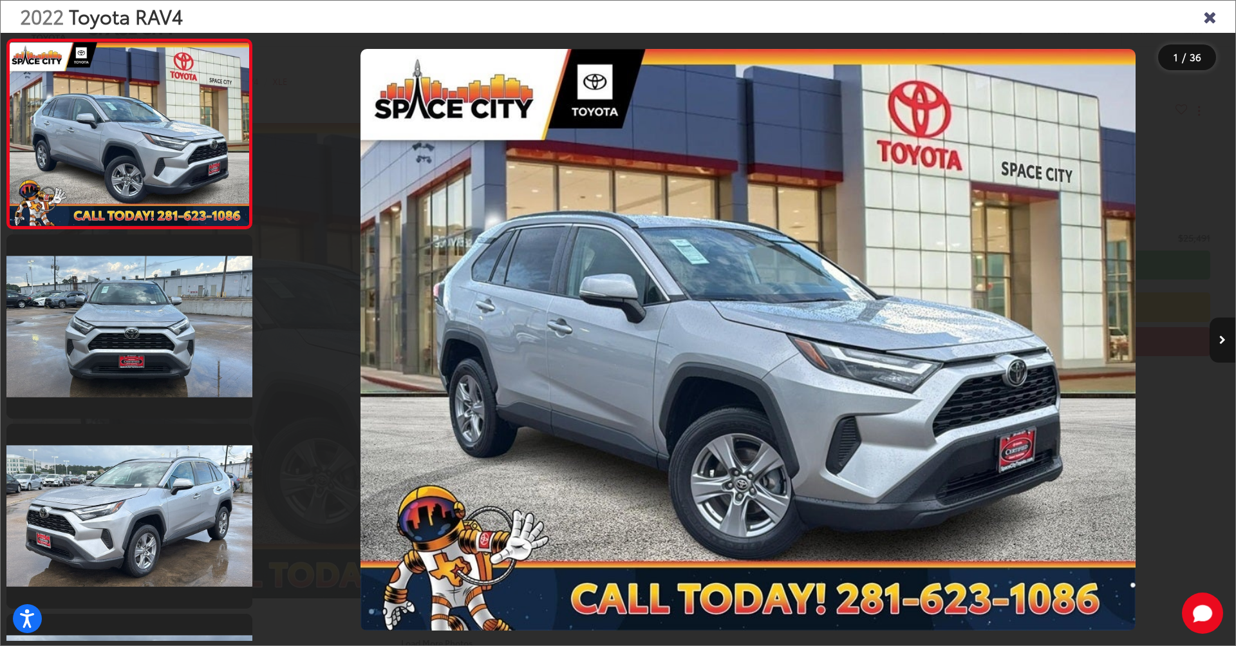
click at [1223, 333] on button "Next image" at bounding box center [1223, 339] width 26 height 45
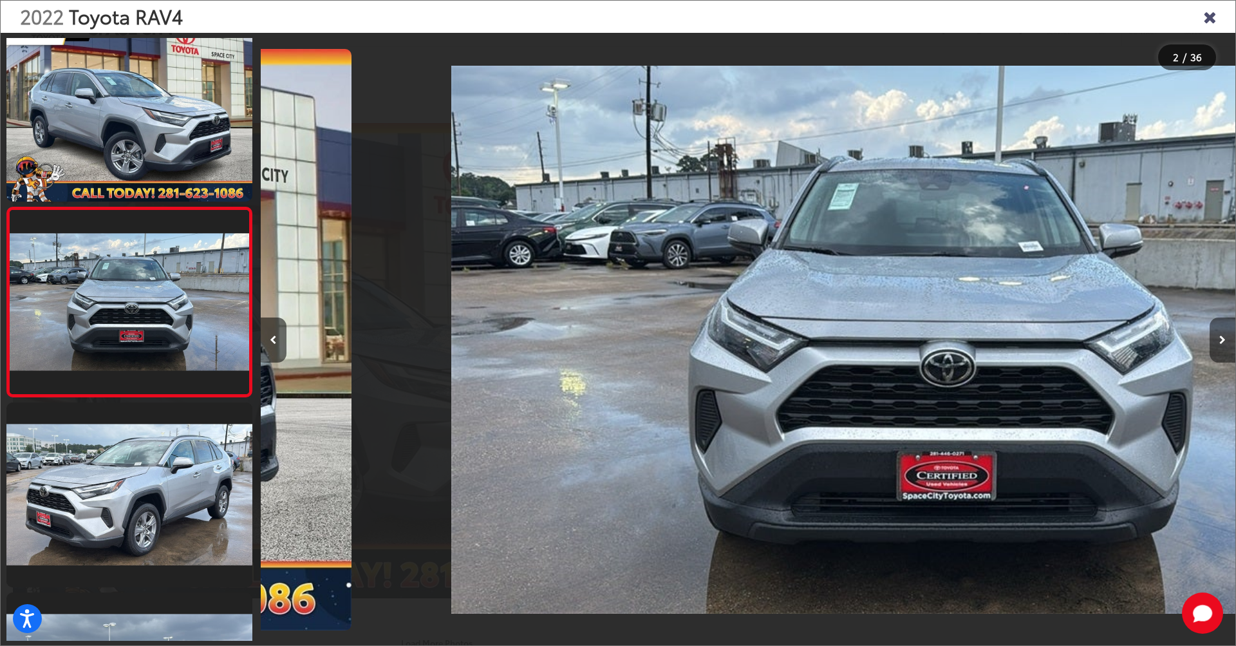
scroll to position [0, 975]
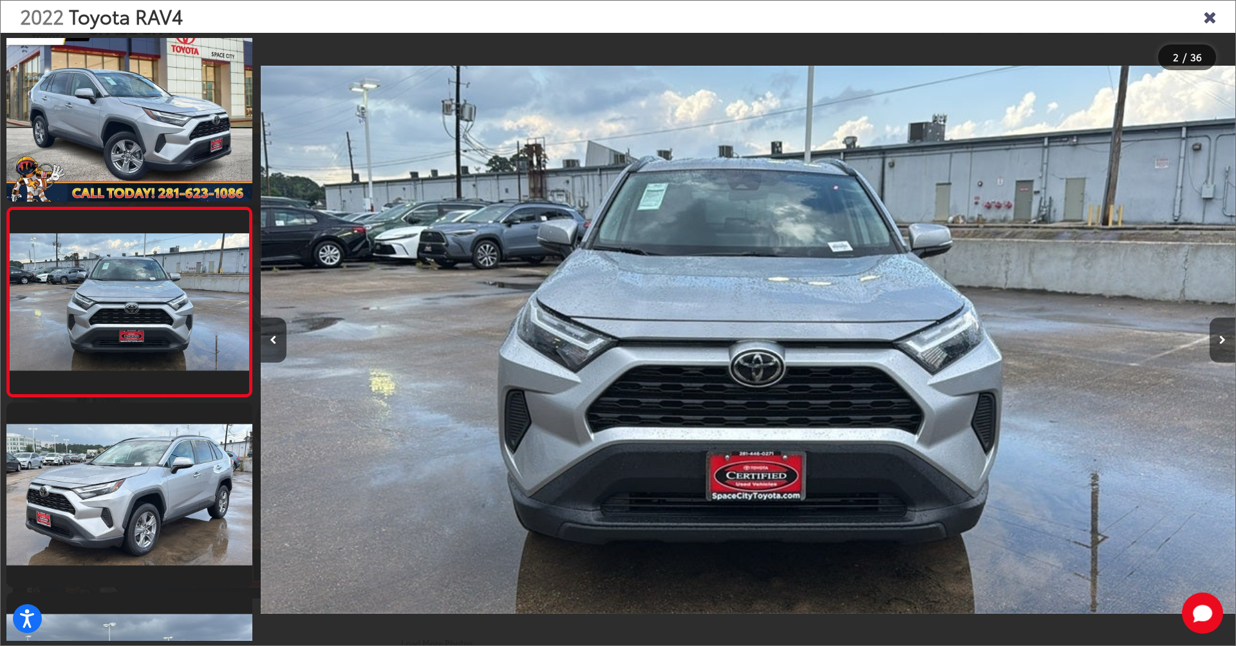
click at [1223, 333] on button "Next image" at bounding box center [1223, 339] width 26 height 45
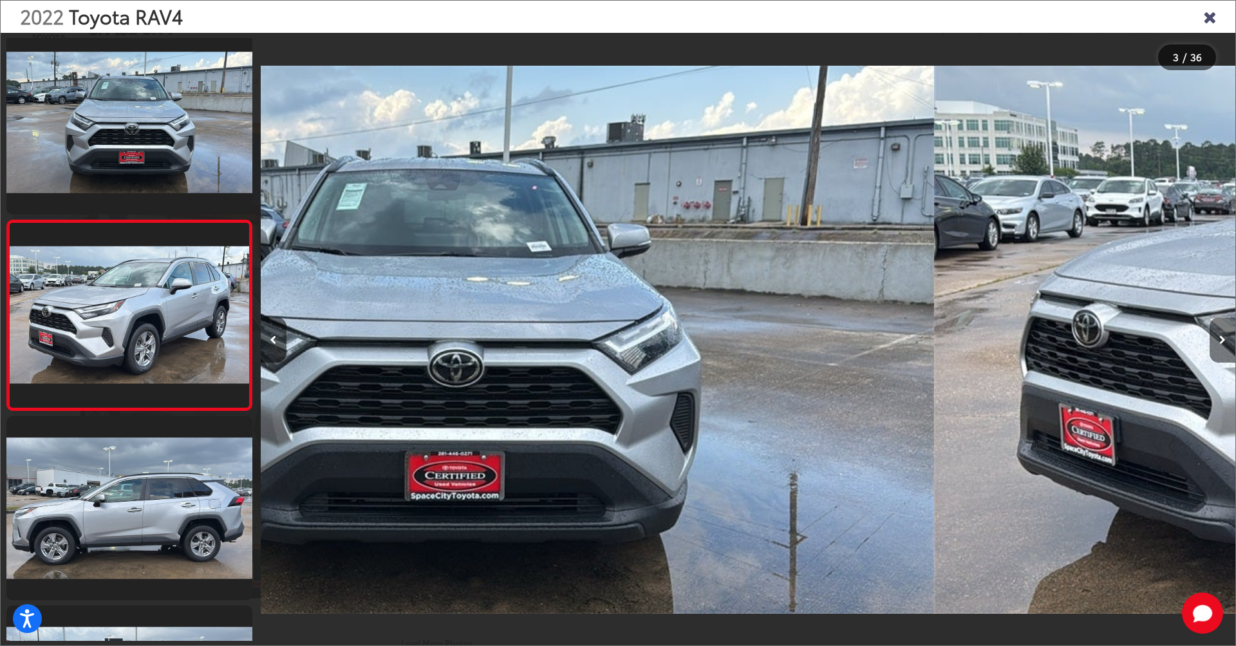
scroll to position [211, 0]
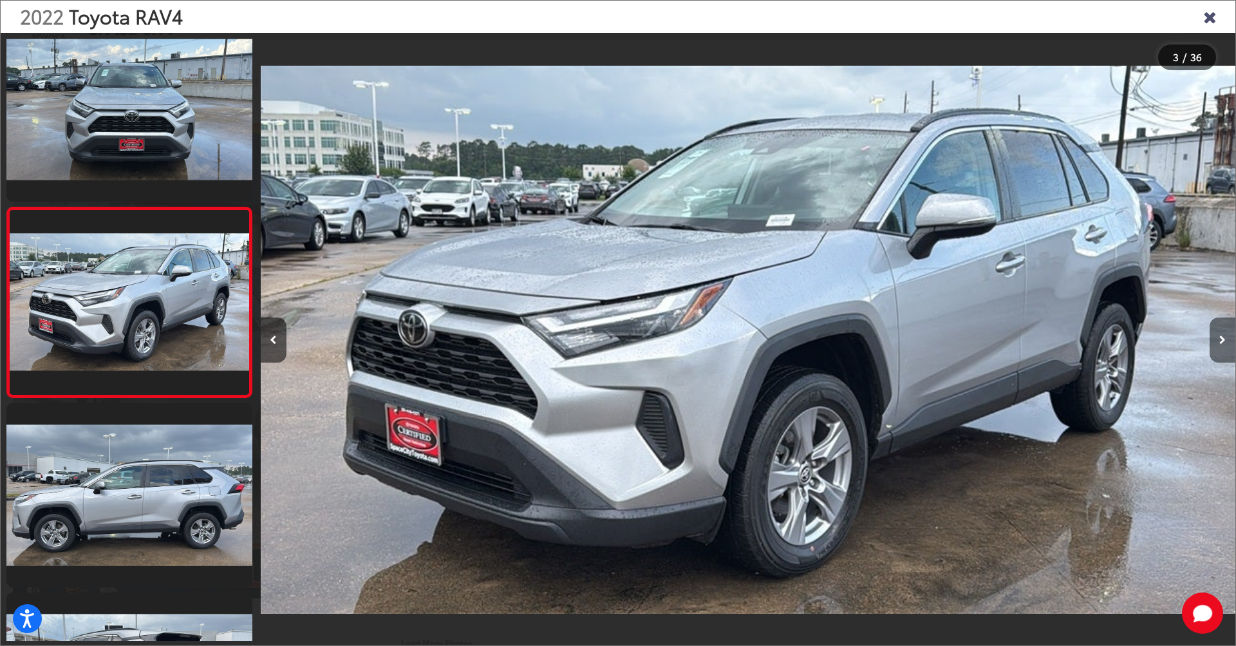
click at [1223, 333] on button "Next image" at bounding box center [1223, 339] width 26 height 45
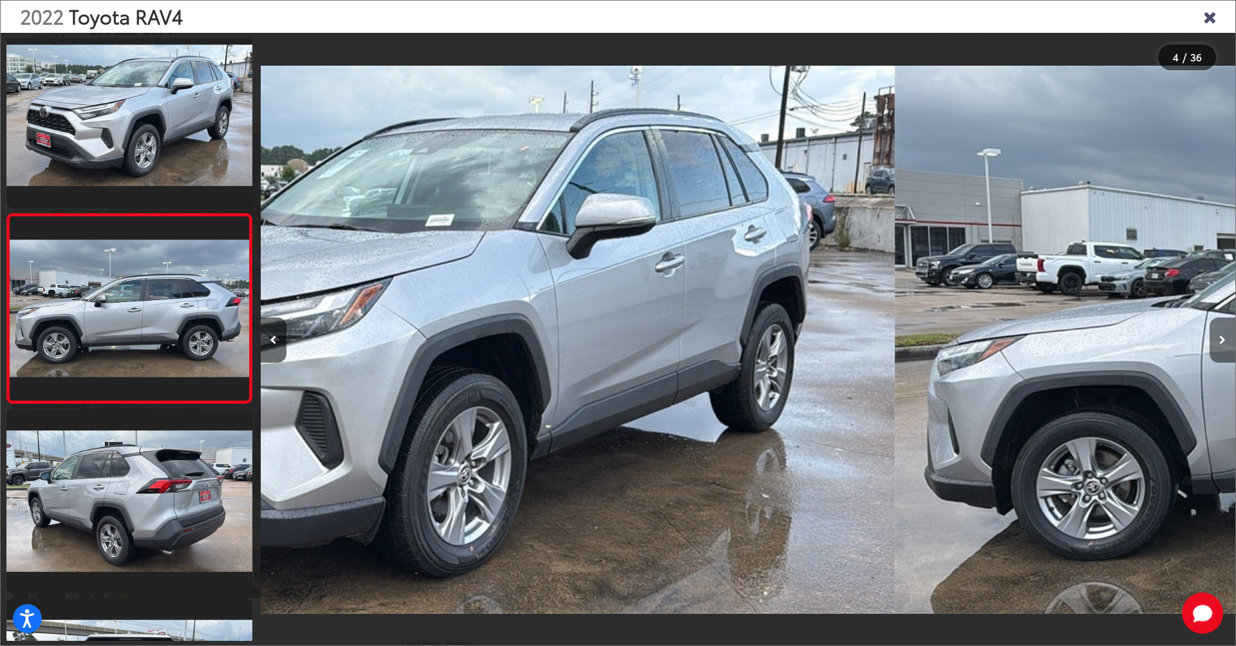
scroll to position [400, 0]
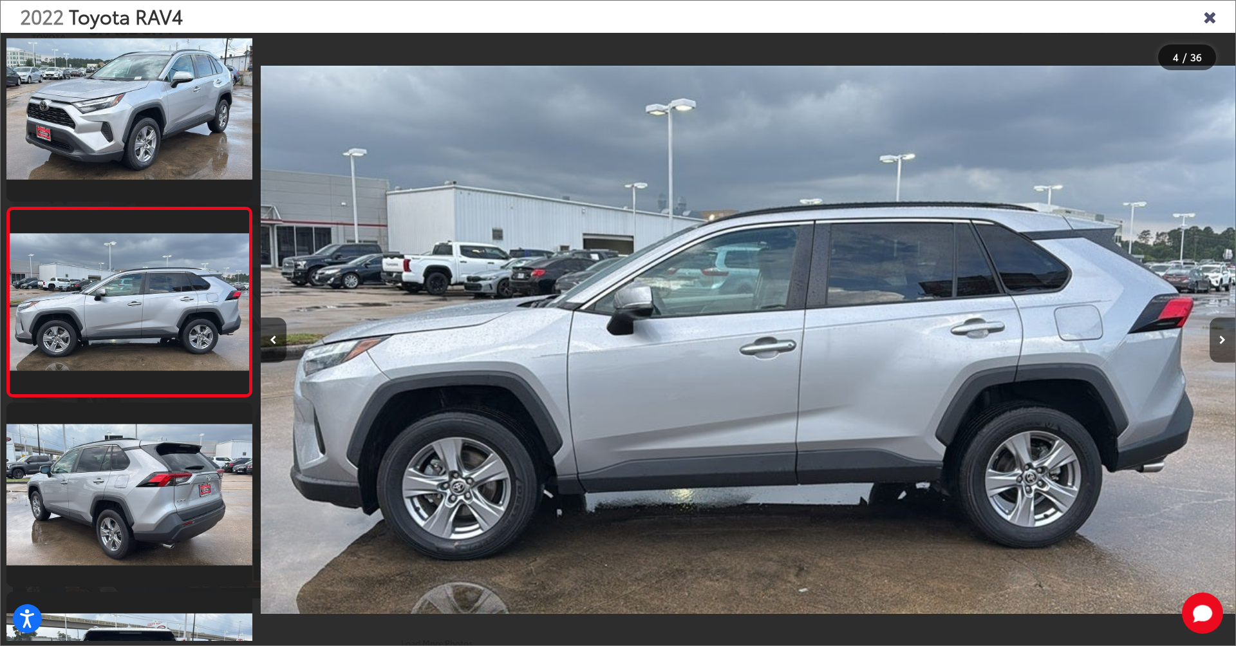
click at [1223, 333] on button "Next image" at bounding box center [1223, 339] width 26 height 45
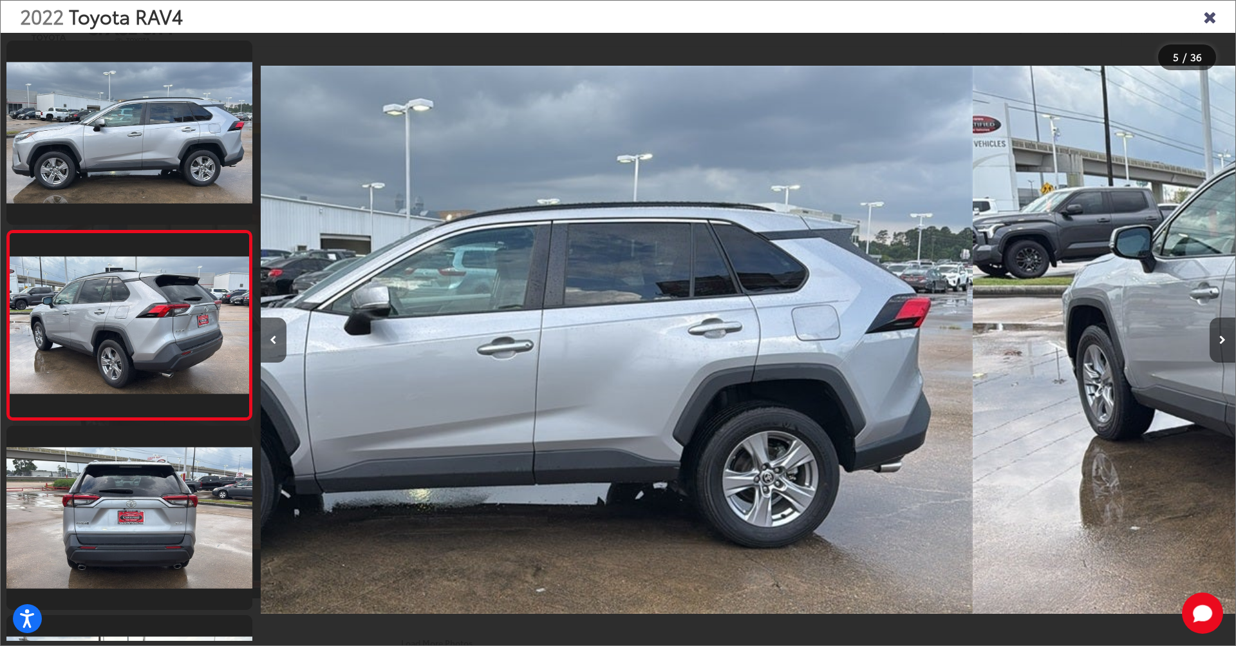
scroll to position [590, 0]
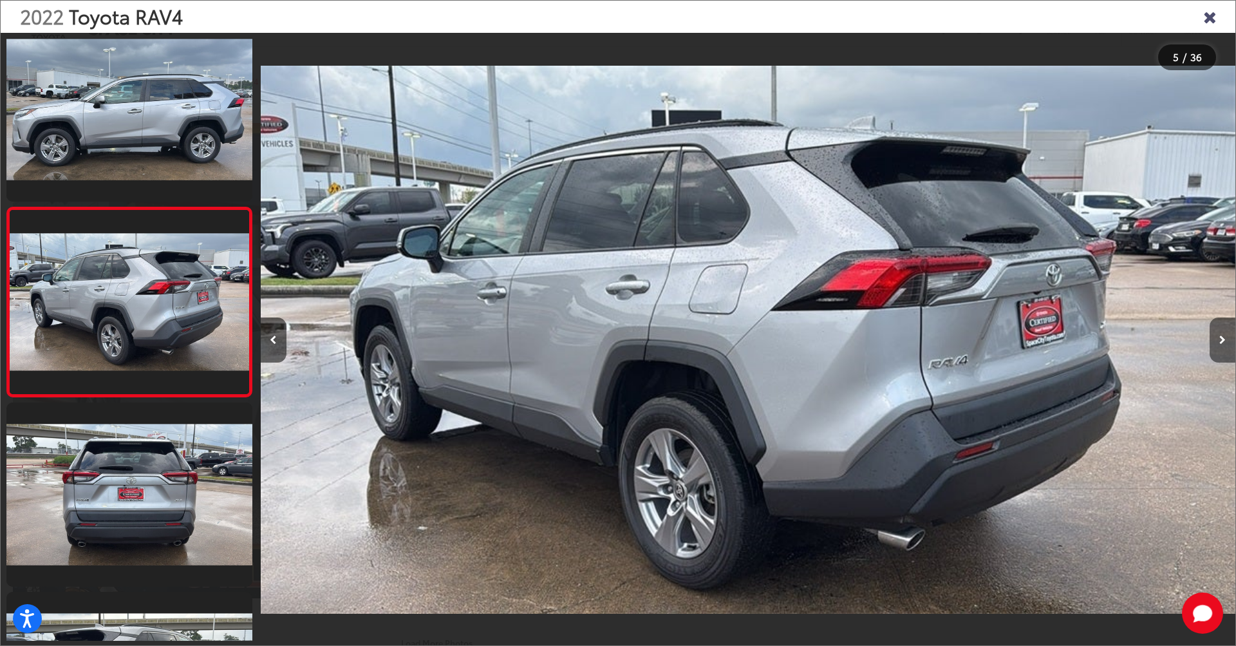
click at [1223, 333] on button "Next image" at bounding box center [1223, 339] width 26 height 45
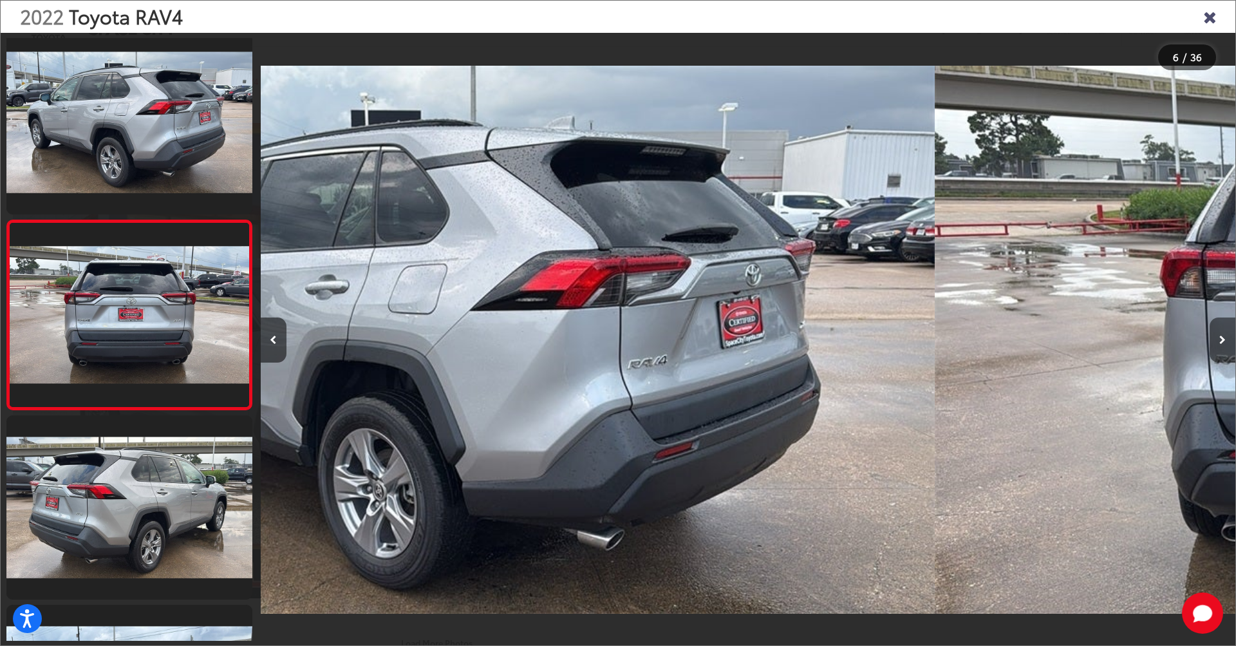
scroll to position [779, 0]
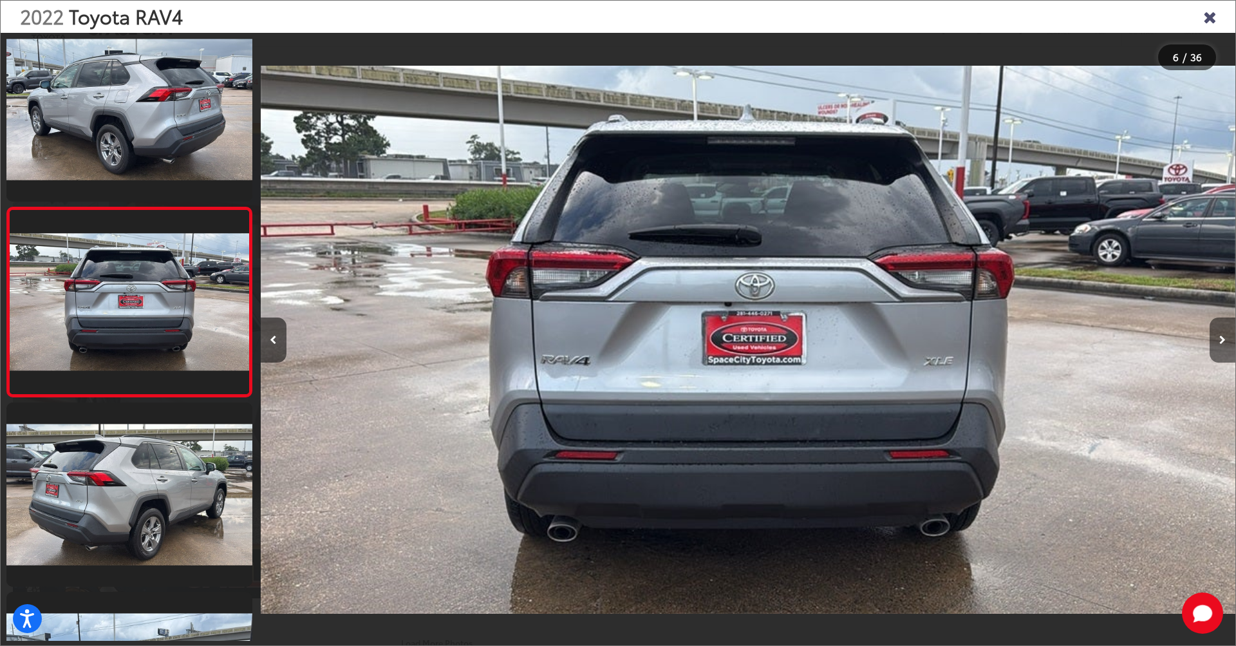
click at [1223, 333] on button "Next image" at bounding box center [1223, 339] width 26 height 45
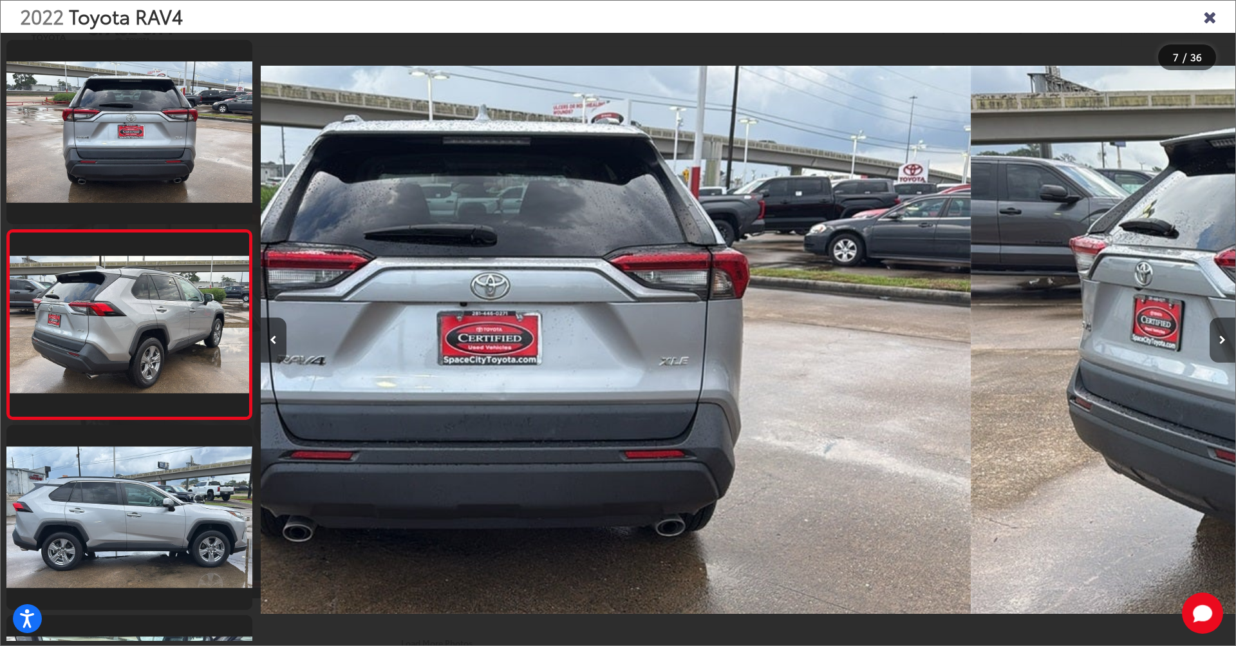
scroll to position [968, 0]
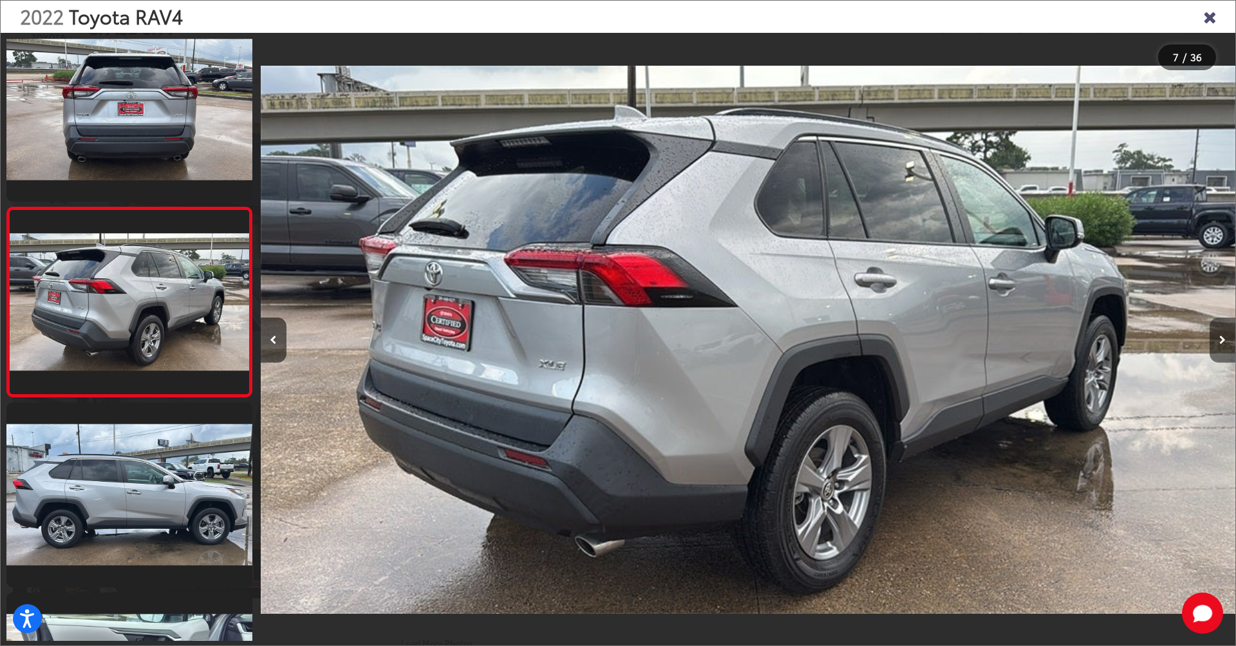
click at [1223, 333] on button "Next image" at bounding box center [1223, 339] width 26 height 45
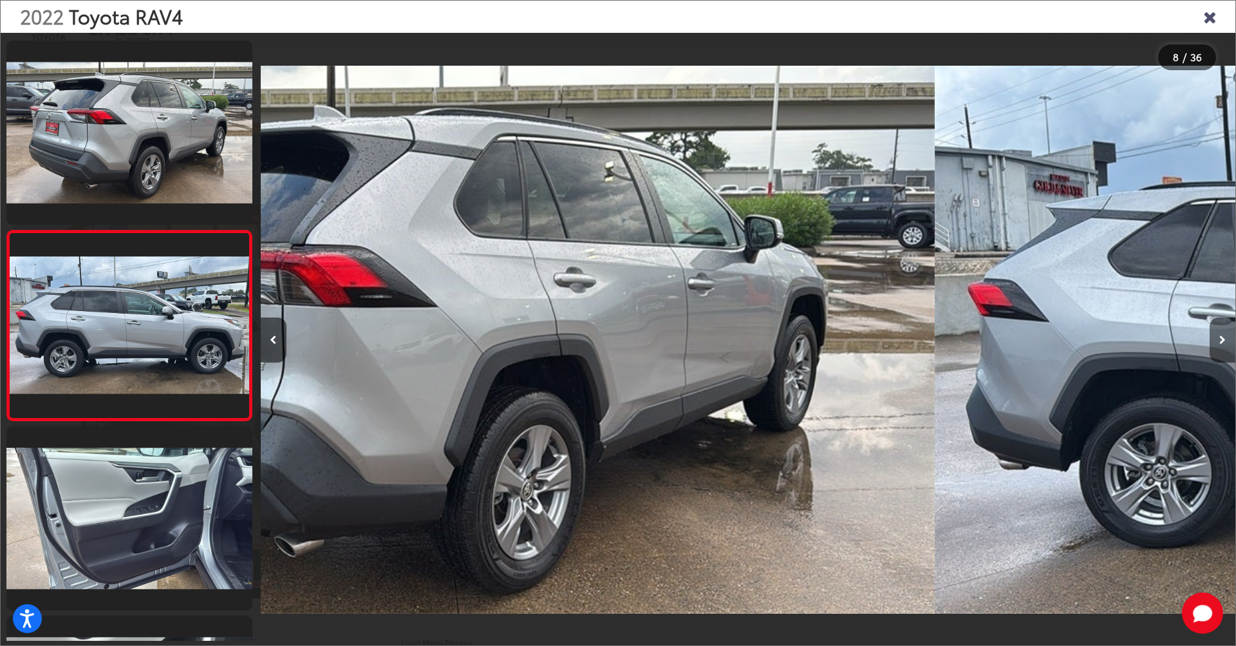
scroll to position [1158, 0]
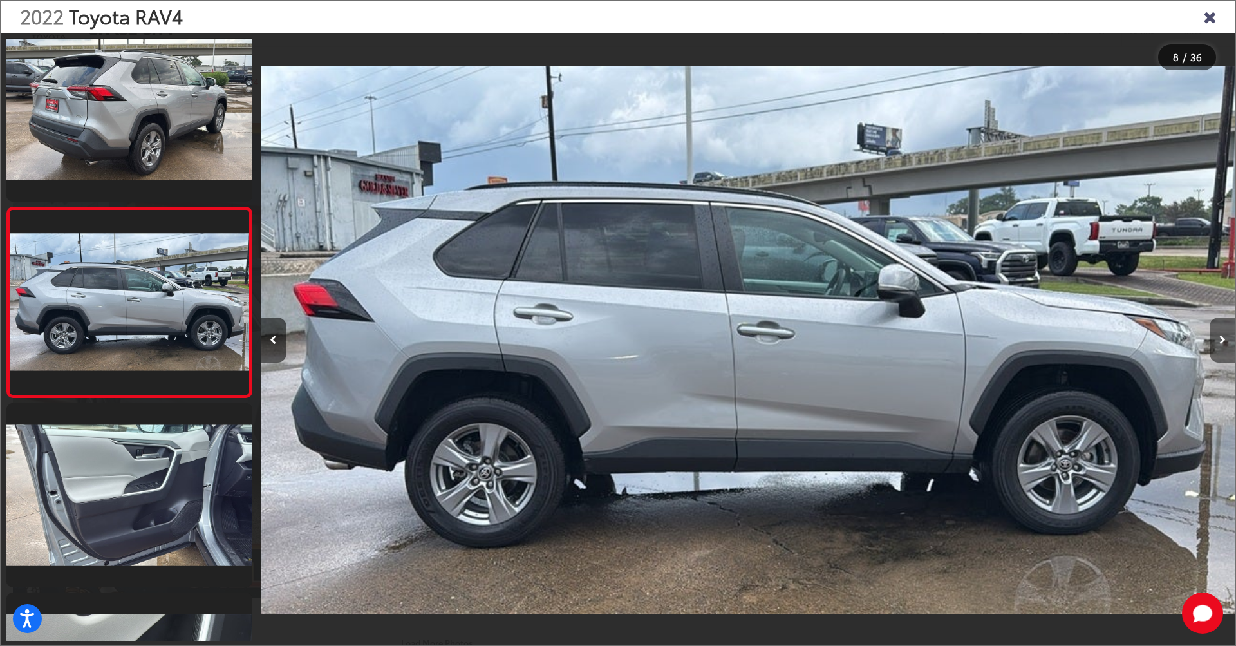
click at [1223, 333] on button "Next image" at bounding box center [1223, 339] width 26 height 45
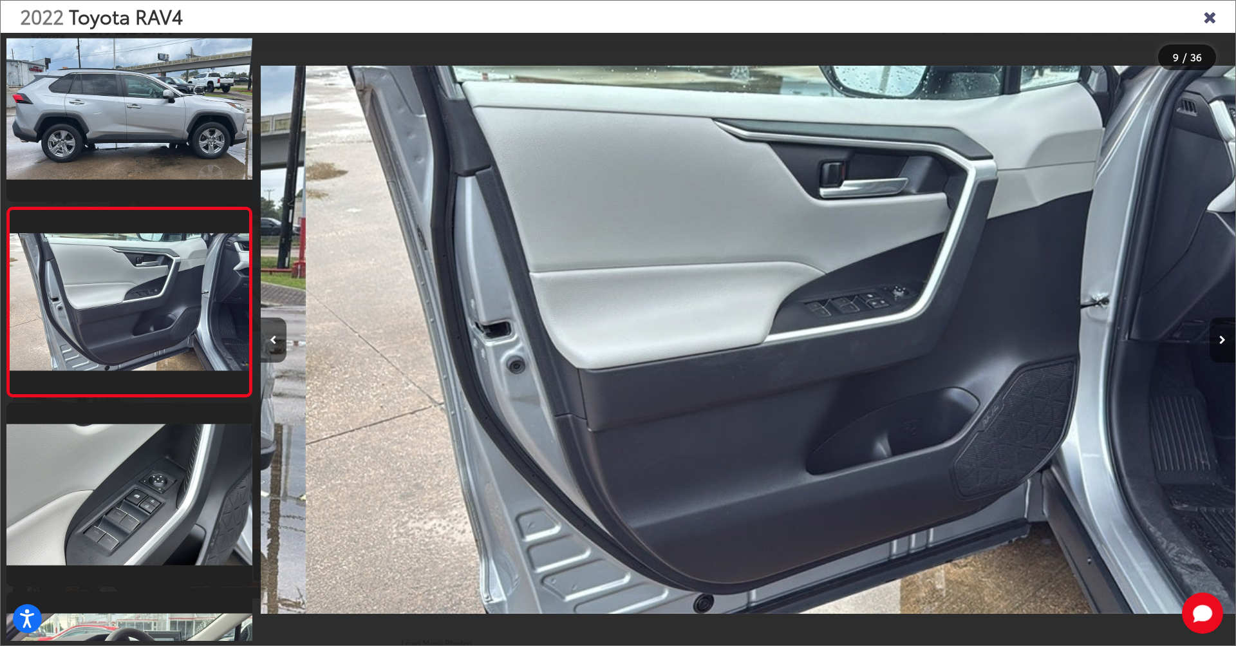
scroll to position [0, 0]
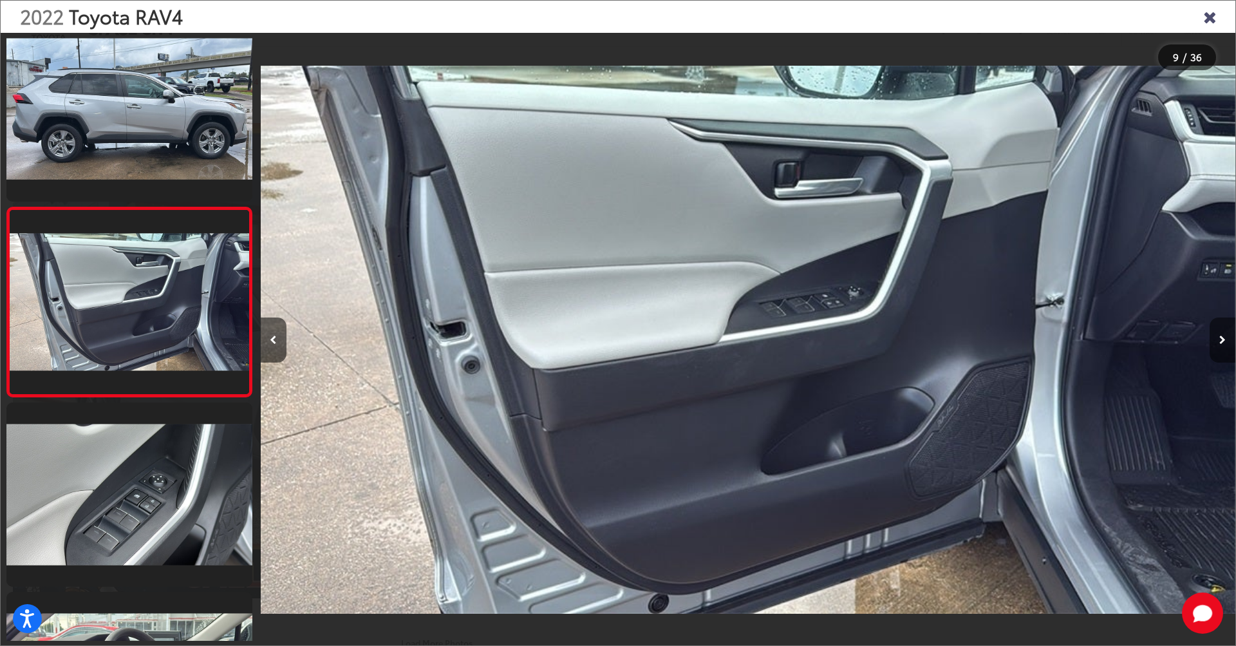
click at [1223, 333] on button "Next image" at bounding box center [1223, 339] width 26 height 45
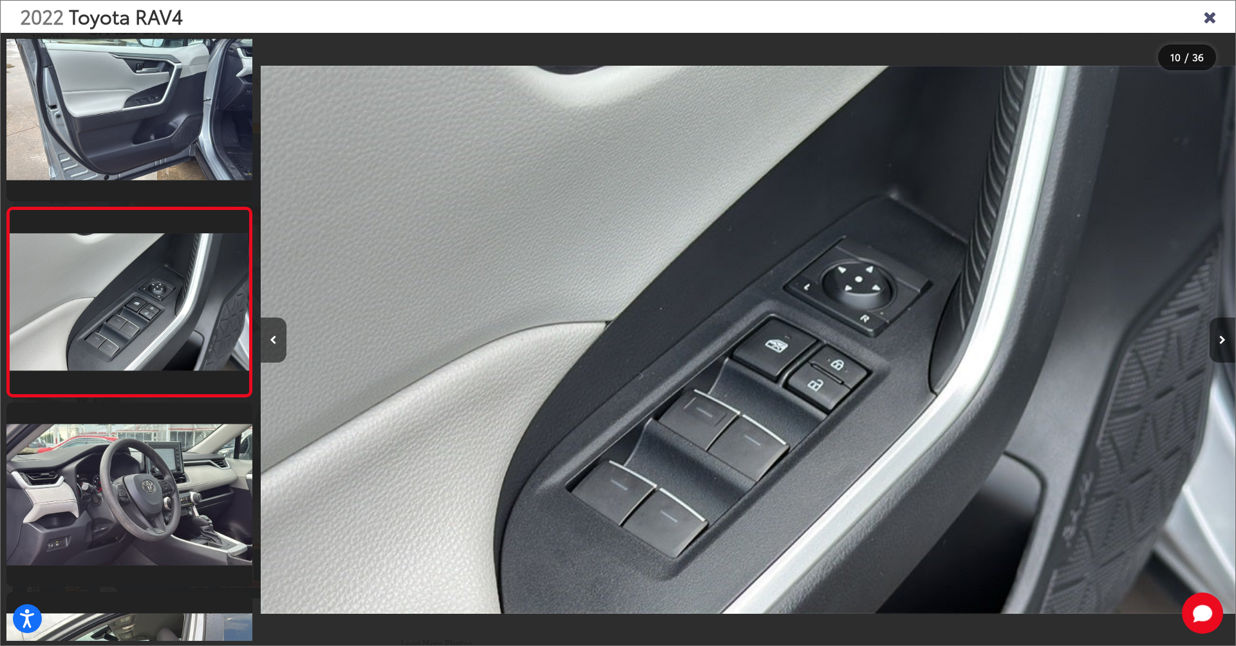
click at [1224, 337] on icon "Next image" at bounding box center [1222, 339] width 6 height 9
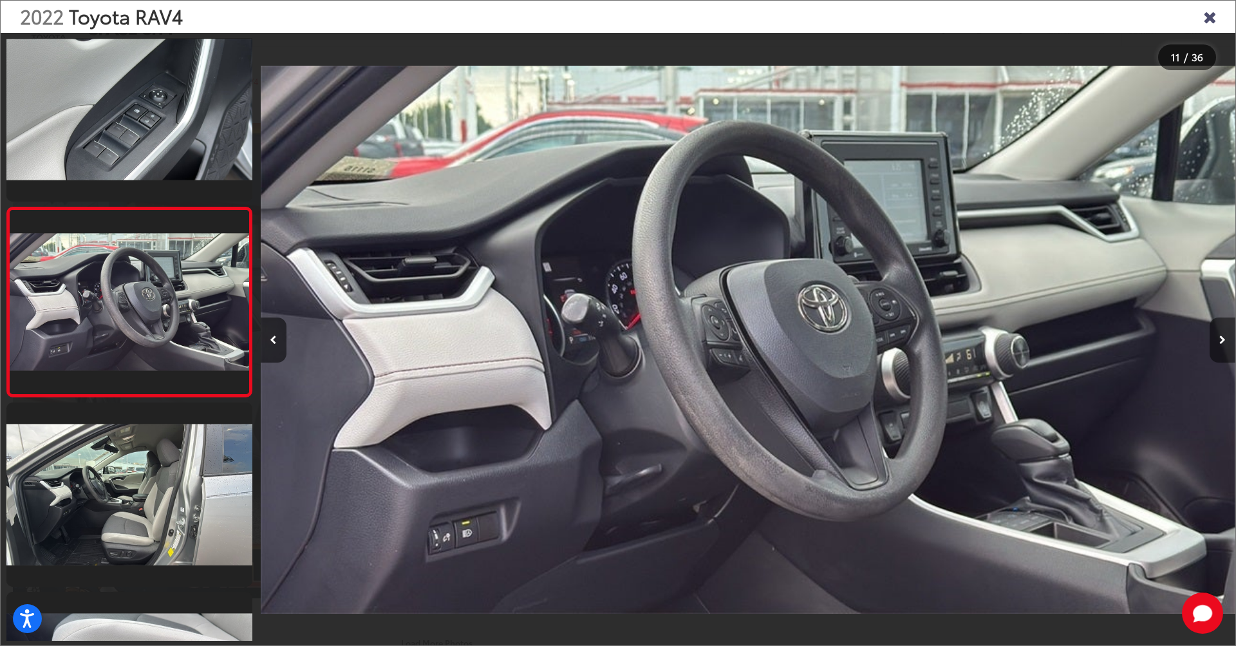
click at [1224, 337] on icon "Next image" at bounding box center [1222, 339] width 6 height 9
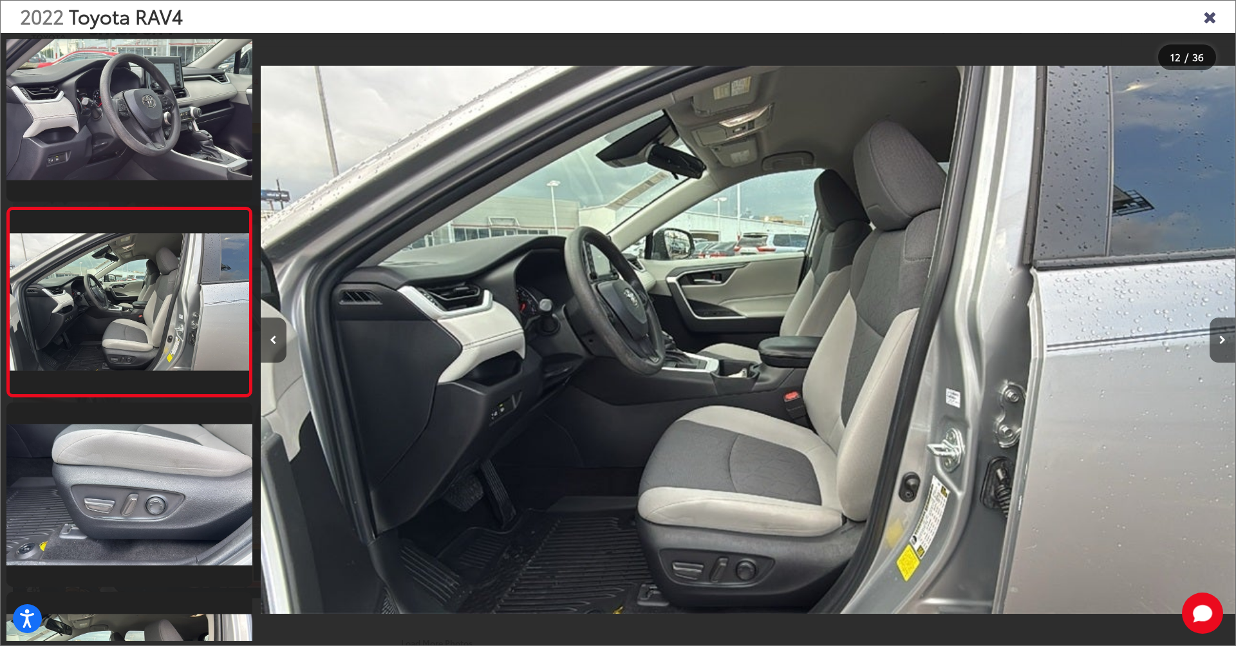
click at [1224, 337] on icon "Next image" at bounding box center [1222, 339] width 6 height 9
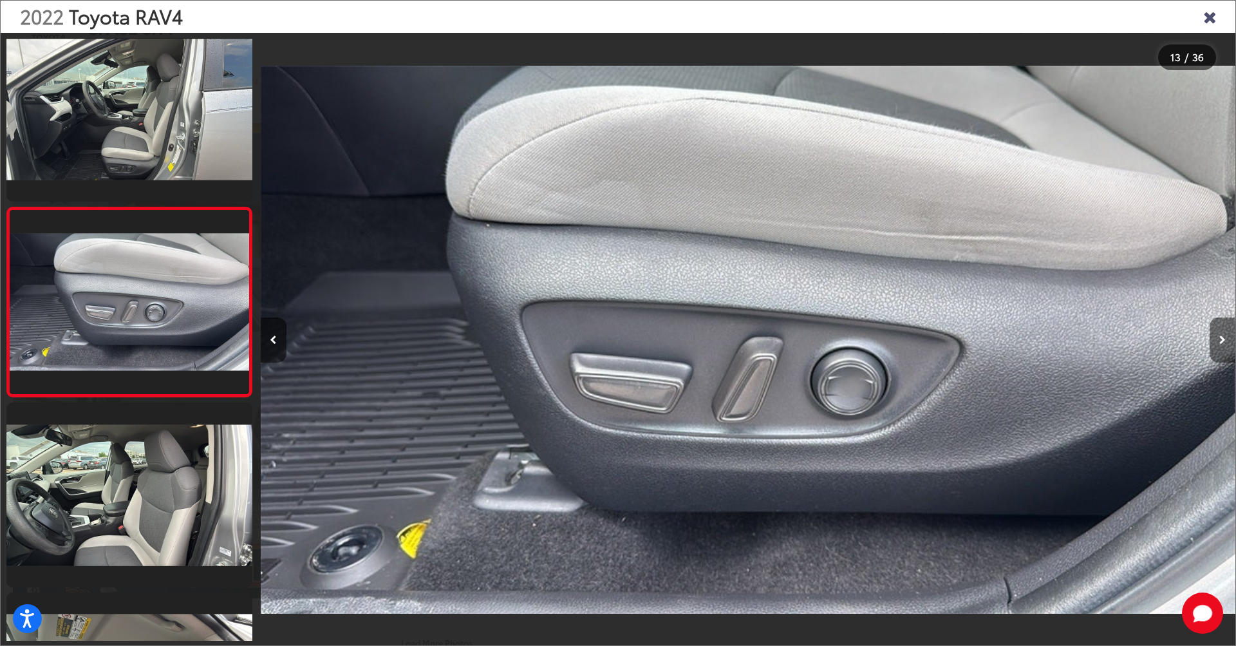
click at [1224, 337] on icon "Next image" at bounding box center [1222, 339] width 6 height 9
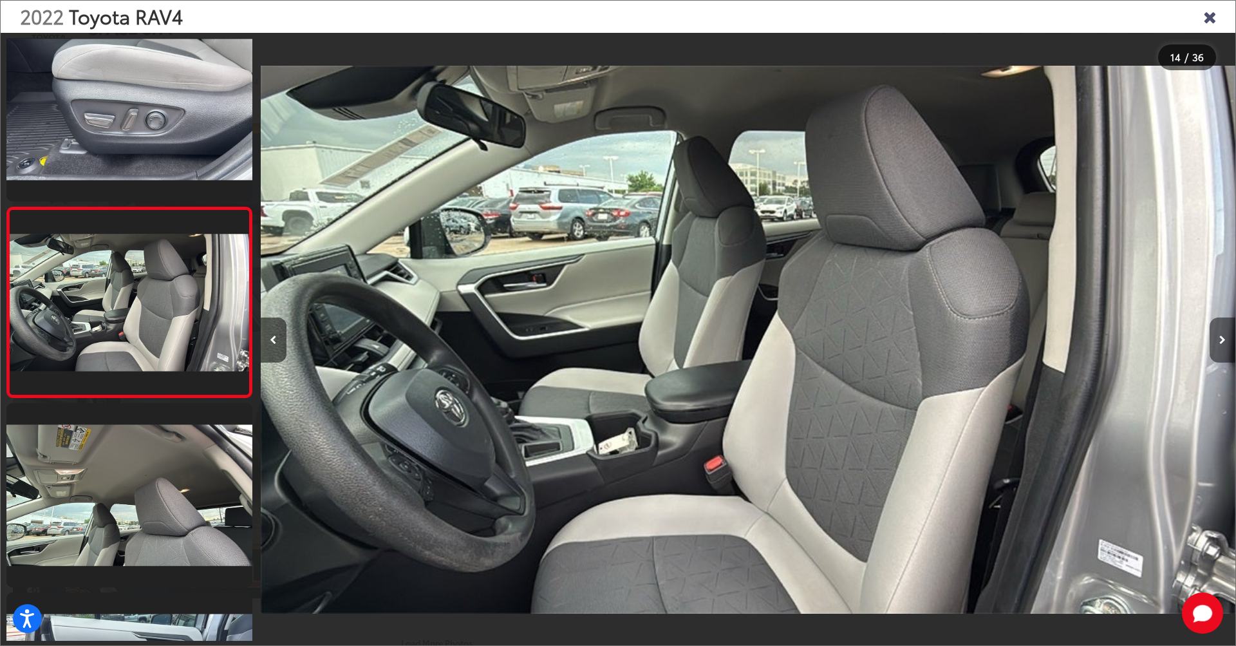
click at [1224, 337] on icon "Next image" at bounding box center [1222, 339] width 6 height 9
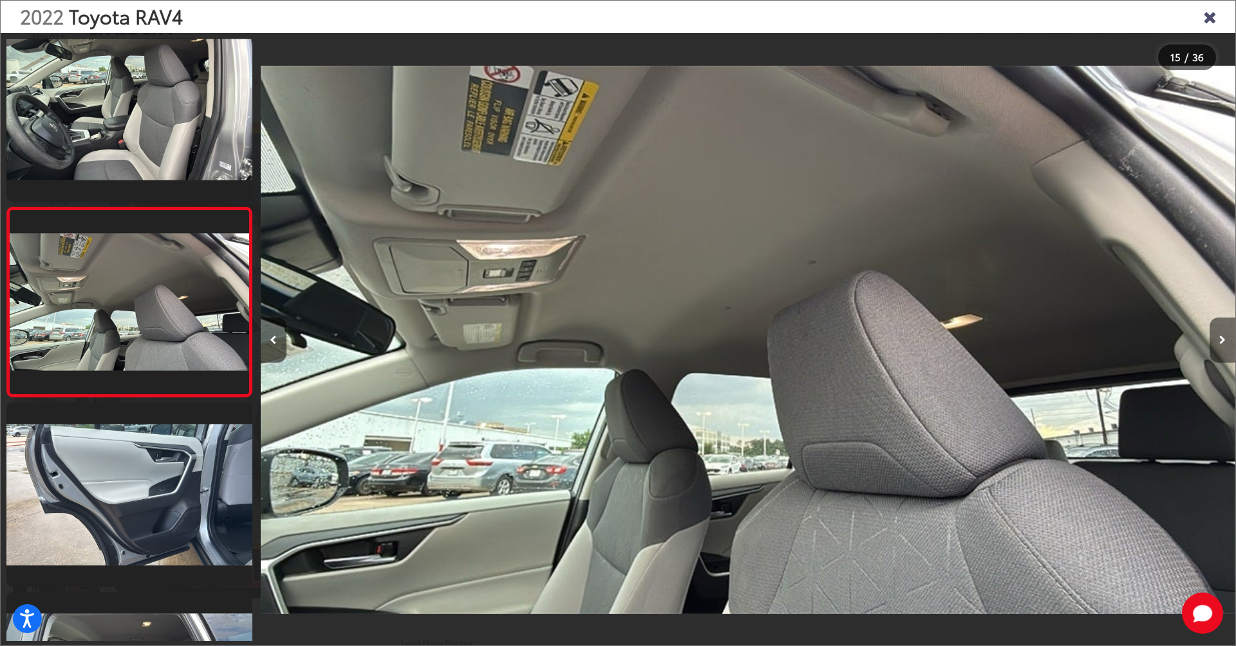
click at [1224, 337] on icon "Next image" at bounding box center [1222, 339] width 6 height 9
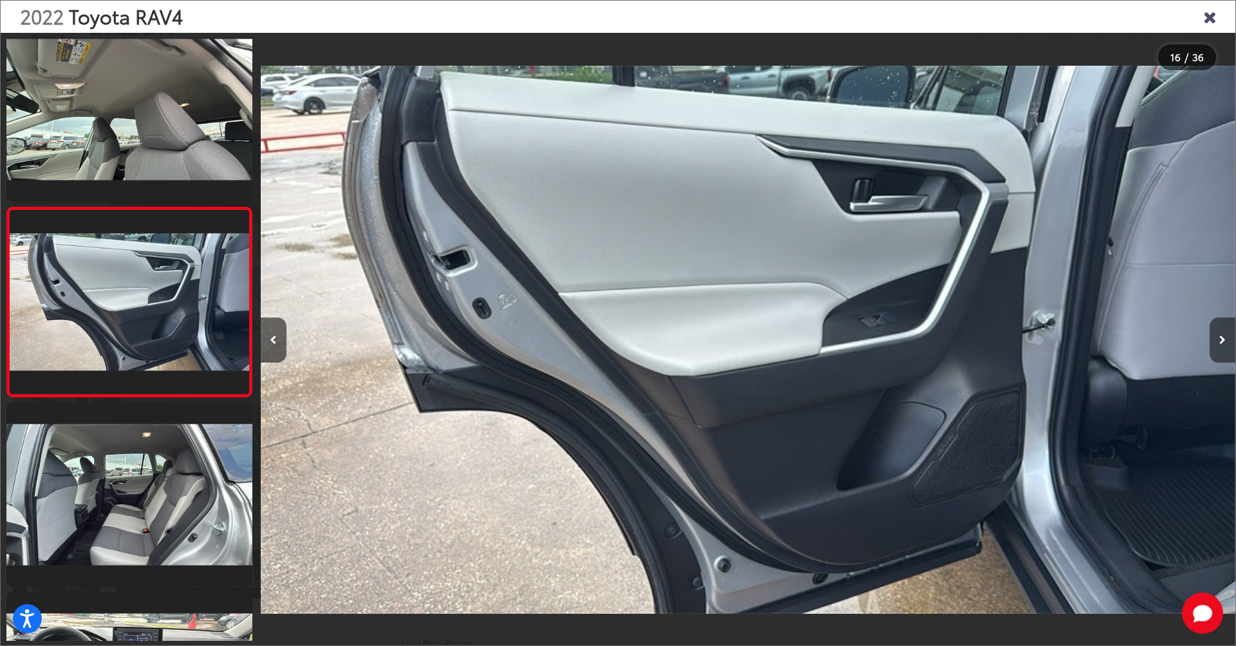
click at [1224, 337] on icon "Next image" at bounding box center [1222, 339] width 6 height 9
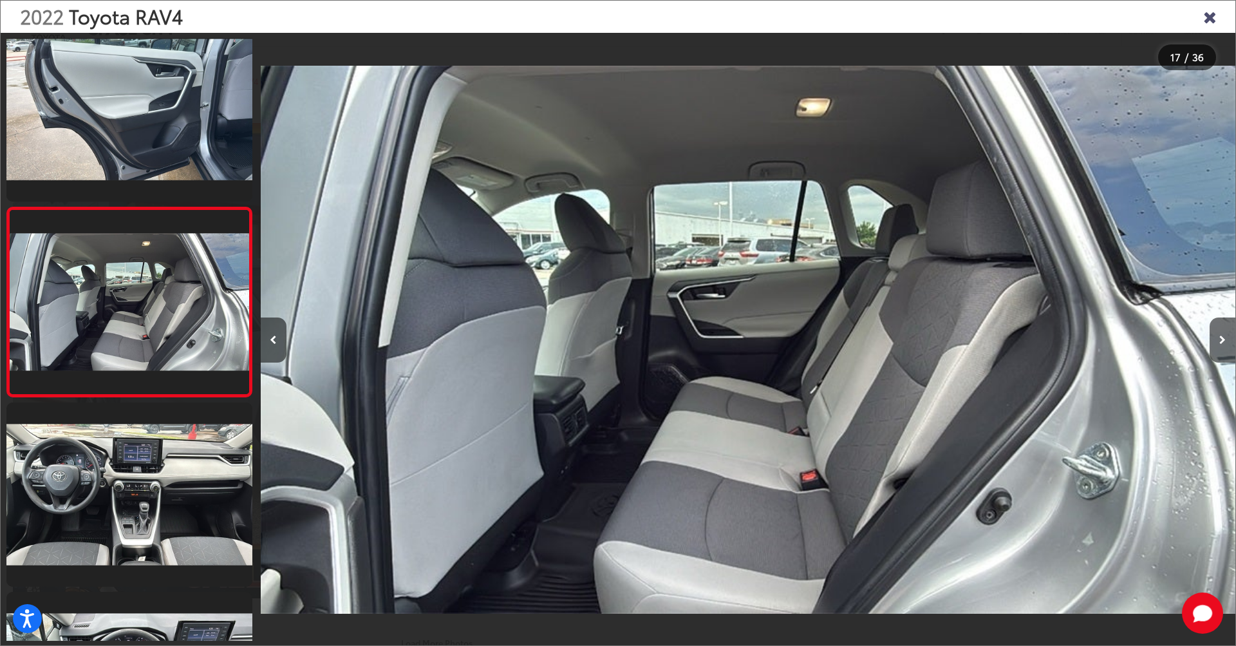
click at [1214, 19] on icon "Close gallery" at bounding box center [1209, 16] width 13 height 17
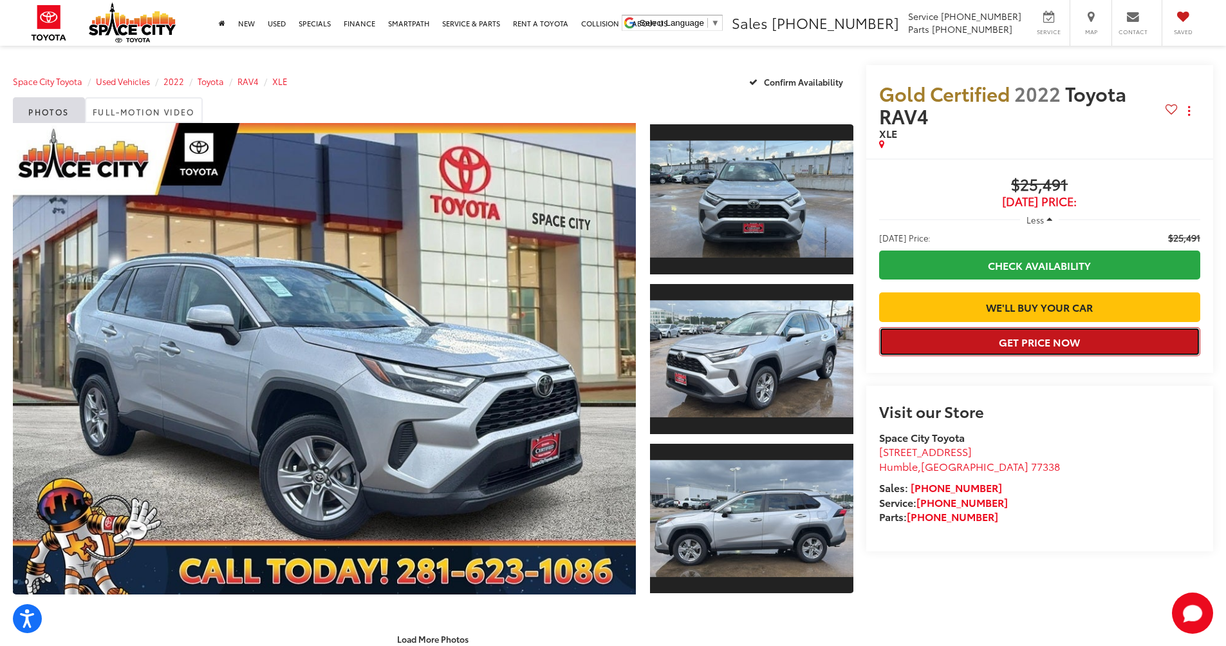
click at [999, 356] on button "Get Price Now" at bounding box center [1039, 341] width 321 height 29
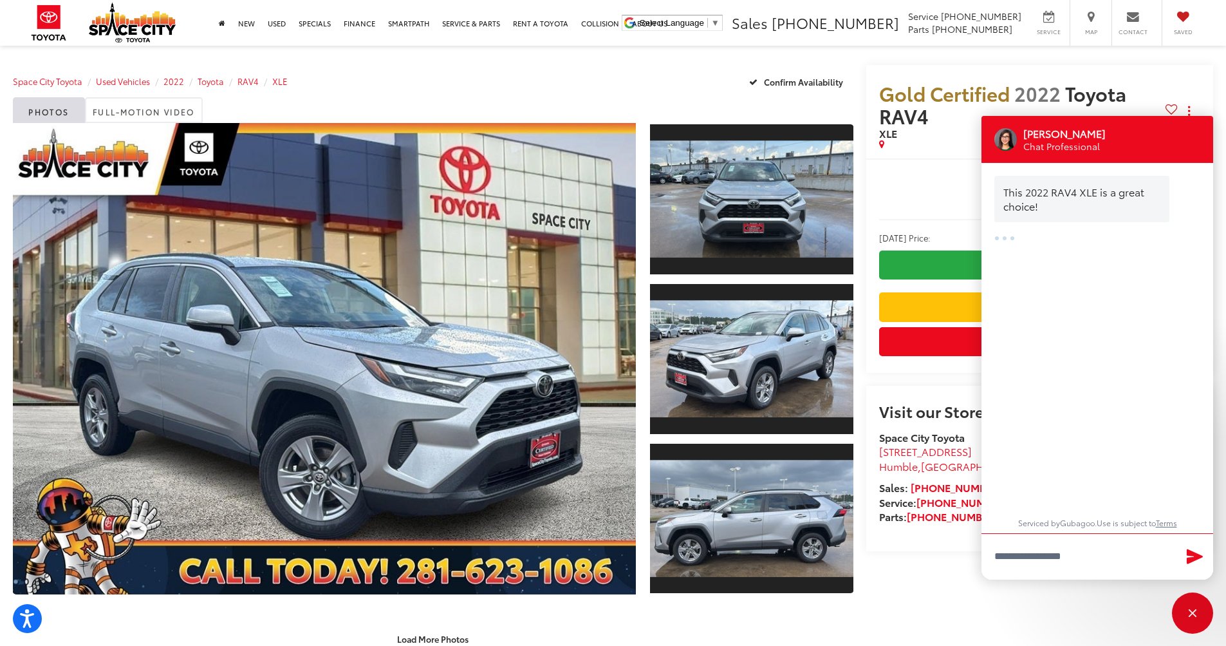
click at [417, 91] on div "Space City Toyota Used Vehicles 2022 Toyota RAV4 XLE Confirm Availability" at bounding box center [433, 81] width 841 height 32
